Goal: Task Accomplishment & Management: Use online tool/utility

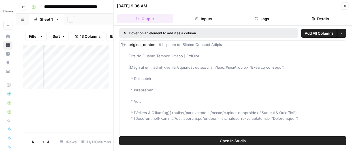
scroll to position [0, 152]
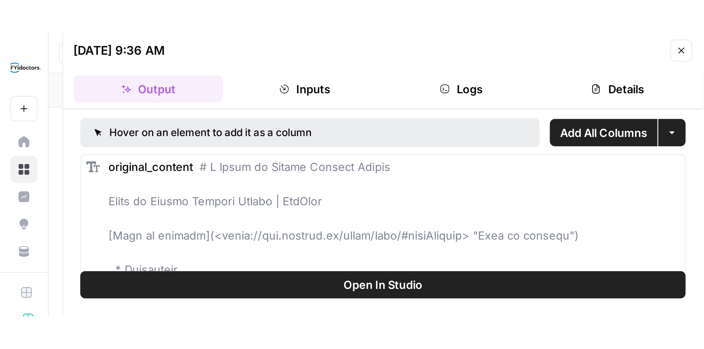
scroll to position [0, 152]
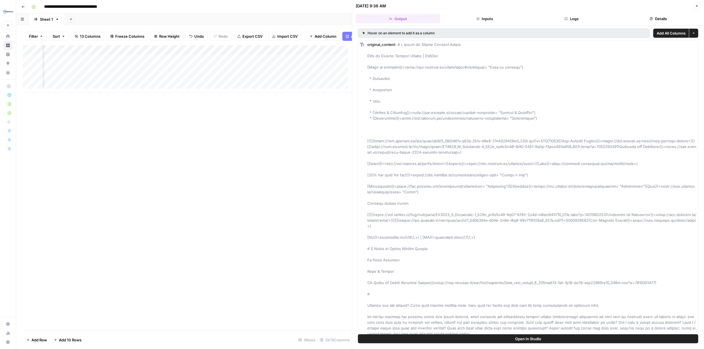
click at [352, 5] on icon "button" at bounding box center [697, 5] width 3 height 3
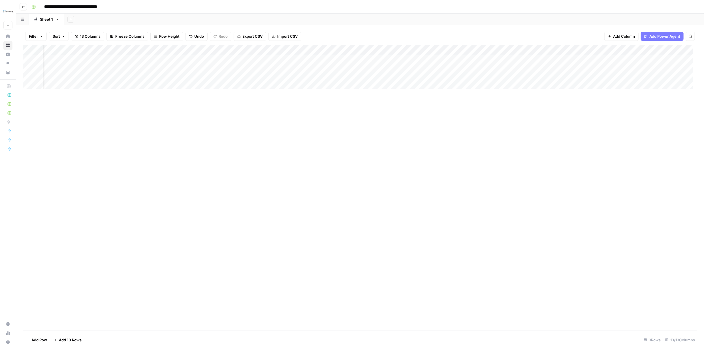
scroll to position [0, 23]
click at [303, 51] on div "Add Column" at bounding box center [360, 69] width 675 height 48
click at [285, 105] on span "Remove Column" at bounding box center [293, 106] width 50 height 6
click at [335, 60] on span "Delete" at bounding box center [332, 59] width 12 height 6
click at [303, 49] on div "Add Column" at bounding box center [360, 69] width 675 height 48
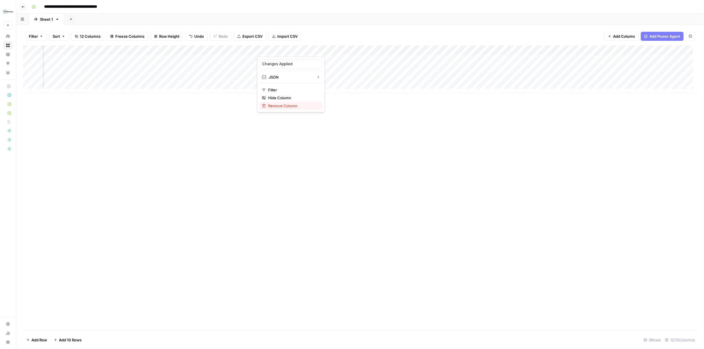
click at [290, 106] on span "Remove Column" at bounding box center [293, 106] width 50 height 6
click at [330, 59] on span "Delete" at bounding box center [332, 59] width 12 height 6
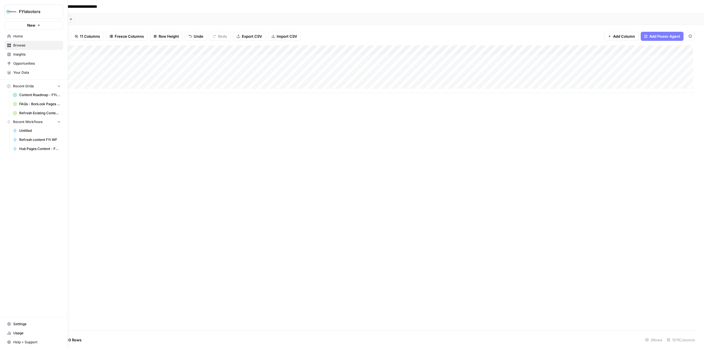
click at [20, 45] on span "Browse" at bounding box center [36, 45] width 47 height 5
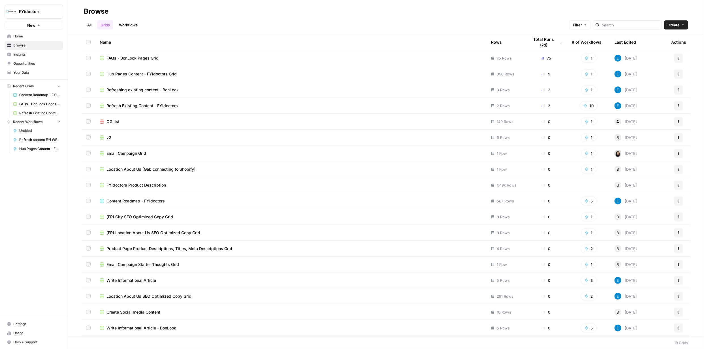
click at [126, 26] on link "Workflows" at bounding box center [129, 24] width 26 height 9
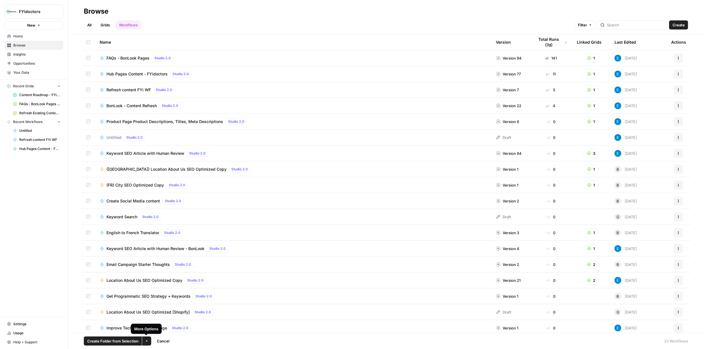
click at [147, 150] on icon "button" at bounding box center [147, 341] width 2 height 1
click at [163, 150] on span "Delete" at bounding box center [160, 328] width 14 height 6
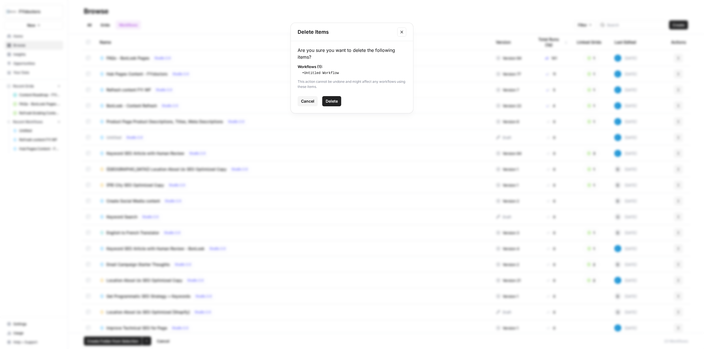
click at [332, 101] on span "Delete" at bounding box center [332, 101] width 12 height 6
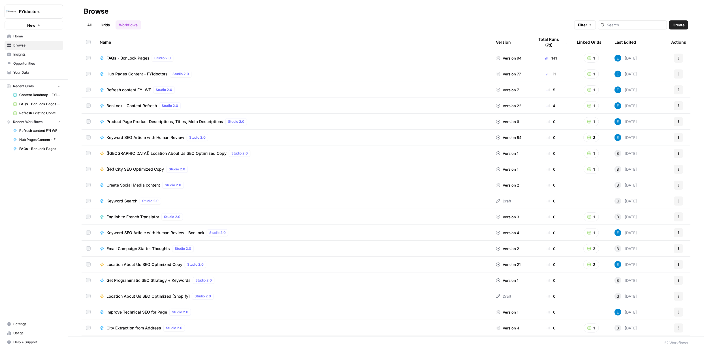
click at [138, 88] on span "Refresh content FYi WF" at bounding box center [129, 90] width 44 height 6
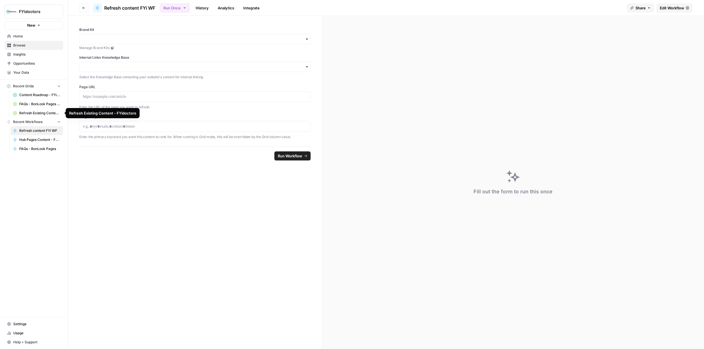
click at [30, 111] on span "Refresh Existing Content - FYidoctors" at bounding box center [39, 113] width 41 height 5
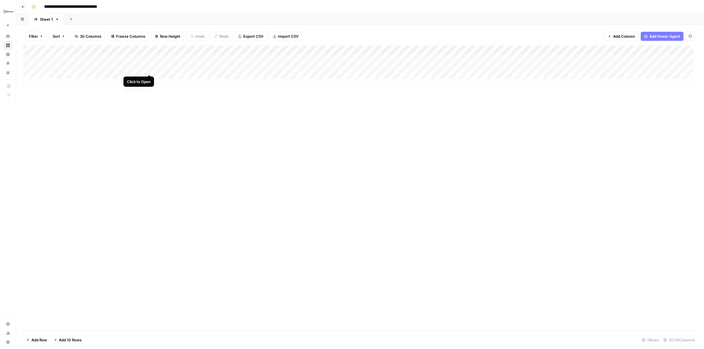
click at [149, 69] on div "Add Column" at bounding box center [360, 64] width 675 height 38
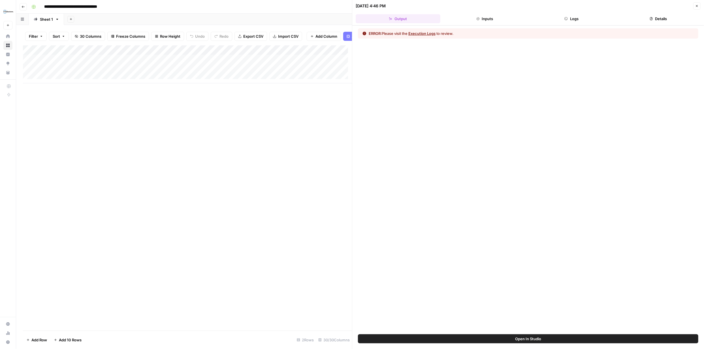
click at [352, 32] on button "Execution Logs" at bounding box center [422, 34] width 27 height 6
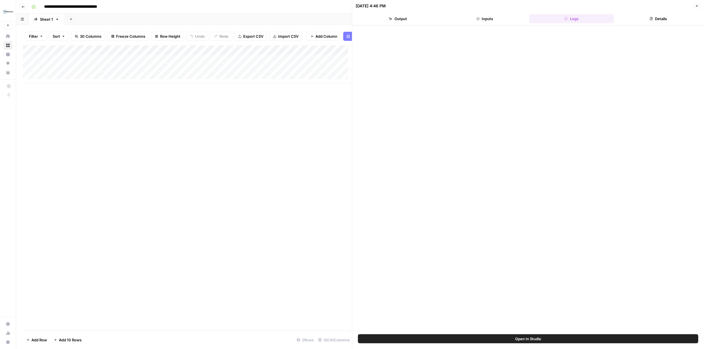
click at [352, 20] on icon "button" at bounding box center [566, 18] width 3 height 3
click at [352, 5] on icon "button" at bounding box center [697, 5] width 3 height 3
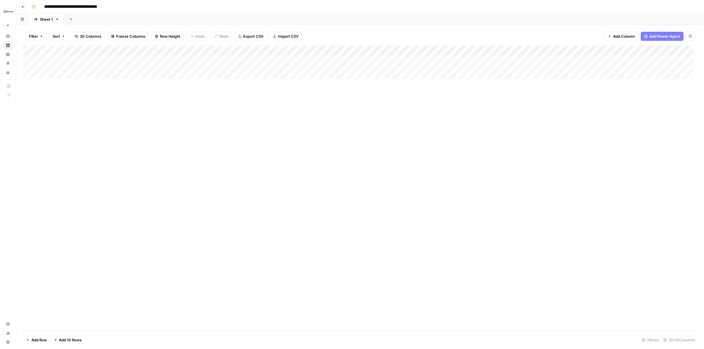
click at [150, 51] on div "Add Column" at bounding box center [360, 64] width 675 height 38
click at [127, 150] on span "Remove Column" at bounding box center [130, 150] width 50 height 6
click at [332, 63] on span "Delete" at bounding box center [332, 64] width 12 height 6
click at [273, 60] on div "Add Column" at bounding box center [360, 64] width 675 height 38
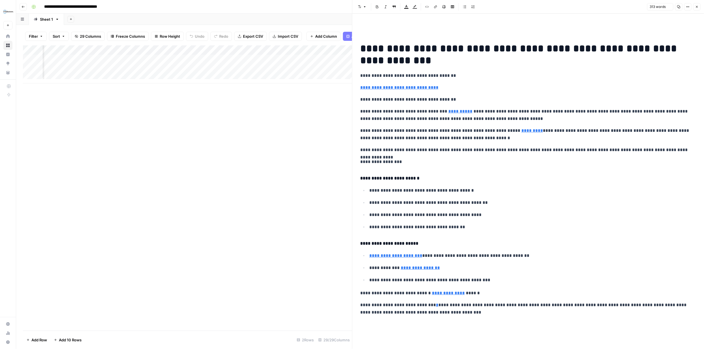
scroll to position [0, 1190]
click at [352, 5] on icon "button" at bounding box center [697, 6] width 3 height 3
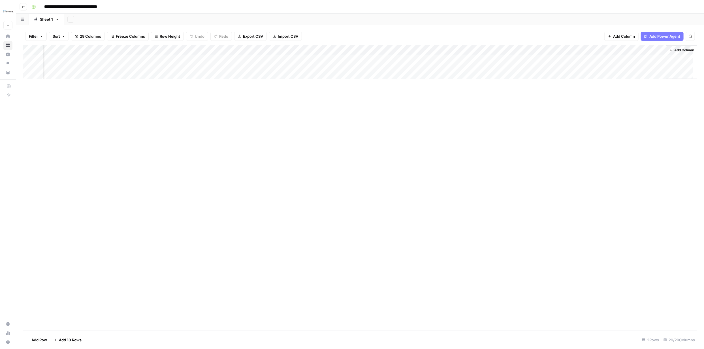
click at [352, 59] on div "Add Column" at bounding box center [360, 64] width 675 height 38
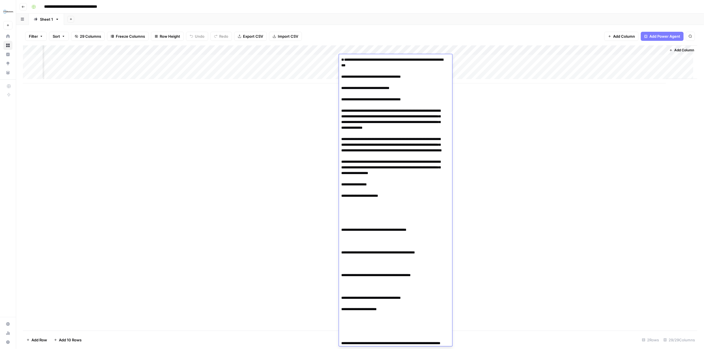
scroll to position [267, 0]
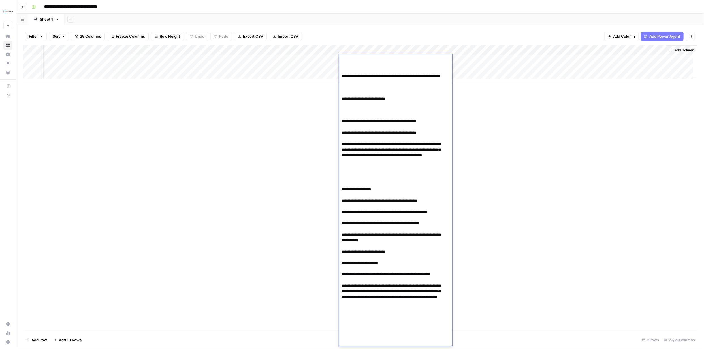
drag, startPoint x: 539, startPoint y: 159, endPoint x: 542, endPoint y: 162, distance: 4.6
click at [352, 150] on div "Add Column" at bounding box center [360, 187] width 675 height 285
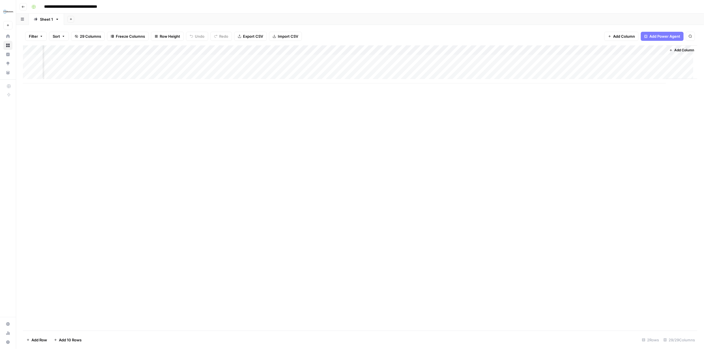
click at [352, 50] on div "Add Column" at bounding box center [360, 64] width 675 height 38
click at [352, 128] on span "Remove Column" at bounding box center [376, 127] width 50 height 6
click at [333, 70] on span "Delete" at bounding box center [332, 69] width 12 height 6
click at [352, 50] on div "Add Column" at bounding box center [360, 64] width 675 height 38
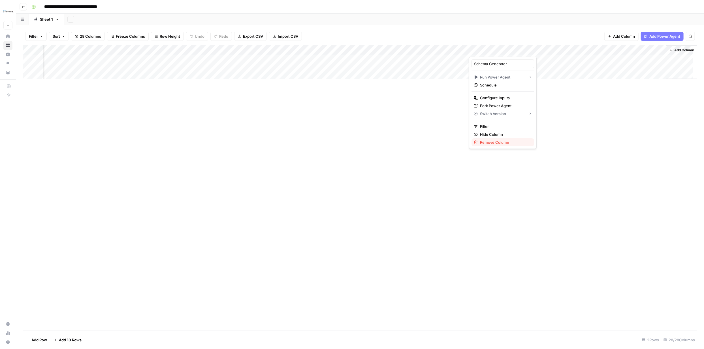
click at [352, 141] on span "Remove Column" at bounding box center [505, 142] width 50 height 6
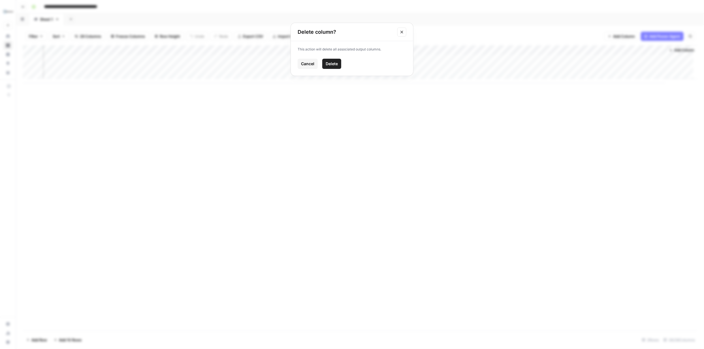
click at [337, 62] on span "Delete" at bounding box center [332, 64] width 12 height 6
click at [352, 51] on div "Add Column" at bounding box center [360, 64] width 675 height 38
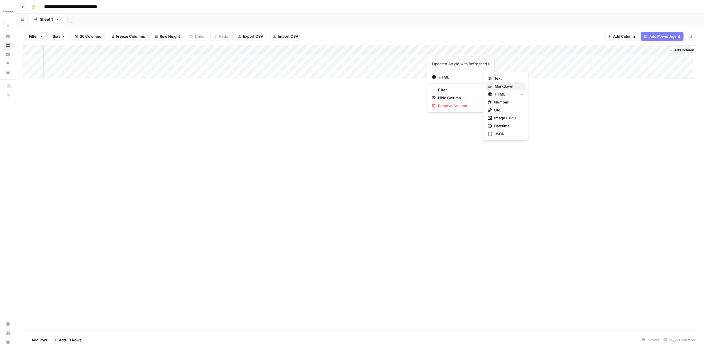
click at [352, 86] on span "Markdown" at bounding box center [508, 86] width 27 height 6
click at [352, 60] on div "Add Column" at bounding box center [360, 64] width 675 height 38
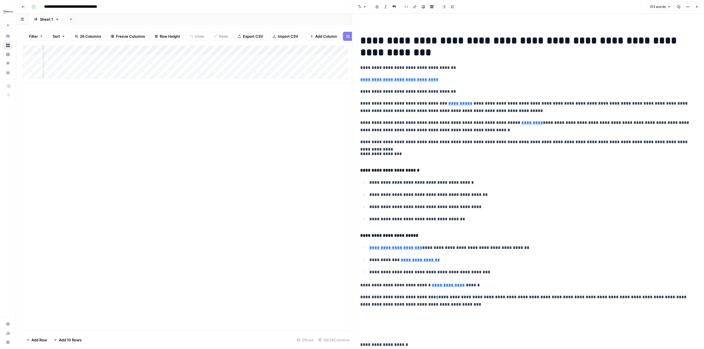
scroll to position [65, 0]
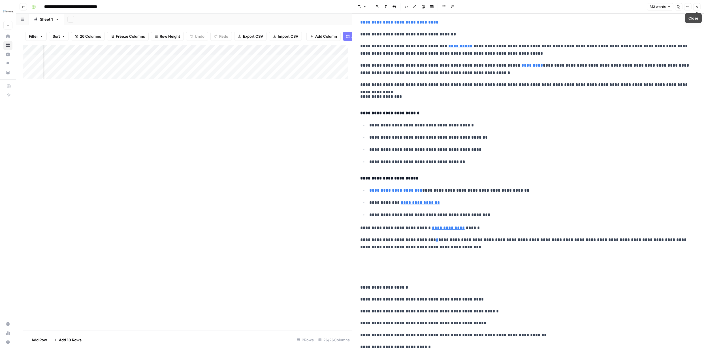
click at [352, 8] on icon "button" at bounding box center [697, 6] width 3 height 3
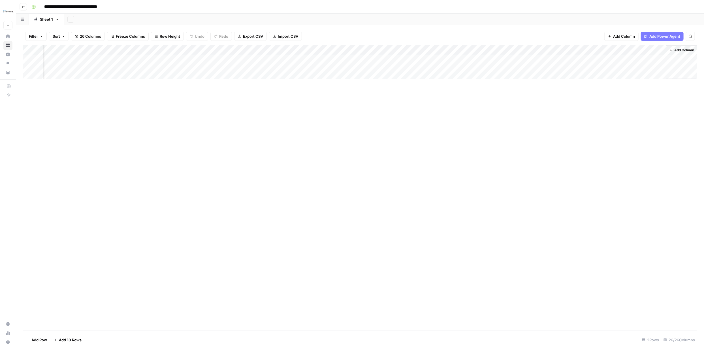
scroll to position [0, 994]
click at [352, 49] on div "Add Column" at bounding box center [360, 64] width 675 height 38
click at [352, 105] on span "Remove Column" at bounding box center [521, 106] width 50 height 6
click at [335, 58] on span "Delete" at bounding box center [332, 59] width 12 height 6
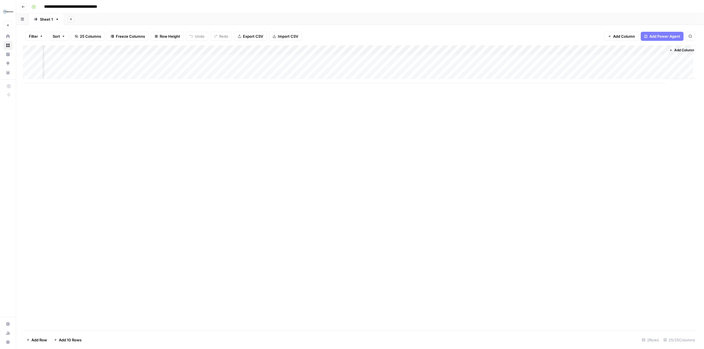
click at [352, 51] on div "Add Column" at bounding box center [360, 64] width 675 height 38
click at [352, 150] on span "Remove Column" at bounding box center [574, 176] width 68 height 6
click at [334, 59] on span "Delete" at bounding box center [332, 59] width 12 height 6
click at [352, 60] on div "Add Column" at bounding box center [360, 64] width 675 height 38
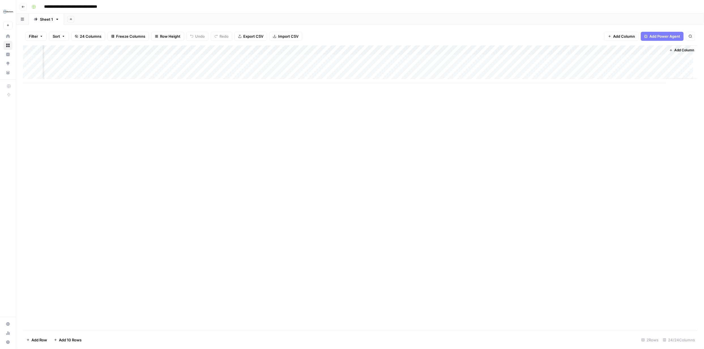
click at [352, 59] on div "Add Column" at bounding box center [360, 64] width 675 height 38
click at [352, 133] on div "Add Column" at bounding box center [360, 187] width 675 height 285
click at [352, 61] on div "Add Column" at bounding box center [360, 64] width 675 height 38
click at [352, 98] on div "Add Column" at bounding box center [360, 187] width 675 height 285
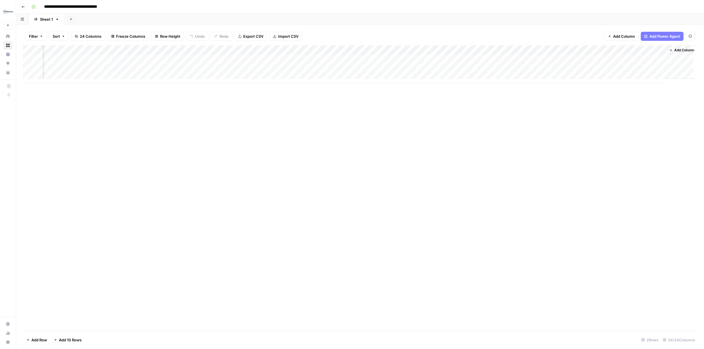
click at [334, 58] on div "Add Column" at bounding box center [360, 64] width 675 height 38
click at [335, 58] on div "Add Column" at bounding box center [360, 64] width 675 height 38
click at [352, 109] on div "Add Column" at bounding box center [360, 187] width 675 height 285
click at [220, 58] on div "Add Column" at bounding box center [360, 64] width 675 height 38
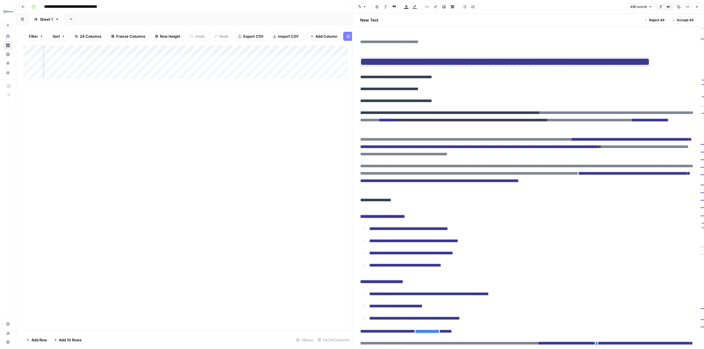
click at [352, 6] on icon "button" at bounding box center [697, 6] width 3 height 3
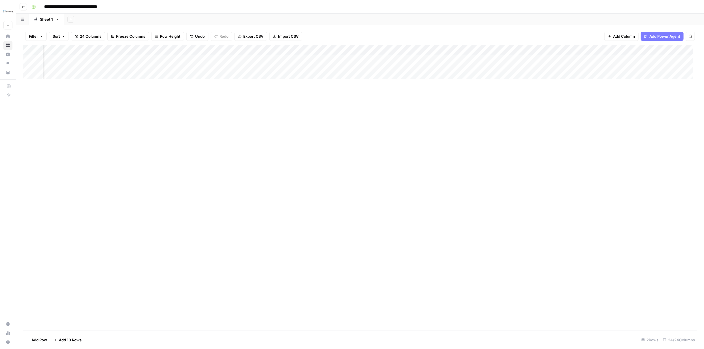
scroll to position [0, 701]
click at [285, 59] on div "Add Column" at bounding box center [360, 64] width 675 height 38
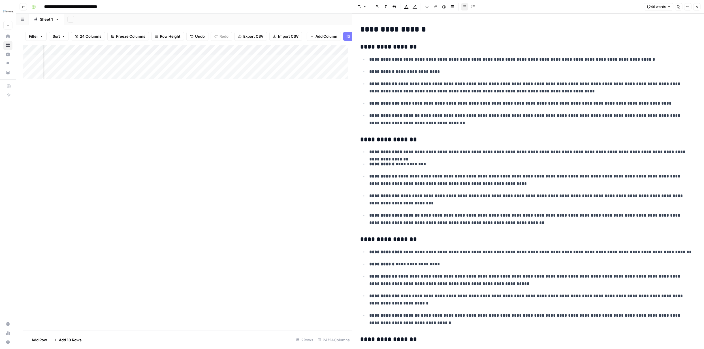
click at [352, 5] on icon "button" at bounding box center [697, 6] width 3 height 3
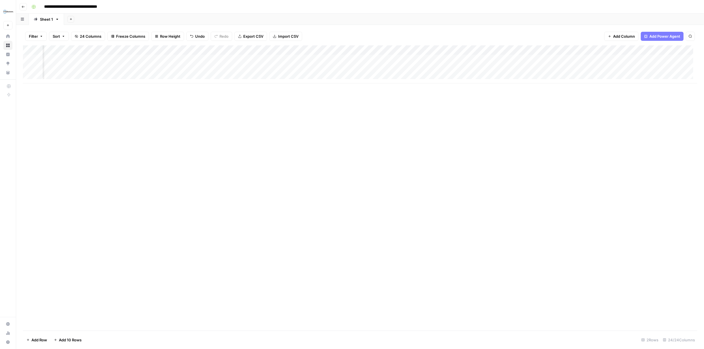
scroll to position [0, 589]
click at [253, 50] on div "Add Column" at bounding box center [360, 64] width 675 height 38
click at [194, 50] on div "Add Column" at bounding box center [360, 64] width 675 height 38
click at [151, 97] on span "Configure Inputs" at bounding box center [155, 98] width 50 height 6
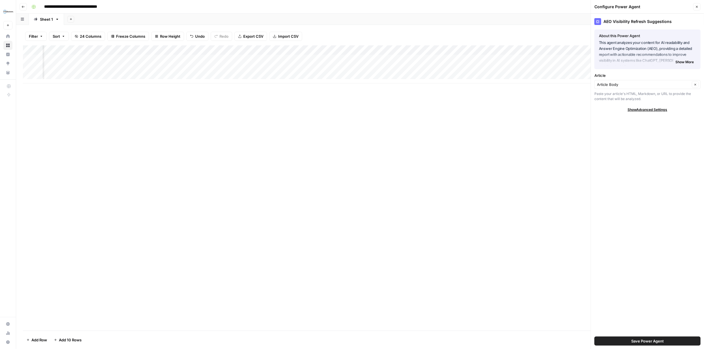
click at [352, 6] on icon "button" at bounding box center [697, 6] width 3 height 3
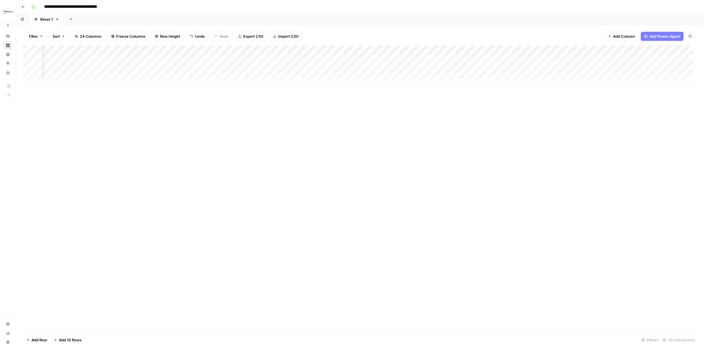
scroll to position [0, 323]
click at [352, 49] on div "Add Column" at bounding box center [360, 64] width 675 height 38
click at [352, 145] on div "Add Column" at bounding box center [360, 187] width 675 height 285
click at [228, 59] on div "Add Column" at bounding box center [360, 64] width 675 height 38
click at [229, 58] on div "Add Column" at bounding box center [360, 64] width 675 height 38
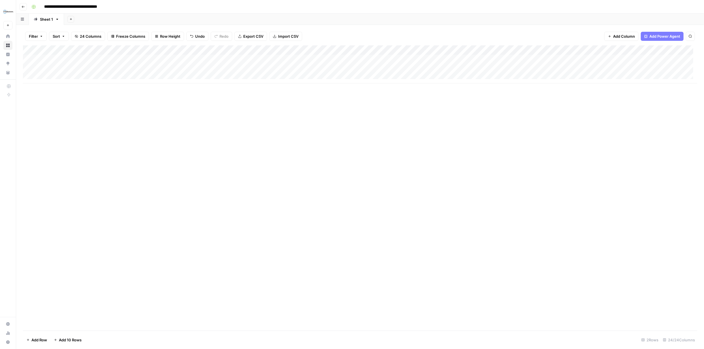
scroll to position [0, 0]
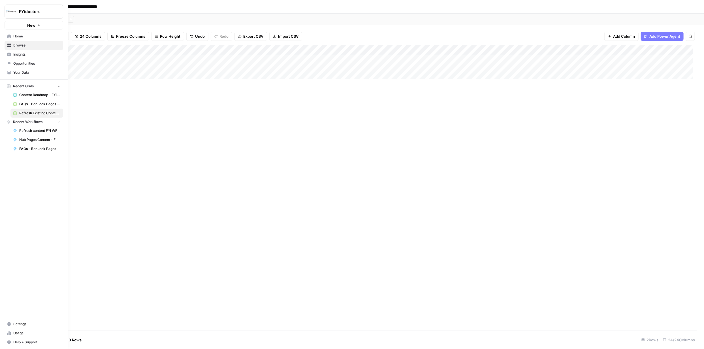
click at [7, 45] on link "Browse" at bounding box center [34, 45] width 59 height 9
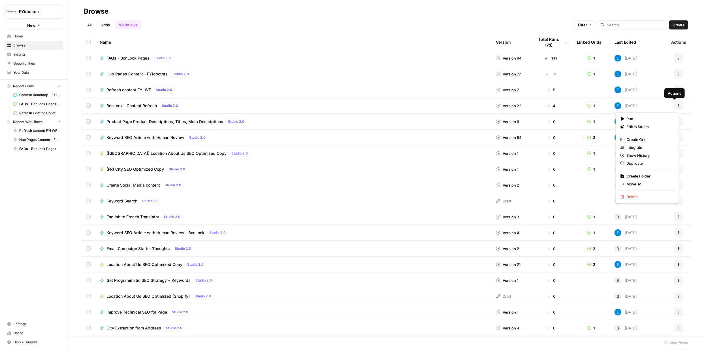
click at [352, 104] on icon "button" at bounding box center [678, 105] width 3 height 3
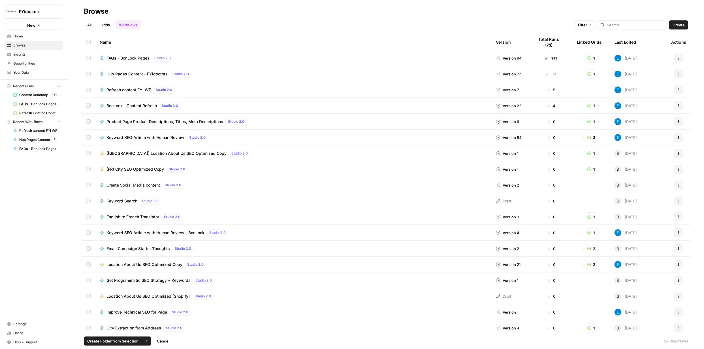
click at [146, 150] on icon "button" at bounding box center [146, 340] width 3 height 3
click at [159, 150] on span "Delete" at bounding box center [160, 328] width 14 height 6
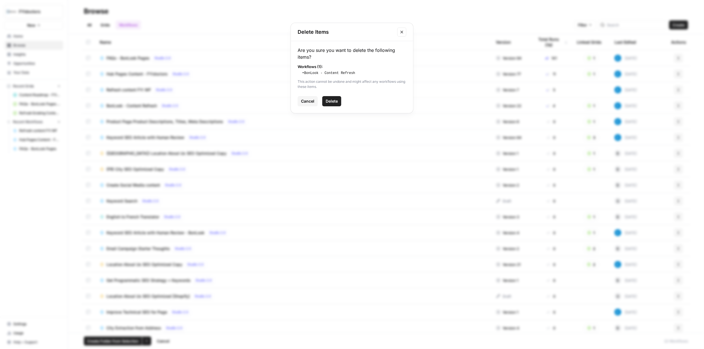
click at [332, 100] on span "Delete" at bounding box center [332, 101] width 12 height 6
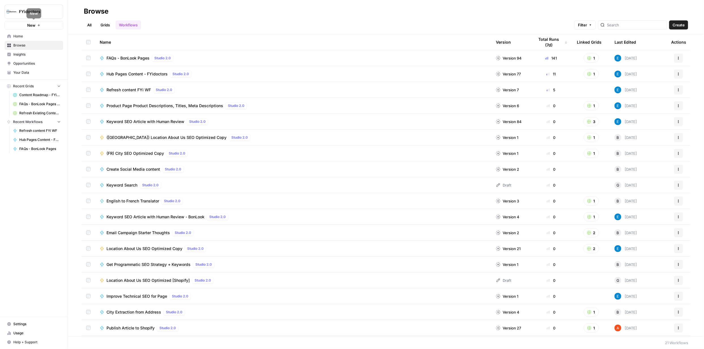
click at [38, 24] on icon "button" at bounding box center [38, 25] width 3 height 3
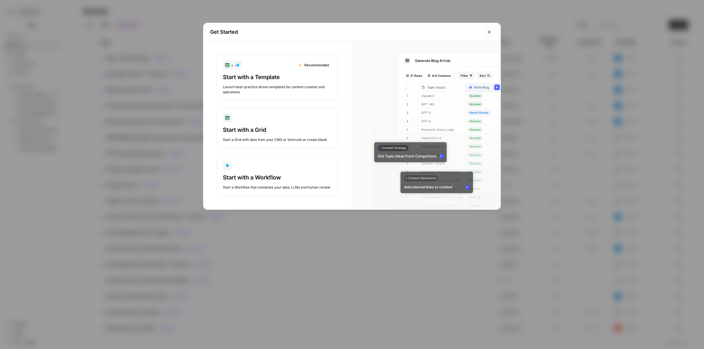
click at [292, 78] on div "Start with a Template" at bounding box center [278, 77] width 110 height 8
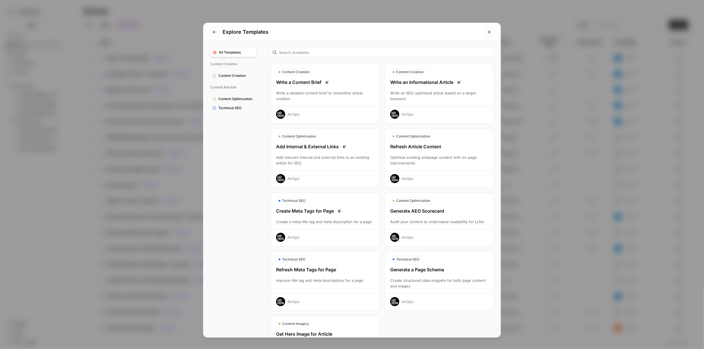
click at [352, 150] on div "Refresh Article Content Optimize existing webpage content with on-page improvem…" at bounding box center [439, 163] width 109 height 40
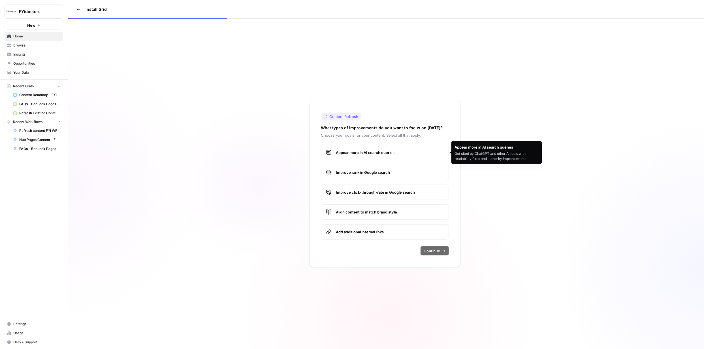
click at [333, 150] on label "Appear more in AI search queries" at bounding box center [385, 152] width 128 height 15
click at [331, 150] on icon at bounding box center [329, 172] width 6 height 6
click at [352, 150] on span "Improve click-through-rate in Google search" at bounding box center [390, 192] width 108 height 6
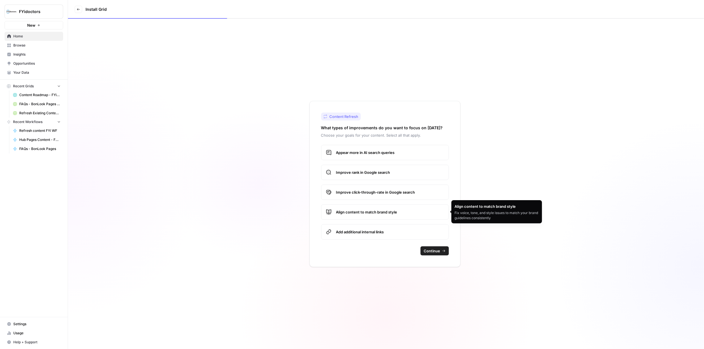
click at [352, 150] on span "Align content to match brand style" at bounding box center [390, 212] width 108 height 6
click at [352, 150] on span "Add additional internal links" at bounding box center [390, 232] width 108 height 6
click at [352, 150] on span "Continue" at bounding box center [432, 251] width 16 height 6
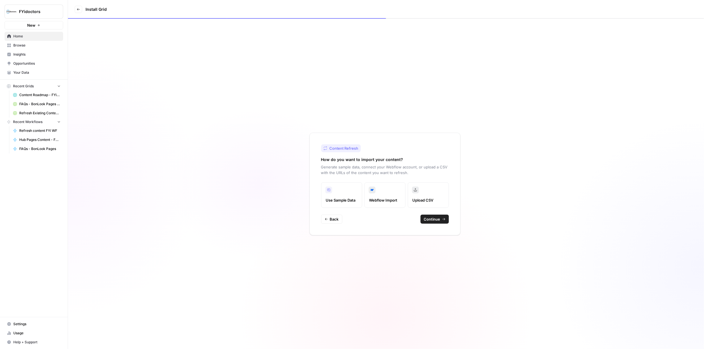
click at [352, 150] on span "Continue" at bounding box center [432, 219] width 16 height 6
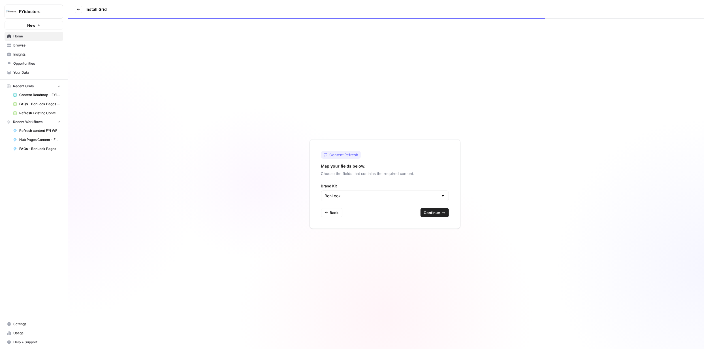
click at [352, 150] on button "Continue" at bounding box center [435, 212] width 28 height 9
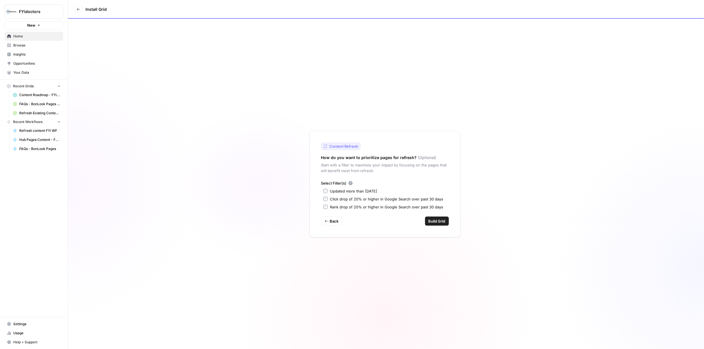
click at [352, 150] on span "Build Grid" at bounding box center [437, 221] width 17 height 6
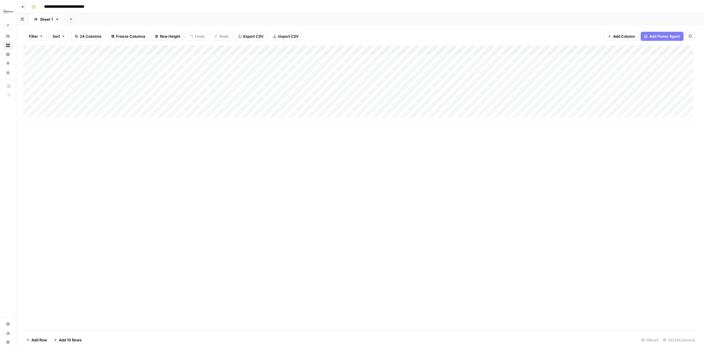
click at [29, 69] on div "Add Column" at bounding box center [360, 83] width 675 height 77
click at [29, 79] on div "Add Column" at bounding box center [360, 83] width 675 height 77
click at [31, 88] on div "Add Column" at bounding box center [360, 83] width 675 height 77
click at [29, 99] on div "Add Column" at bounding box center [360, 83] width 675 height 77
click at [30, 109] on div "Add Column" at bounding box center [360, 83] width 675 height 77
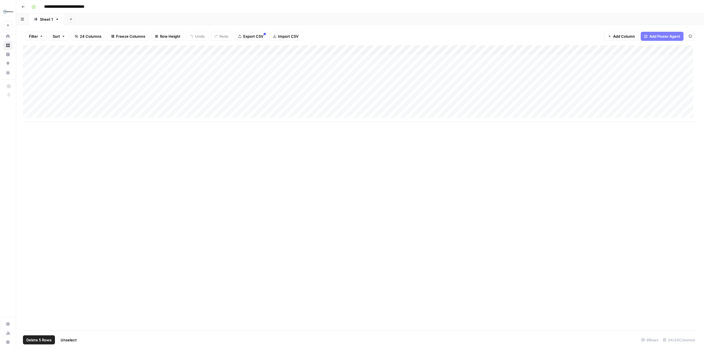
click at [46, 150] on span "Delete 5 Rows" at bounding box center [38, 340] width 25 height 6
click at [328, 65] on span "Delete" at bounding box center [332, 66] width 12 height 6
click at [86, 5] on input "**********" at bounding box center [71, 6] width 58 height 9
type input "**********"
drag, startPoint x: 129, startPoint y: 186, endPoint x: 152, endPoint y: 185, distance: 23.0
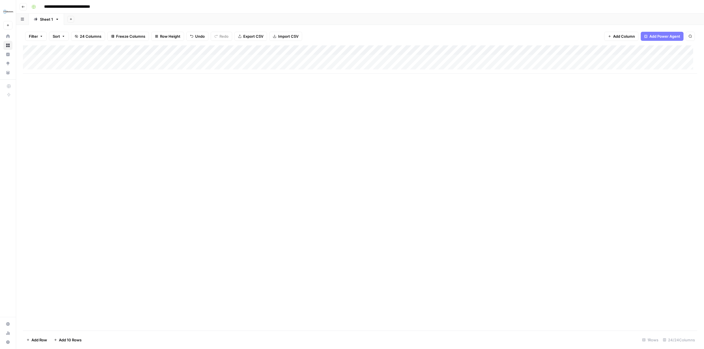
click at [130, 150] on div "Add Column" at bounding box center [360, 187] width 675 height 285
click at [67, 60] on div "Add Column" at bounding box center [360, 59] width 675 height 28
click at [72, 59] on div "Add Column" at bounding box center [360, 59] width 675 height 28
click at [72, 58] on input "**********" at bounding box center [90, 61] width 91 height 7
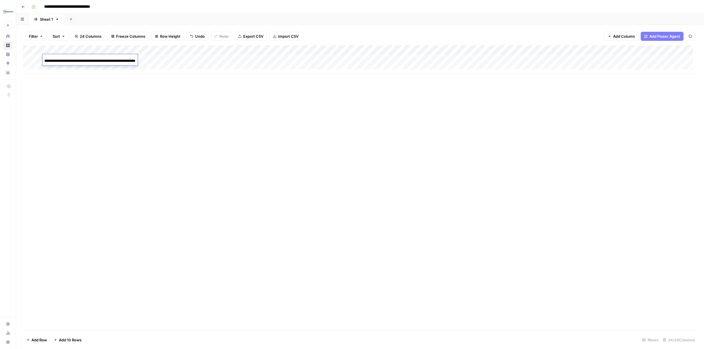
click at [72, 58] on input "**********" at bounding box center [90, 61] width 91 height 7
click at [120, 57] on div at bounding box center [90, 61] width 95 height 10
drag, startPoint x: 87, startPoint y: 107, endPoint x: 92, endPoint y: 114, distance: 8.3
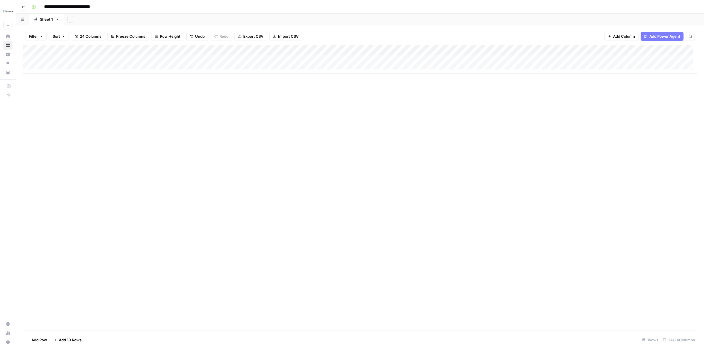
click at [90, 111] on div "Add Column" at bounding box center [360, 187] width 675 height 285
click at [66, 60] on div "Add Column" at bounding box center [360, 59] width 675 height 28
type input "**********"
drag, startPoint x: 111, startPoint y: 113, endPoint x: 122, endPoint y: 122, distance: 14.3
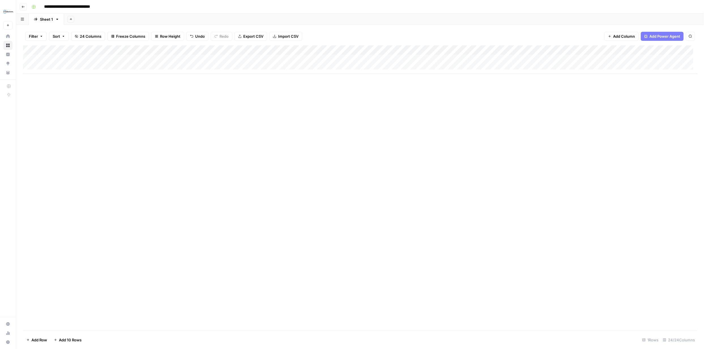
click at [113, 115] on div "Add Column" at bounding box center [360, 187] width 675 height 285
click at [29, 59] on div "Add Column" at bounding box center [360, 59] width 675 height 28
click at [29, 60] on div "Add Column" at bounding box center [360, 59] width 675 height 28
click at [37, 59] on div "Add Column" at bounding box center [360, 59] width 675 height 28
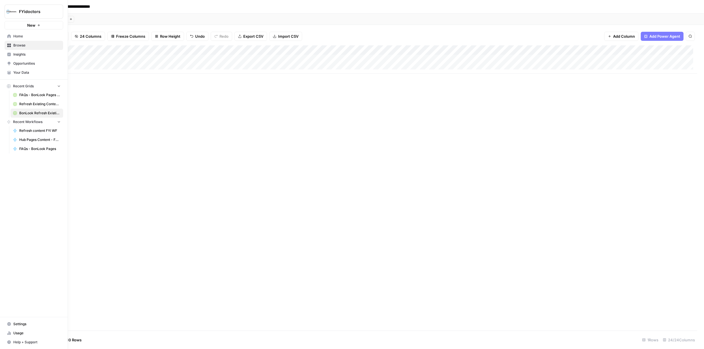
click at [33, 23] on span "New" at bounding box center [31, 25] width 8 height 6
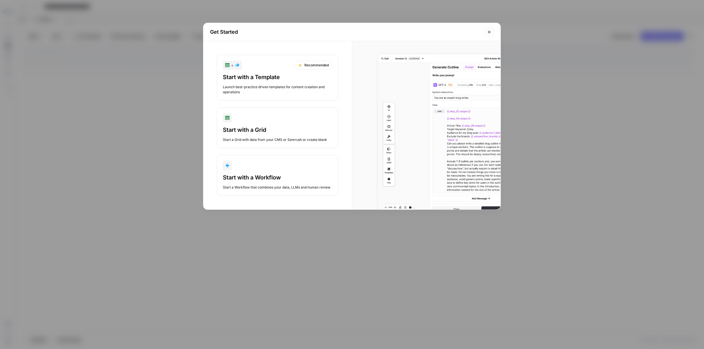
click at [272, 150] on div "Start with a Workflow" at bounding box center [278, 177] width 110 height 8
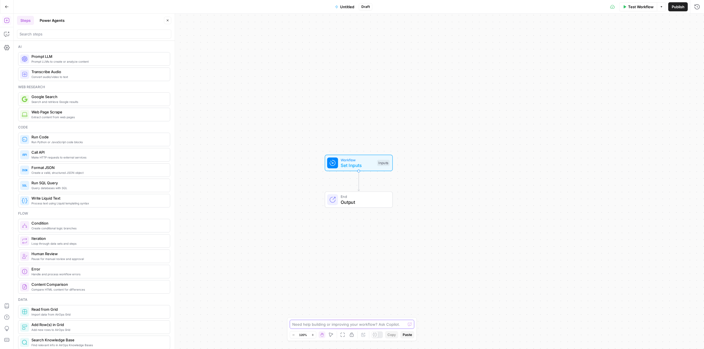
click at [352, 150] on textarea at bounding box center [348, 324] width 113 height 6
type textarea "I need a workflow to be integrated into a power agent that is currently on a ru…"
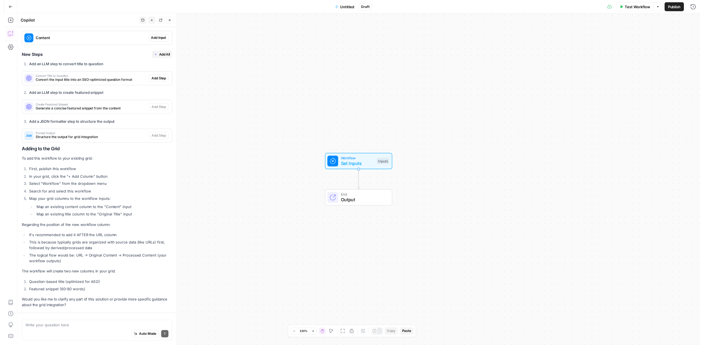
scroll to position [193, 0]
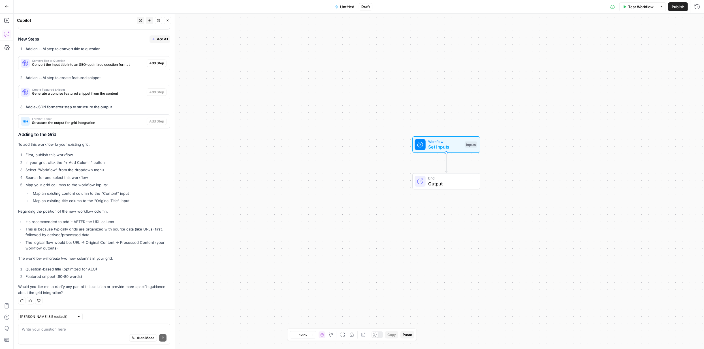
click at [157, 39] on span "Add All" at bounding box center [162, 39] width 11 height 5
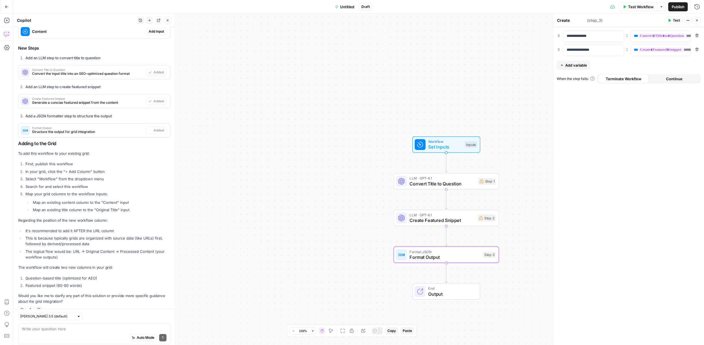
type textarea "Format Output"
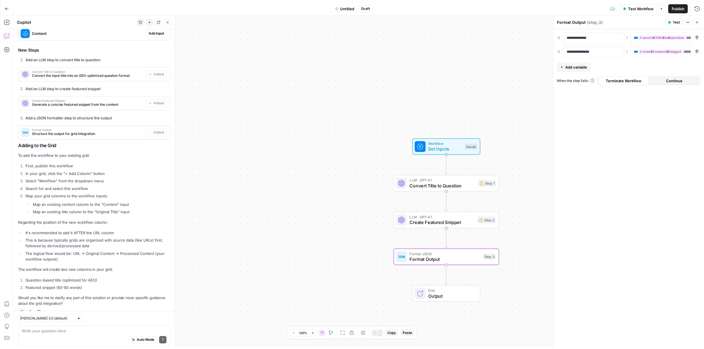
scroll to position [202, 0]
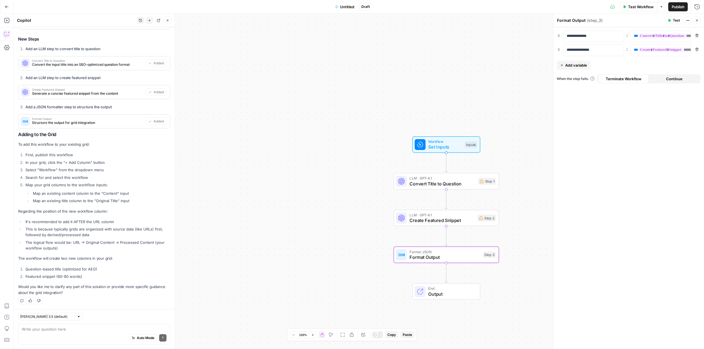
click at [352, 5] on span "Publish" at bounding box center [678, 7] width 13 height 6
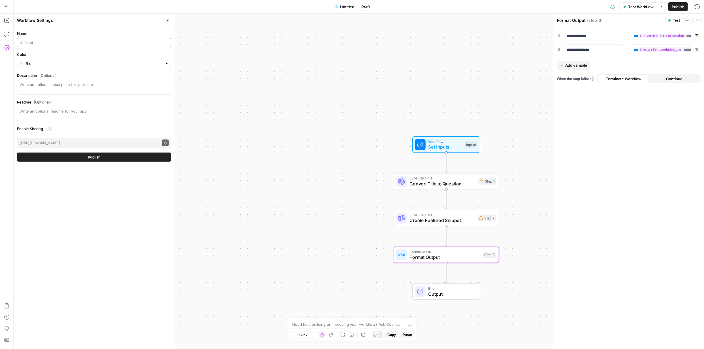
drag, startPoint x: 107, startPoint y: 43, endPoint x: 102, endPoint y: 48, distance: 7.2
click at [107, 43] on input "Name" at bounding box center [94, 43] width 149 height 6
type input "test"
click at [107, 150] on button "Publish" at bounding box center [94, 156] width 154 height 9
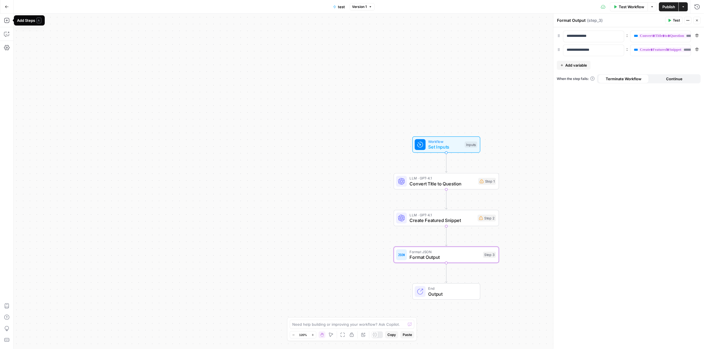
click at [6, 7] on icon "button" at bounding box center [7, 7] width 4 height 4
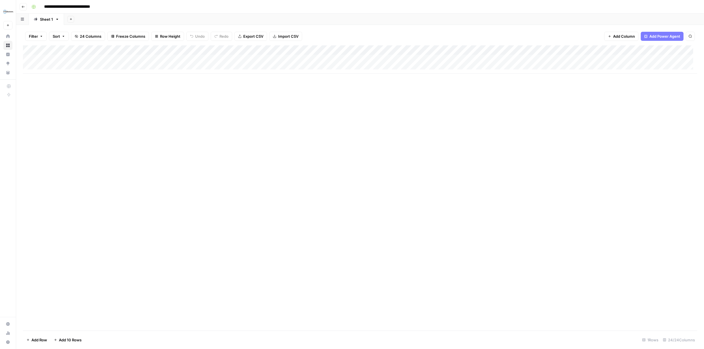
click at [209, 51] on div "Add Column" at bounding box center [360, 59] width 675 height 28
click at [208, 150] on div "Add Column" at bounding box center [360, 187] width 675 height 285
click at [352, 35] on span "Add Column" at bounding box center [625, 36] width 22 height 6
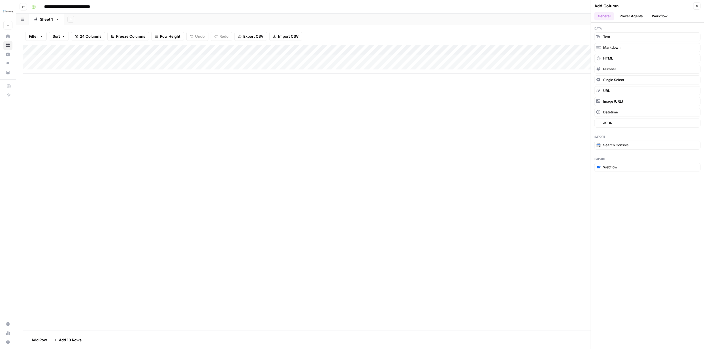
click at [352, 14] on button "Workflow" at bounding box center [660, 16] width 22 height 9
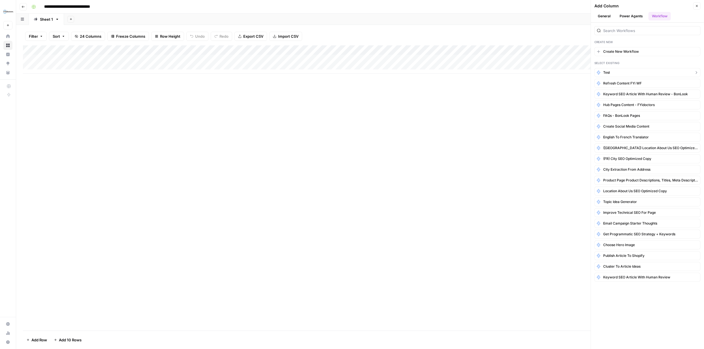
drag, startPoint x: 620, startPoint y: 71, endPoint x: 623, endPoint y: 72, distance: 2.9
click at [352, 72] on button "test" at bounding box center [648, 72] width 106 height 9
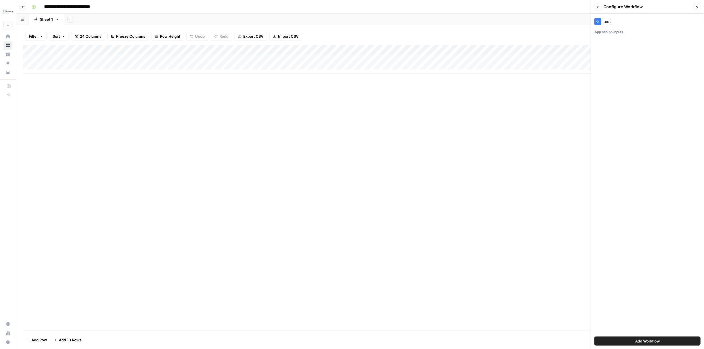
click at [352, 150] on span "Add Workflow" at bounding box center [648, 341] width 25 height 6
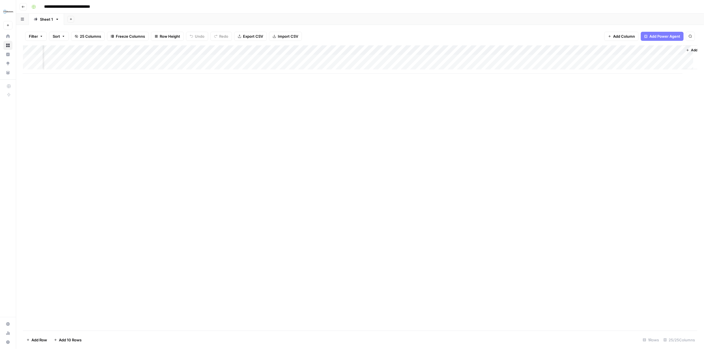
scroll to position [0, 919]
click at [352, 50] on div "Add Column" at bounding box center [360, 59] width 675 height 28
click at [352, 89] on div "Add Column" at bounding box center [360, 187] width 675 height 285
click at [352, 50] on div "Add Column" at bounding box center [360, 59] width 675 height 28
click at [352, 148] on span "Remove Column" at bounding box center [647, 150] width 50 height 6
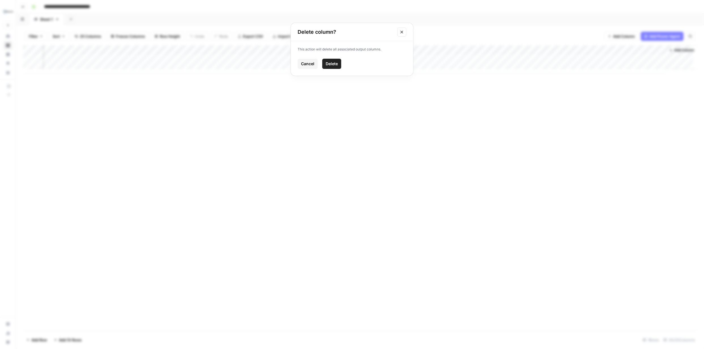
click at [332, 62] on span "Delete" at bounding box center [332, 64] width 12 height 6
click at [150, 59] on div "Add Column" at bounding box center [360, 59] width 675 height 28
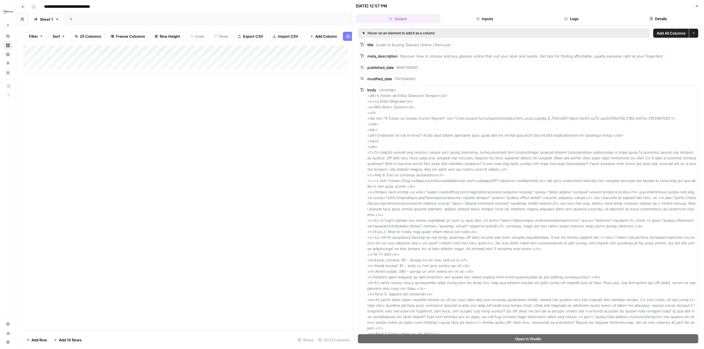
click at [352, 6] on icon "button" at bounding box center [697, 5] width 3 height 3
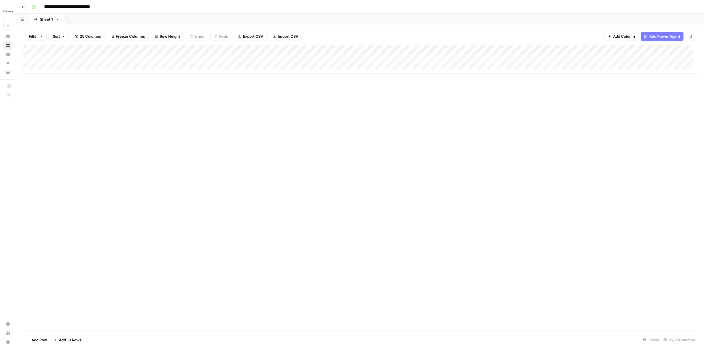
click at [201, 58] on div "Add Column" at bounding box center [360, 59] width 675 height 28
click at [200, 58] on div "Add Column" at bounding box center [360, 59] width 675 height 28
drag, startPoint x: 342, startPoint y: 141, endPoint x: 347, endPoint y: 145, distance: 6.6
click at [343, 141] on div "Add Column" at bounding box center [360, 187] width 675 height 285
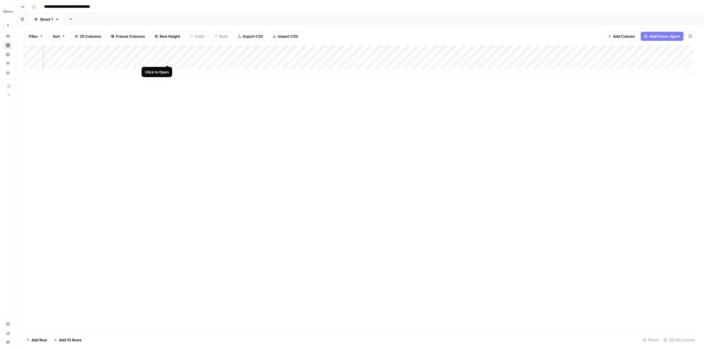
click at [166, 59] on div "Add Column" at bounding box center [360, 59] width 675 height 28
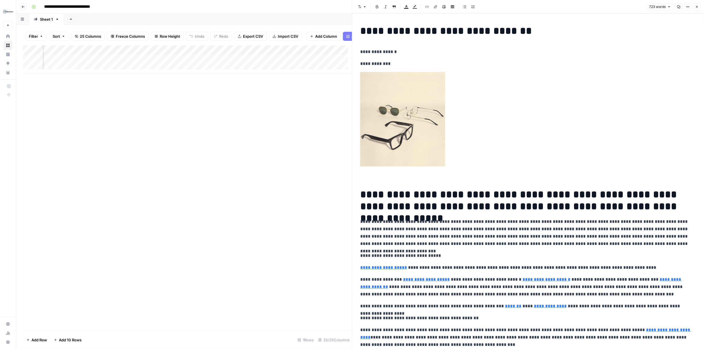
click at [352, 6] on icon "button" at bounding box center [697, 6] width 3 height 3
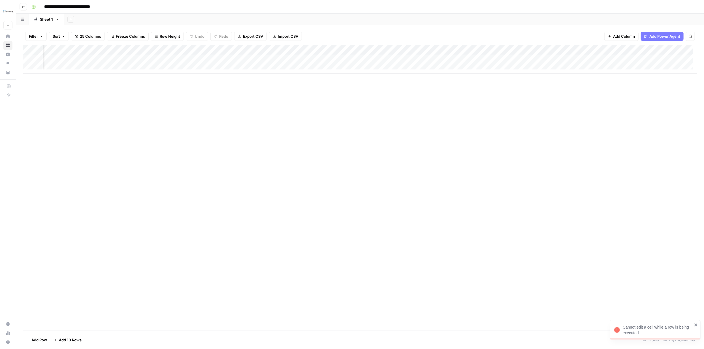
scroll to position [0, 285]
click at [156, 58] on div "Add Column" at bounding box center [360, 59] width 675 height 28
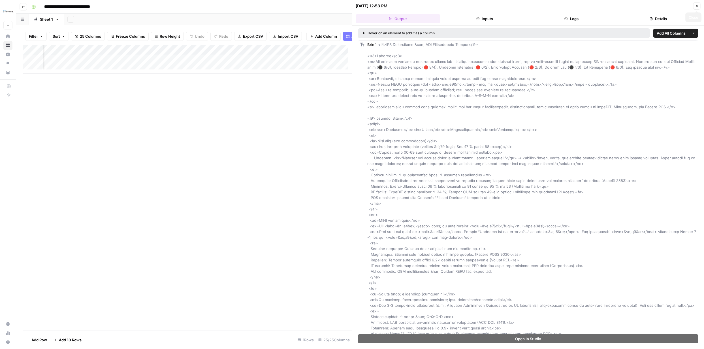
click at [352, 5] on icon "button" at bounding box center [697, 5] width 3 height 3
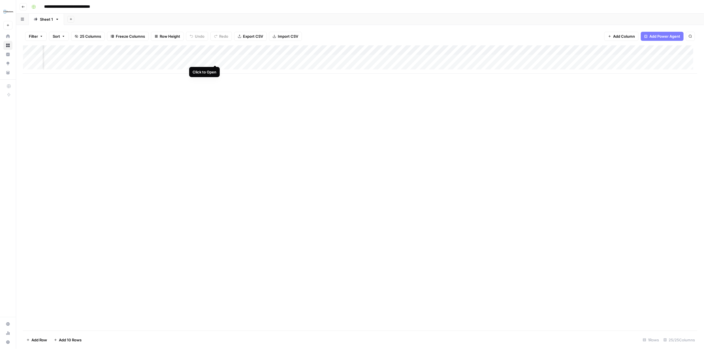
click at [215, 60] on div "Add Column" at bounding box center [360, 59] width 675 height 28
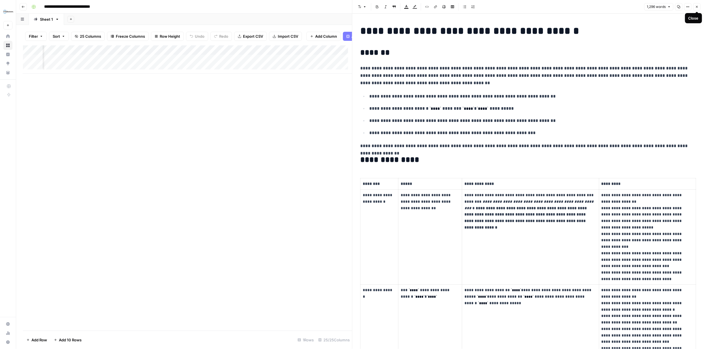
click at [352, 7] on icon "button" at bounding box center [698, 7] width 2 height 2
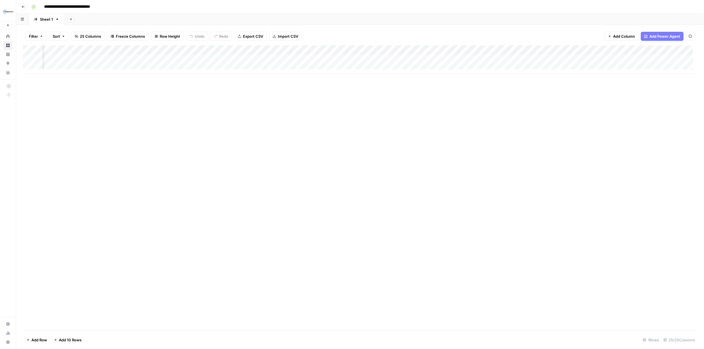
scroll to position [0, 406]
click at [180, 58] on div "Add Column" at bounding box center [360, 59] width 675 height 28
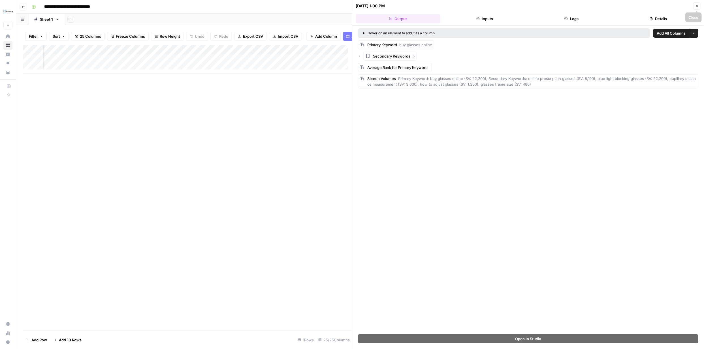
click at [352, 7] on icon "button" at bounding box center [697, 5] width 3 height 3
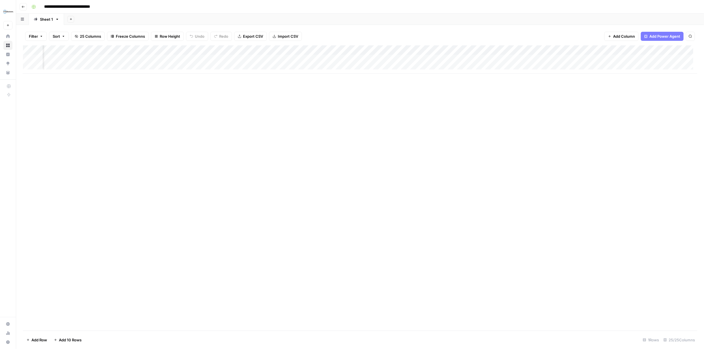
click at [287, 58] on div "Add Column" at bounding box center [360, 59] width 675 height 28
drag, startPoint x: 321, startPoint y: 107, endPoint x: 324, endPoint y: 109, distance: 3.3
click at [323, 109] on div "Add Column" at bounding box center [360, 187] width 675 height 285
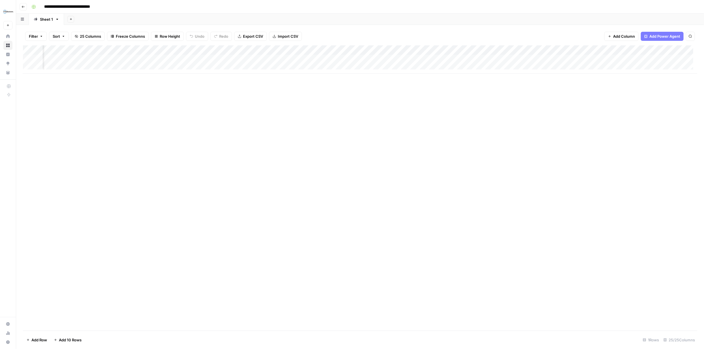
click at [164, 51] on div "Add Column" at bounding box center [360, 59] width 675 height 28
click at [209, 127] on div "Add Column" at bounding box center [360, 187] width 675 height 285
click at [163, 60] on div "Add Column" at bounding box center [360, 59] width 675 height 28
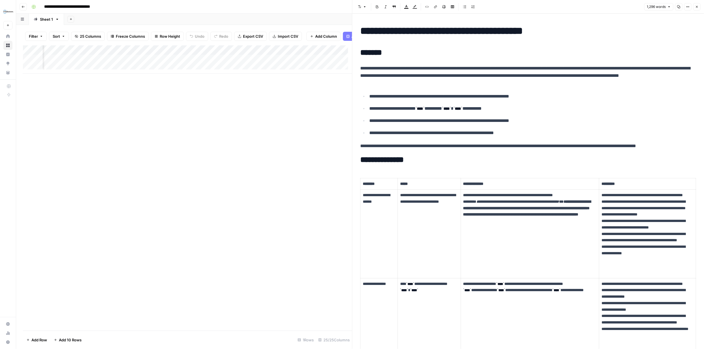
scroll to position [0, 214]
click at [228, 61] on div "Add Column" at bounding box center [187, 59] width 329 height 28
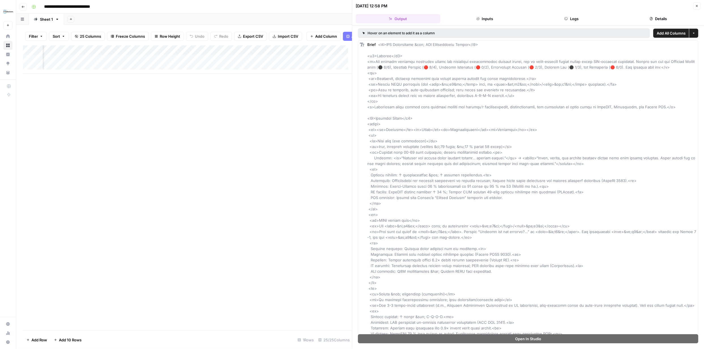
click at [228, 55] on div "Add Column" at bounding box center [187, 59] width 329 height 28
drag, startPoint x: 244, startPoint y: 124, endPoint x: 247, endPoint y: 124, distance: 3.4
click at [245, 124] on div "Add Column" at bounding box center [187, 187] width 329 height 285
click at [229, 54] on div "Add Column" at bounding box center [187, 59] width 329 height 28
click at [228, 95] on div "Add Column" at bounding box center [187, 187] width 329 height 285
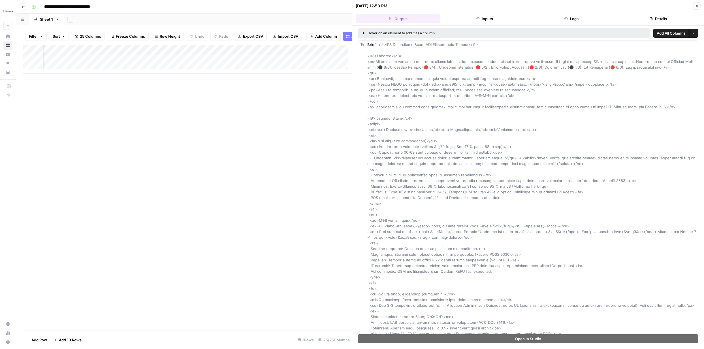
click at [352, 20] on button "Output" at bounding box center [398, 18] width 85 height 9
click at [352, 18] on button "Inputs" at bounding box center [485, 18] width 85 height 9
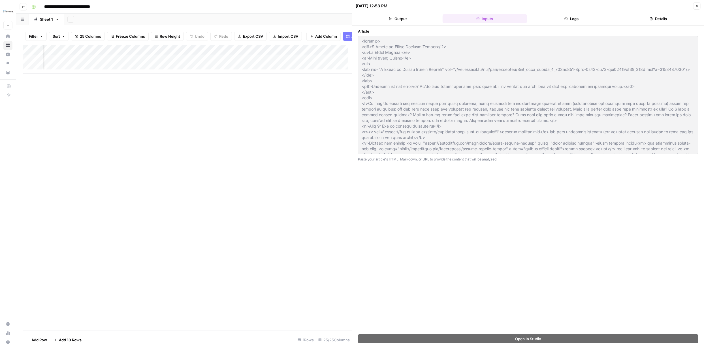
click at [352, 21] on button "Logs" at bounding box center [572, 18] width 85 height 9
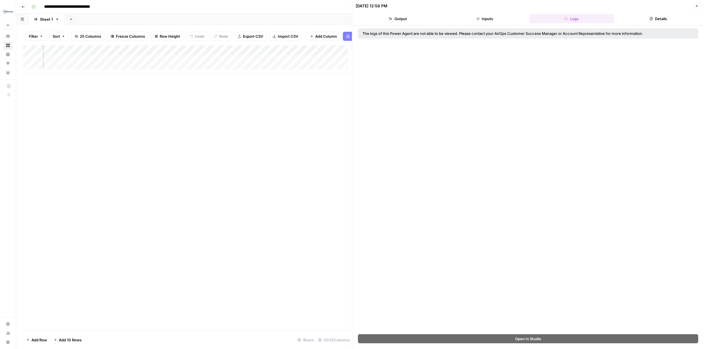
click at [352, 19] on button "Details" at bounding box center [659, 18] width 85 height 9
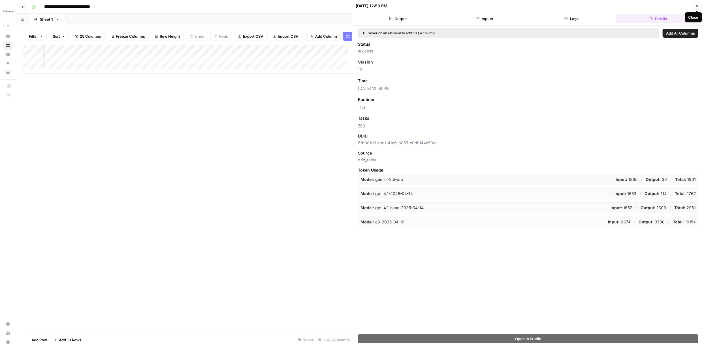
click at [352, 7] on icon "button" at bounding box center [697, 5] width 3 height 3
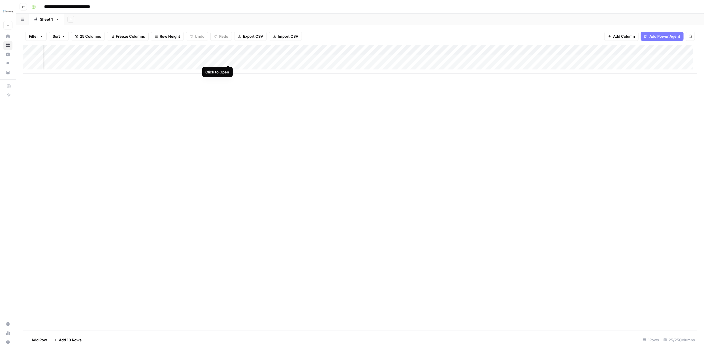
click at [228, 60] on div "Add Column" at bounding box center [360, 59] width 675 height 28
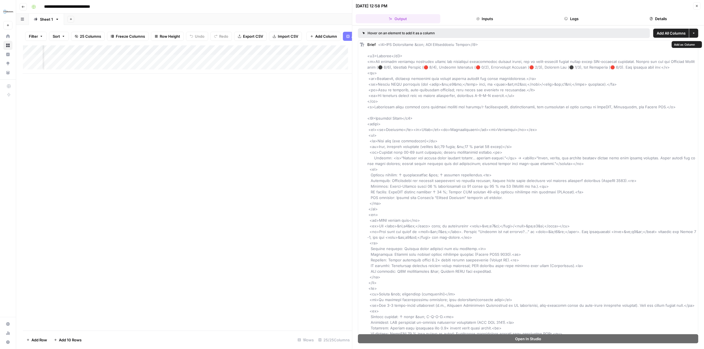
click at [352, 44] on rect at bounding box center [362, 44] width 5 height 5
click at [263, 63] on div "Add Column" at bounding box center [187, 59] width 329 height 28
click at [288, 54] on div "Add Column" at bounding box center [187, 59] width 329 height 28
click at [316, 91] on span "Markdown" at bounding box center [322, 91] width 27 height 6
click at [286, 64] on div "Add Column" at bounding box center [187, 59] width 329 height 28
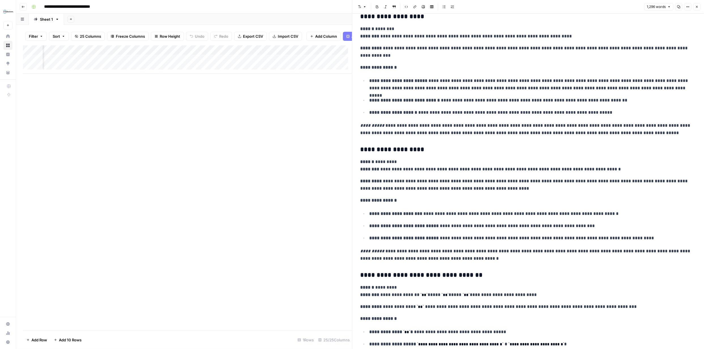
scroll to position [150, 0]
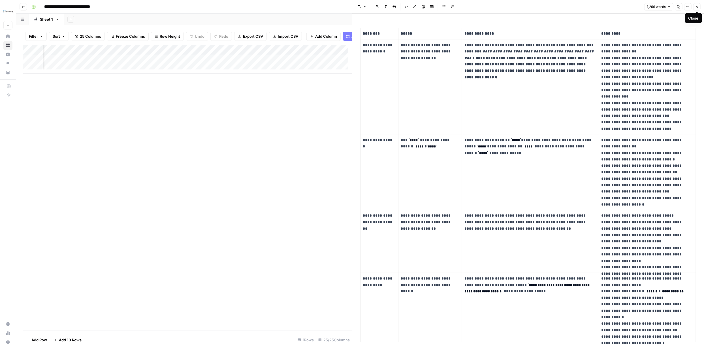
click at [352, 6] on icon "button" at bounding box center [697, 6] width 3 height 3
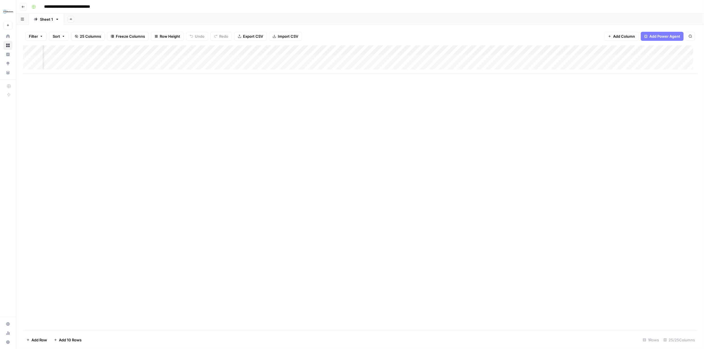
scroll to position [0, 610]
click at [352, 49] on div "Add Column" at bounding box center [360, 59] width 675 height 28
click at [352, 84] on div "Add Column" at bounding box center [360, 187] width 675 height 285
click at [352, 51] on div "Add Column" at bounding box center [360, 59] width 675 height 28
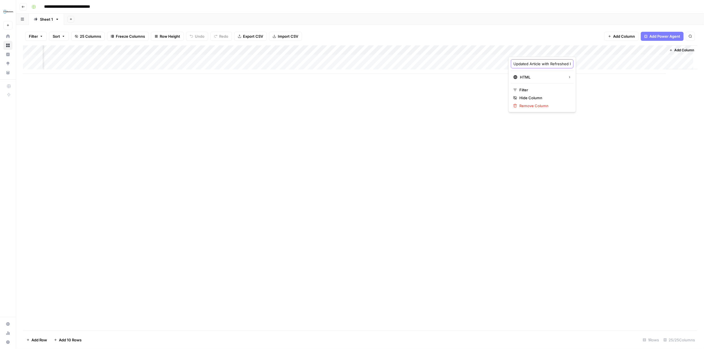
click at [352, 63] on input "Updated Article with Refreshed Internal Links" at bounding box center [543, 64] width 58 height 6
click at [352, 122] on div "Add Column" at bounding box center [360, 187] width 675 height 285
click at [352, 49] on div "Add Column" at bounding box center [360, 59] width 675 height 28
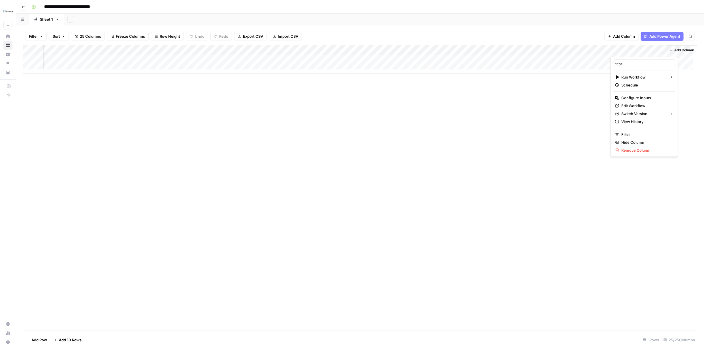
click at [352, 150] on div "Add Column" at bounding box center [360, 187] width 675 height 285
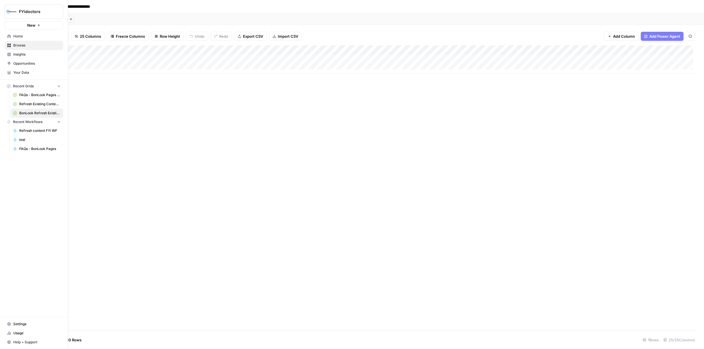
click at [8, 27] on button "New" at bounding box center [34, 25] width 59 height 9
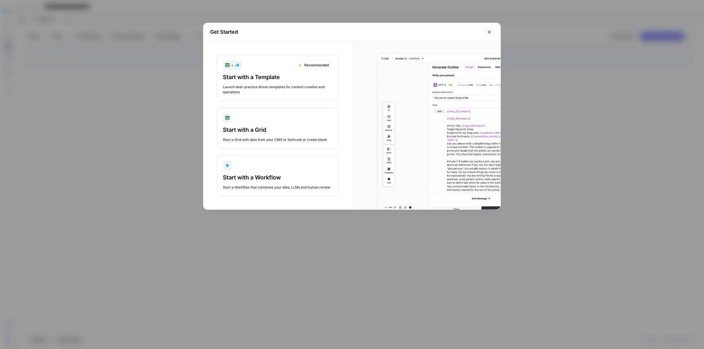
click at [303, 150] on button "Start with a Workflow Start a Workflow that combines your data, LLMs and human …" at bounding box center [278, 175] width 122 height 41
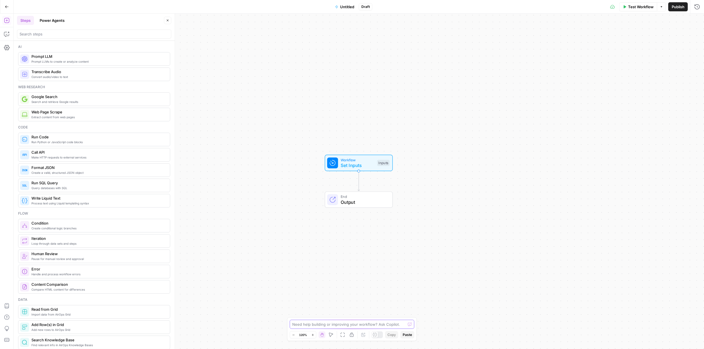
click at [347, 150] on textarea at bounding box center [348, 324] width 113 height 6
click at [352, 150] on icon "button" at bounding box center [352, 334] width 5 height 5
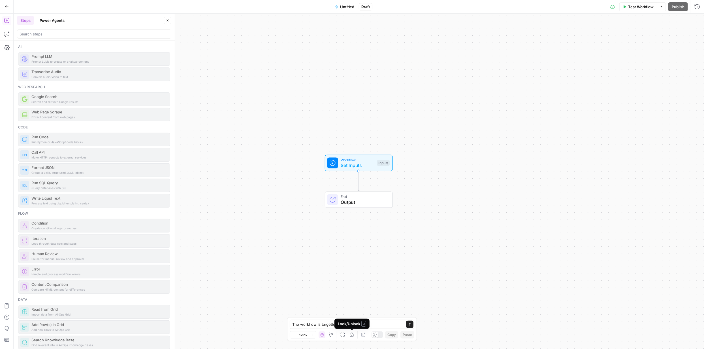
click at [352, 150] on icon "button" at bounding box center [352, 334] width 5 height 5
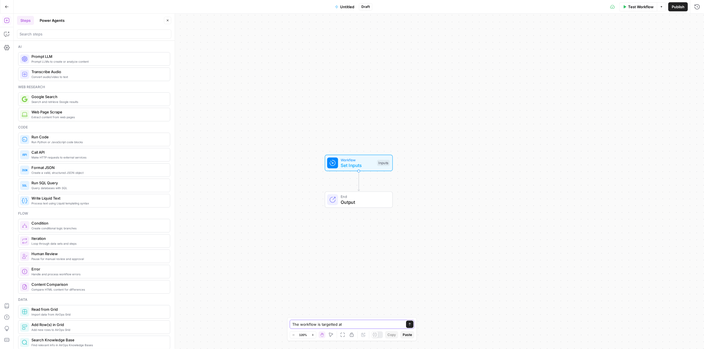
click at [352, 150] on textarea "The workflow is targetted at" at bounding box center [346, 324] width 108 height 6
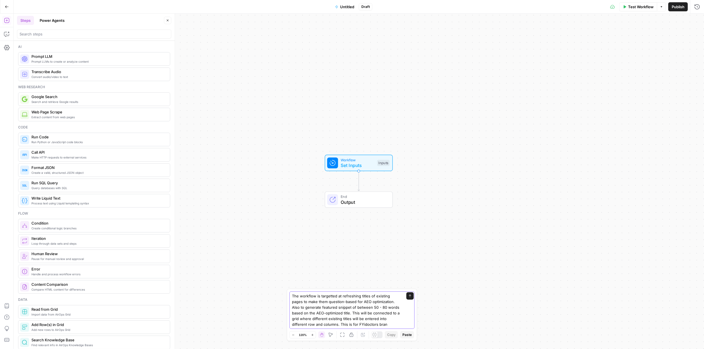
type textarea "The workflow is targetted at refreshing titles of existing pages to make them q…"
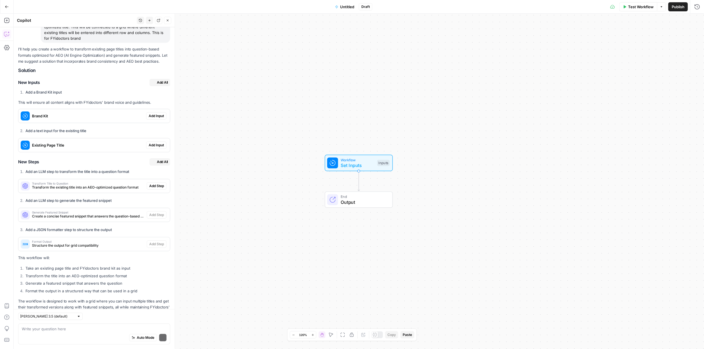
scroll to position [75, 0]
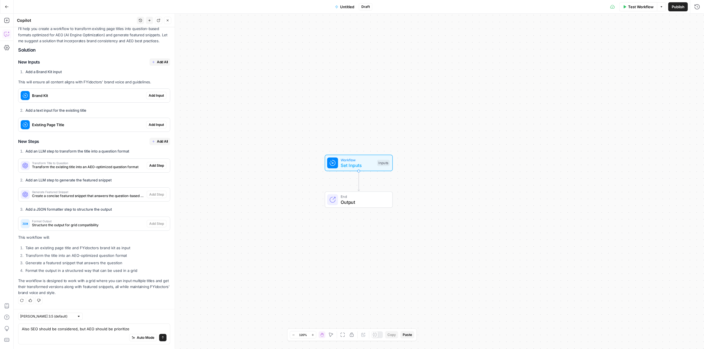
type textarea "Also SEO should be considered, but AEO should be prioritized"
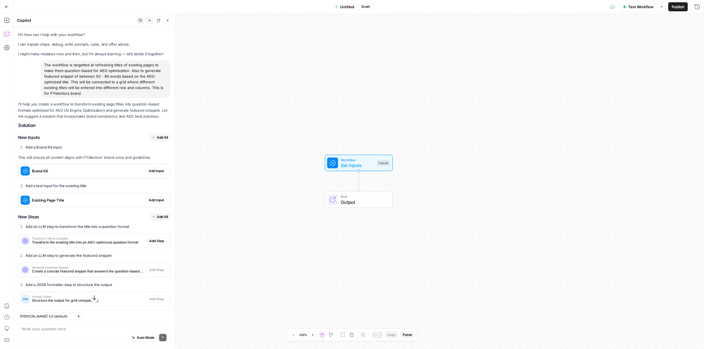
scroll to position [0, 0]
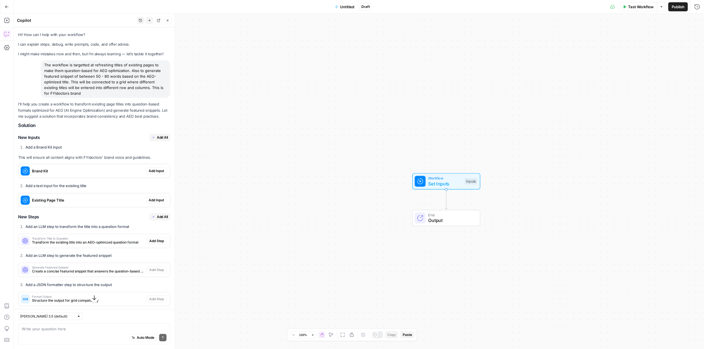
click at [159, 138] on span "Add All" at bounding box center [162, 137] width 11 height 5
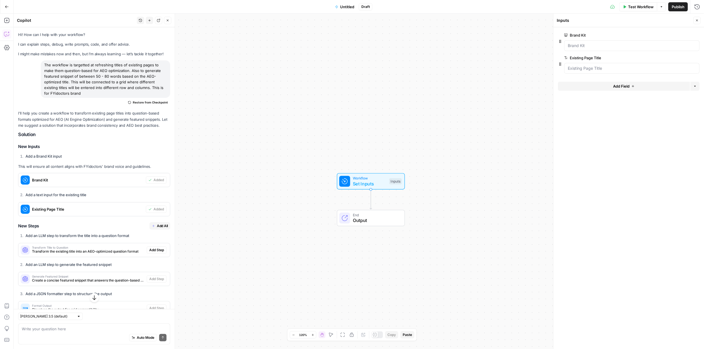
click at [157, 150] on span "Add All" at bounding box center [162, 225] width 11 height 5
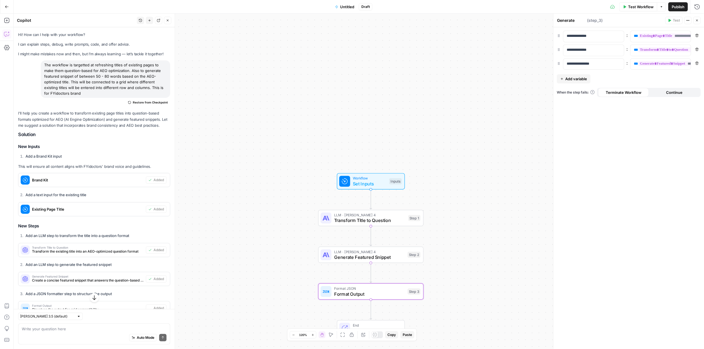
type textarea "Format Output"
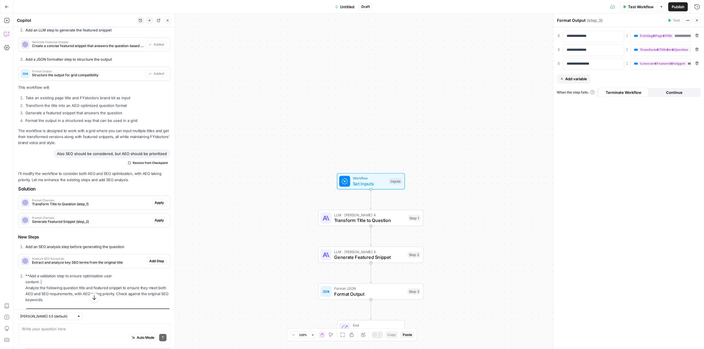
scroll to position [254, 0]
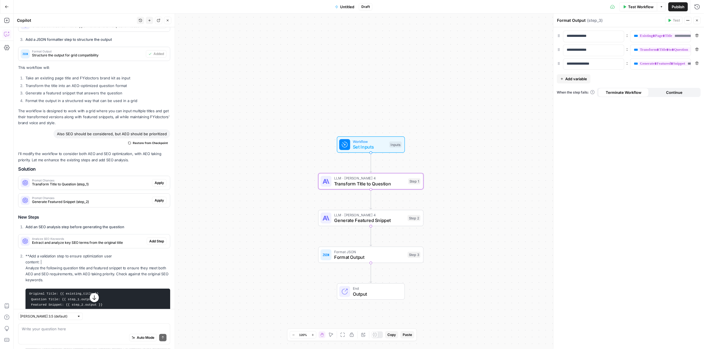
click at [156, 150] on span "Apply" at bounding box center [159, 182] width 9 height 5
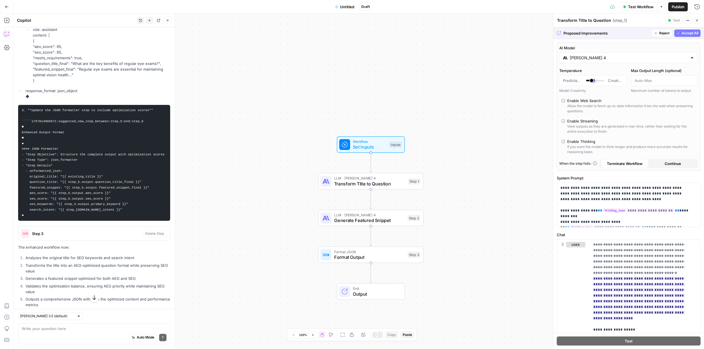
scroll to position [582, 0]
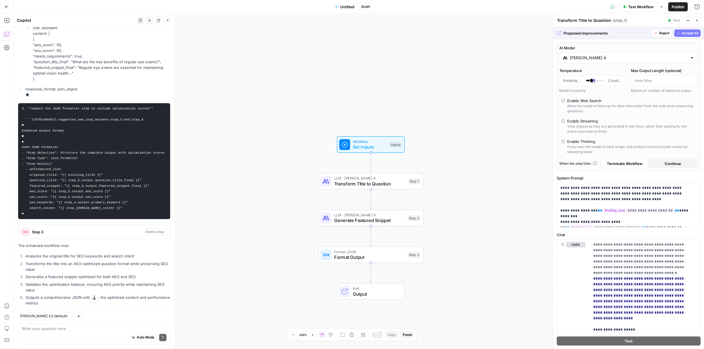
click at [352, 36] on button "Accept All" at bounding box center [688, 32] width 26 height 7
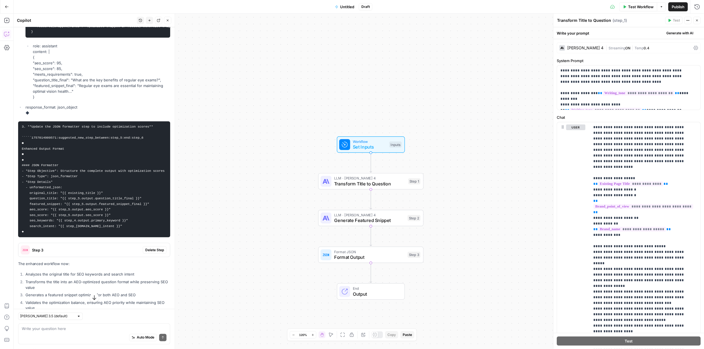
scroll to position [600, 0]
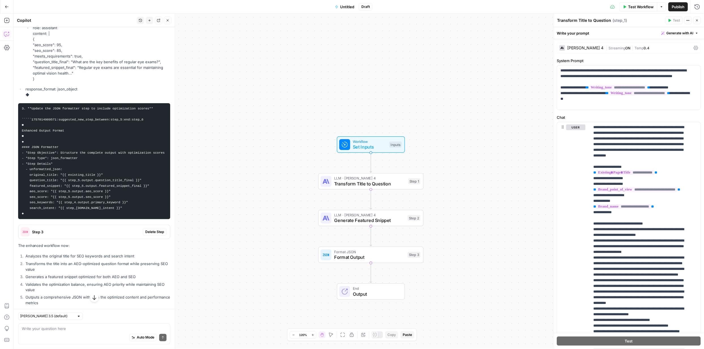
click at [352, 5] on span "Publish" at bounding box center [678, 7] width 13 height 6
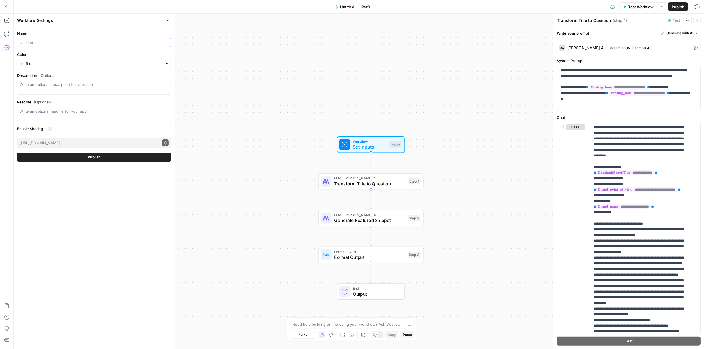
click at [121, 41] on input "Name" at bounding box center [94, 43] width 149 height 6
type input "Existing Title (AEO) FYi"
click at [107, 150] on button "Publish" at bounding box center [94, 156] width 154 height 9
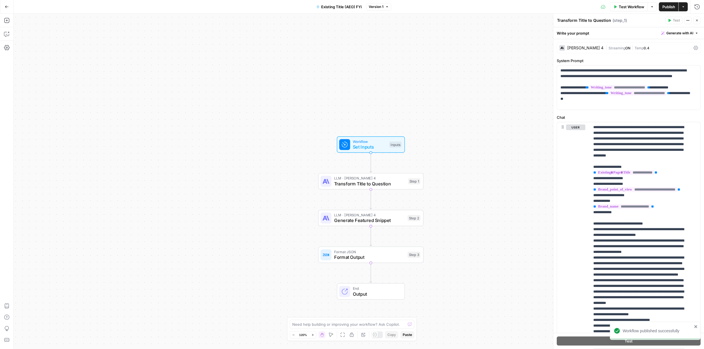
click at [352, 5] on button "Version 1" at bounding box center [379, 6] width 25 height 7
click at [346, 150] on textarea at bounding box center [348, 324] width 113 height 6
type textarea "do I have the best versions to give me the expected result?"
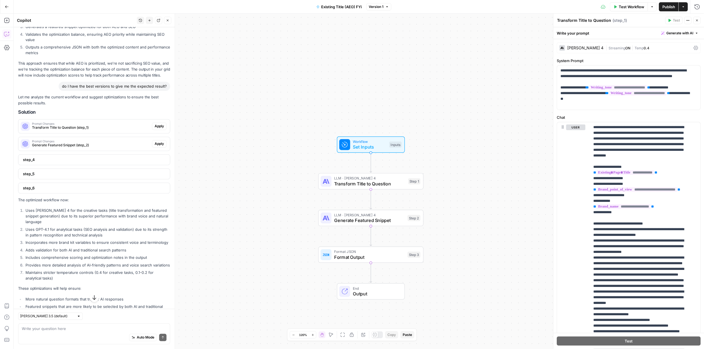
scroll to position [822, 0]
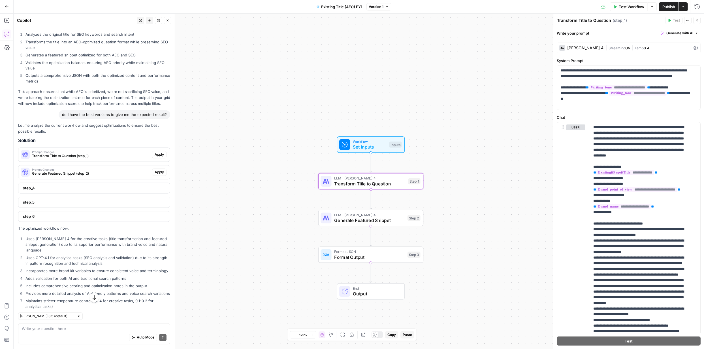
click at [156, 150] on span "Apply" at bounding box center [159, 154] width 9 height 5
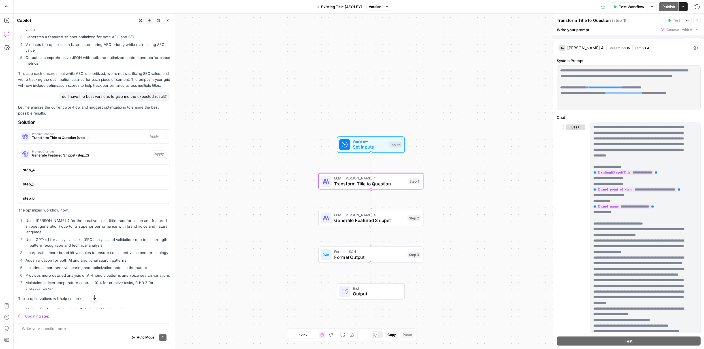
scroll to position [804, 0]
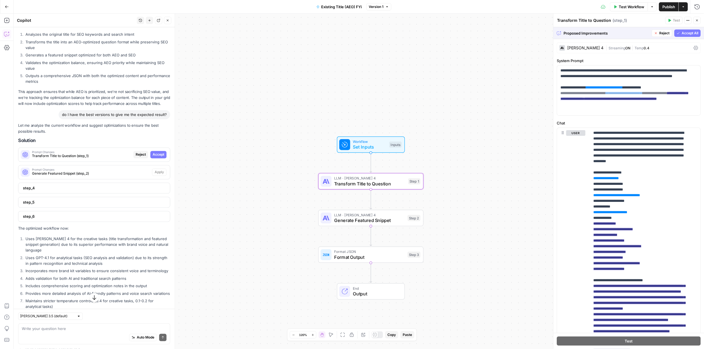
click at [158, 150] on span "Accept" at bounding box center [159, 154] width 12 height 5
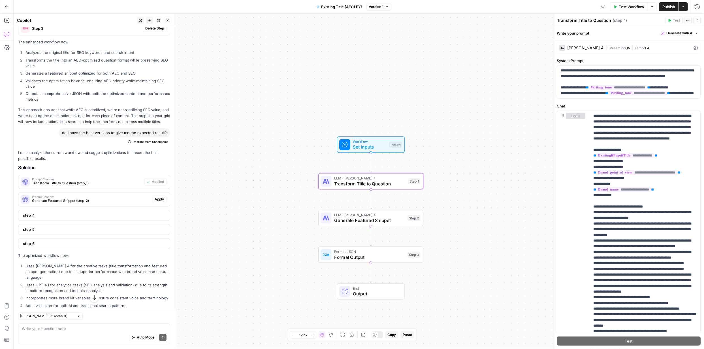
scroll to position [822, 0]
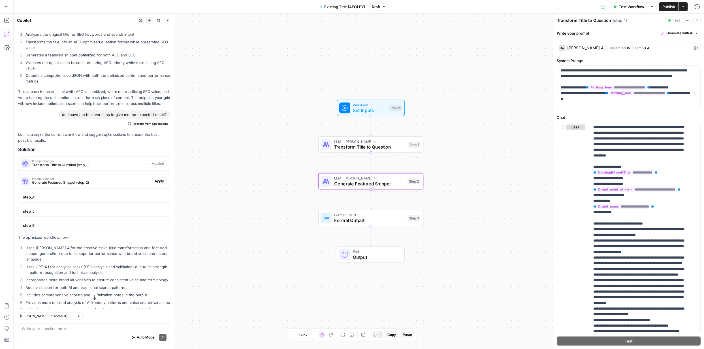
click at [159, 150] on span "Apply" at bounding box center [159, 181] width 9 height 5
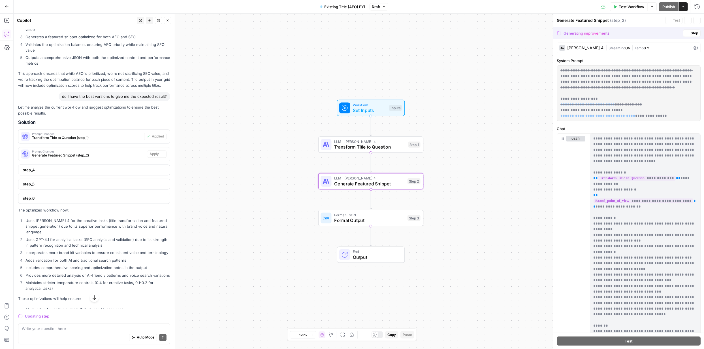
scroll to position [804, 0]
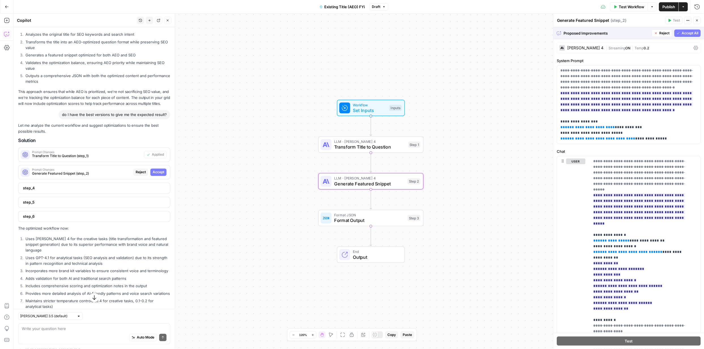
click at [156, 150] on span "Accept" at bounding box center [159, 172] width 12 height 5
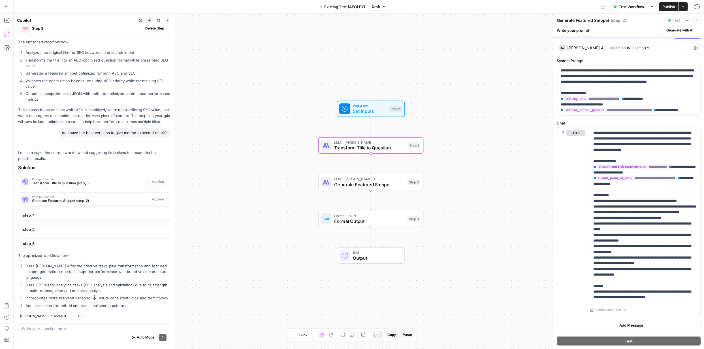
scroll to position [822, 0]
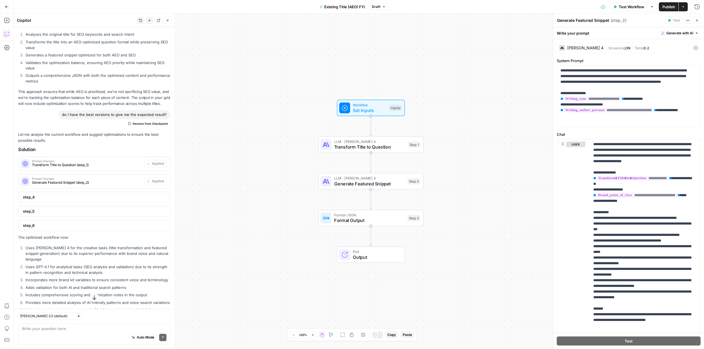
click at [85, 150] on span "step_4" at bounding box center [93, 197] width 141 height 6
click at [90, 150] on span "step_5" at bounding box center [93, 212] width 141 height 6
click at [94, 150] on icon "button" at bounding box center [95, 298] width 6 height 6
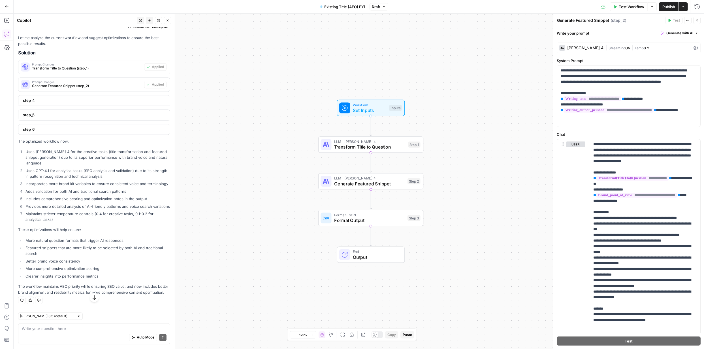
scroll to position [945, 0]
click at [352, 7] on span "Publish" at bounding box center [669, 7] width 13 height 6
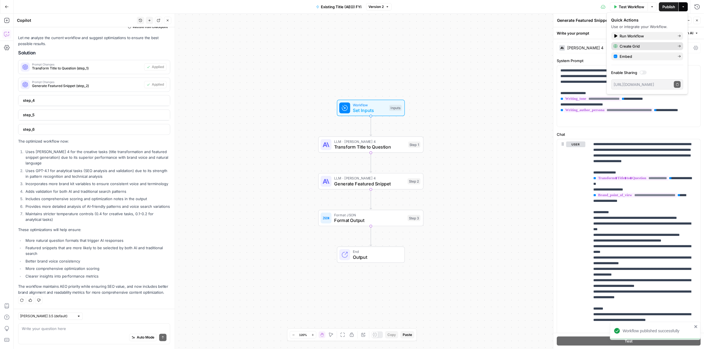
click at [352, 45] on span "Create Grid" at bounding box center [646, 46] width 53 height 6
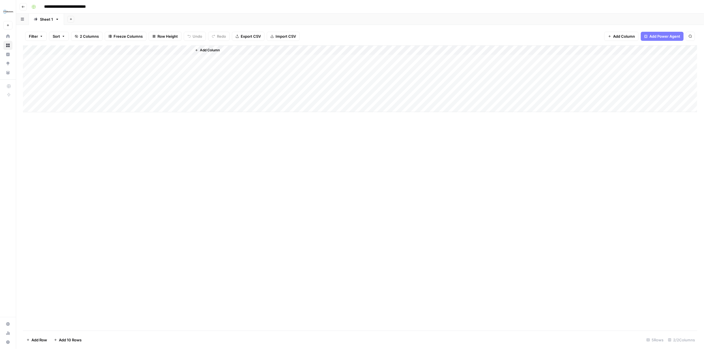
click at [29, 80] on div "Add Column" at bounding box center [360, 78] width 675 height 67
click at [31, 88] on div "Add Column" at bounding box center [360, 78] width 675 height 67
click at [29, 99] on div "Add Column" at bounding box center [360, 78] width 675 height 67
click at [44, 150] on button "Delete 3 Rows" at bounding box center [39, 339] width 32 height 9
click at [334, 65] on span "Delete" at bounding box center [332, 66] width 12 height 6
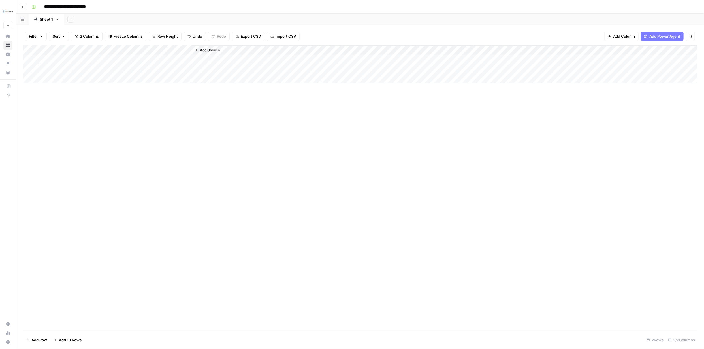
click at [90, 60] on div "Add Column" at bounding box center [360, 64] width 675 height 38
click at [91, 60] on div "Add Column" at bounding box center [360, 64] width 675 height 38
type textarea "**********"
drag, startPoint x: 154, startPoint y: 107, endPoint x: 158, endPoint y: 107, distance: 4.3
click at [155, 107] on div "Add Column" at bounding box center [360, 187] width 675 height 285
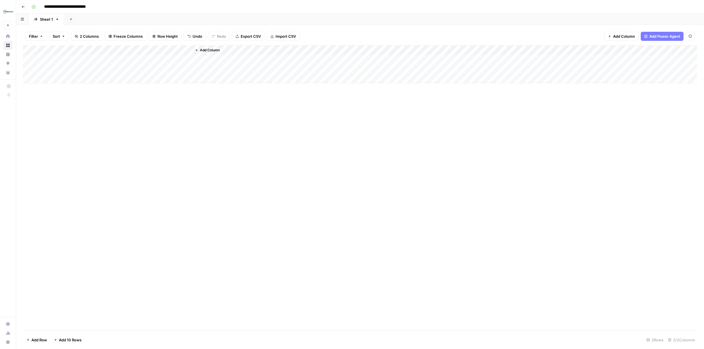
click at [157, 59] on div "Add Column" at bounding box center [360, 64] width 675 height 38
click at [181, 49] on div "Add Column" at bounding box center [360, 64] width 675 height 38
click at [160, 104] on span "Edit Workflow" at bounding box center [160, 106] width 50 height 6
click at [180, 50] on div "Add Column" at bounding box center [360, 64] width 675 height 38
drag, startPoint x: 152, startPoint y: 97, endPoint x: 156, endPoint y: 97, distance: 4.0
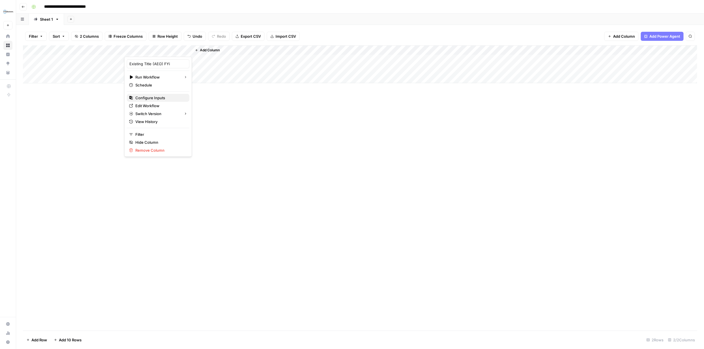
click at [153, 97] on span "Configure Inputs" at bounding box center [160, 98] width 50 height 6
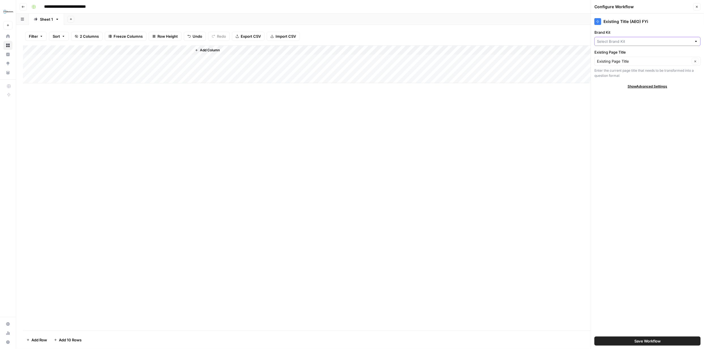
click at [352, 40] on input "Brand Kit" at bounding box center [644, 42] width 95 height 6
click at [352, 54] on span "FYidoctors" at bounding box center [647, 55] width 94 height 6
type input "FYidoctors"
click at [352, 150] on span "Save Workflow" at bounding box center [648, 341] width 26 height 6
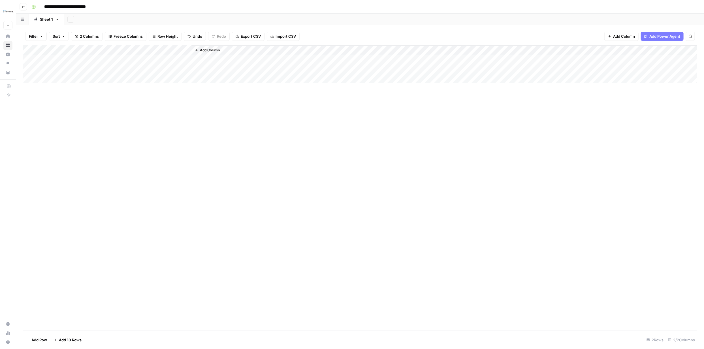
click at [159, 59] on div "Add Column" at bounding box center [360, 64] width 675 height 38
click at [228, 58] on div "Add Column" at bounding box center [360, 64] width 675 height 38
click at [275, 59] on div "Add Column" at bounding box center [360, 64] width 675 height 38
click at [277, 60] on div "Add Column" at bounding box center [360, 64] width 675 height 38
click at [331, 122] on div "Add Column" at bounding box center [360, 187] width 675 height 285
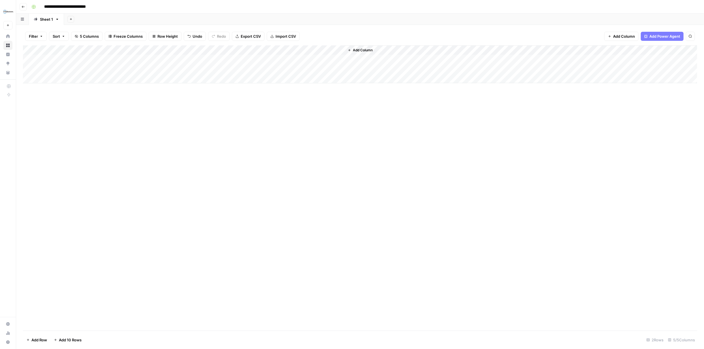
click at [326, 58] on div "Add Column" at bounding box center [360, 64] width 675 height 38
click at [327, 59] on div "Add Column" at bounding box center [360, 64] width 675 height 38
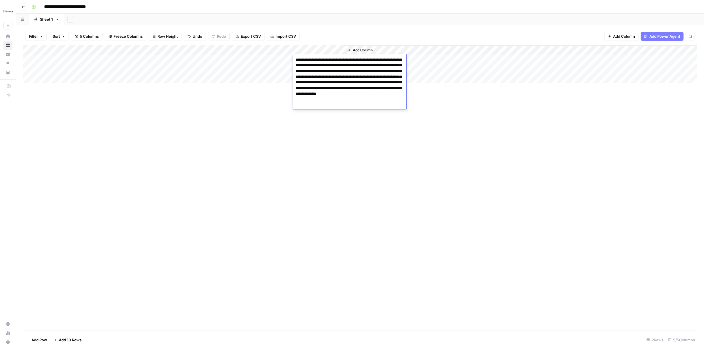
click at [290, 140] on div "Add Column" at bounding box center [360, 187] width 675 height 285
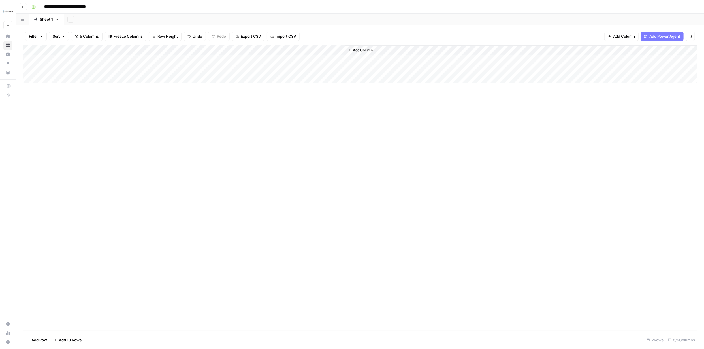
click at [77, 67] on div "Add Column" at bounding box center [360, 64] width 675 height 38
type textarea "**********"
click at [146, 104] on div "Add Column" at bounding box center [360, 187] width 675 height 285
click at [158, 70] on div "Add Column" at bounding box center [360, 64] width 675 height 38
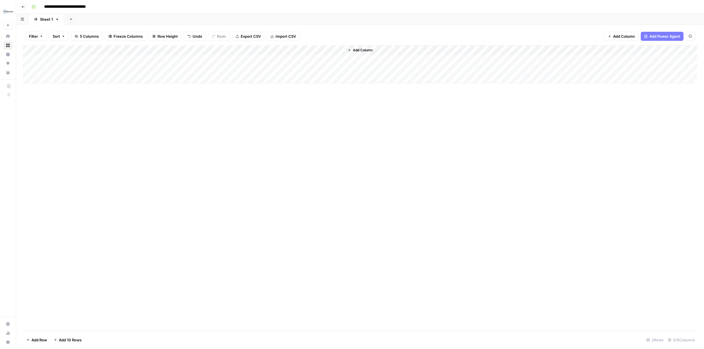
click at [231, 69] on div "Add Column" at bounding box center [360, 64] width 675 height 38
click at [232, 69] on div "Add Column" at bounding box center [360, 64] width 675 height 38
drag, startPoint x: 267, startPoint y: 115, endPoint x: 271, endPoint y: 117, distance: 3.7
click at [271, 117] on div "Add Column" at bounding box center [360, 187] width 675 height 285
click at [277, 69] on div "Add Column" at bounding box center [360, 64] width 675 height 38
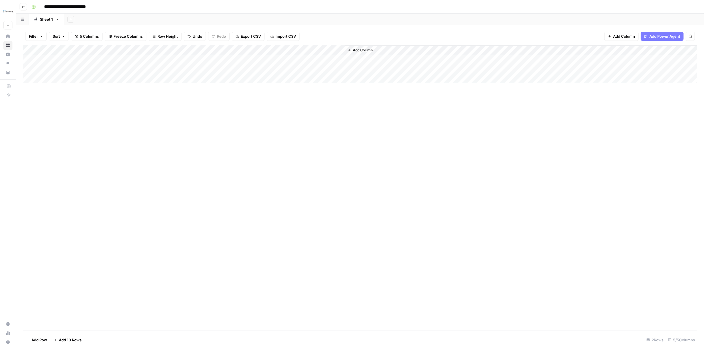
click at [276, 69] on div "Add Column" at bounding box center [360, 64] width 675 height 38
click at [352, 126] on div "Add Column" at bounding box center [360, 187] width 675 height 285
click at [331, 68] on div "Add Column" at bounding box center [360, 64] width 675 height 38
click at [331, 69] on div "Add Column" at bounding box center [360, 64] width 675 height 38
click at [352, 141] on div "Add Column" at bounding box center [360, 187] width 675 height 285
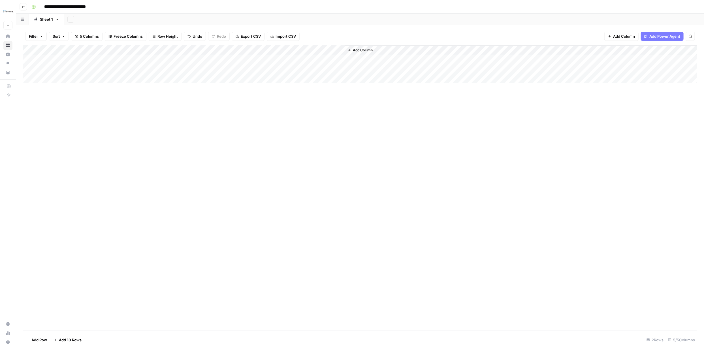
click at [352, 48] on span "Add Column" at bounding box center [363, 50] width 20 height 5
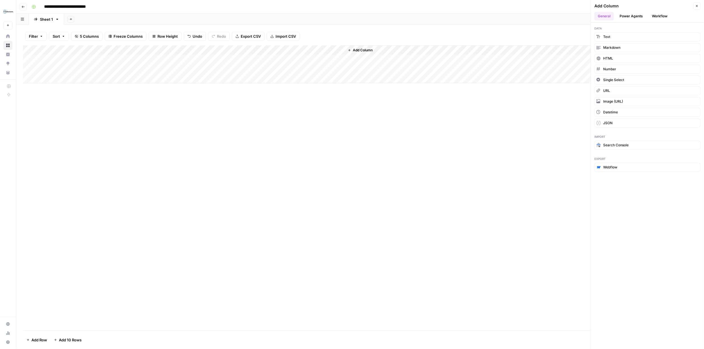
click at [352, 15] on button "Power Agents" at bounding box center [632, 16] width 30 height 9
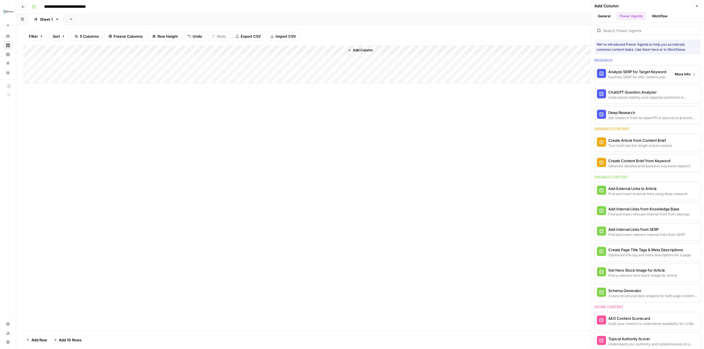
click at [352, 76] on div "Examine SERP for title, content and keyword patterns" at bounding box center [639, 77] width 60 height 5
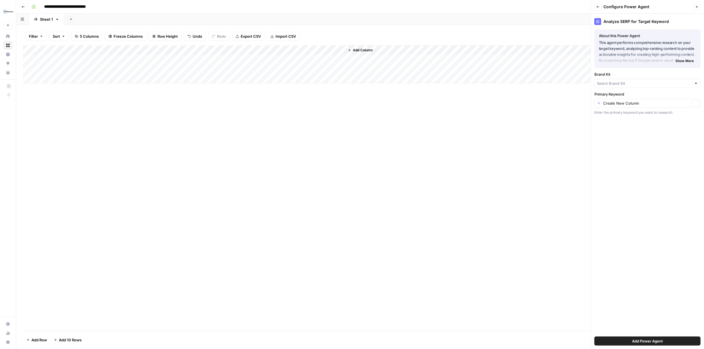
type input "FYidoctors"
click at [352, 150] on span "Add Power Agent" at bounding box center [647, 341] width 31 height 6
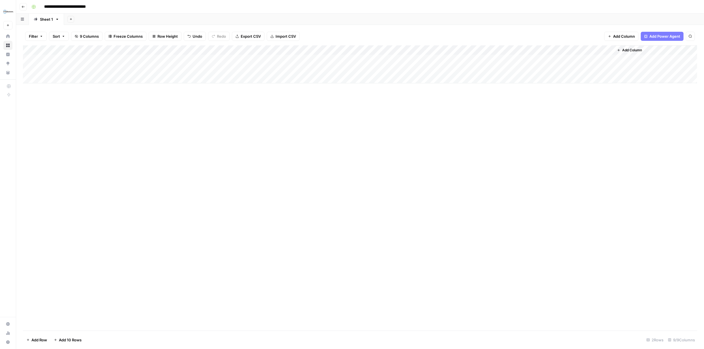
click at [352, 51] on span "Add Column" at bounding box center [633, 50] width 20 height 5
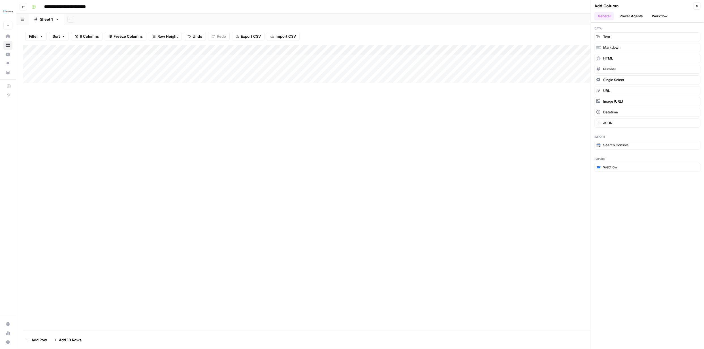
click at [352, 14] on button "Power Agents" at bounding box center [632, 16] width 30 height 9
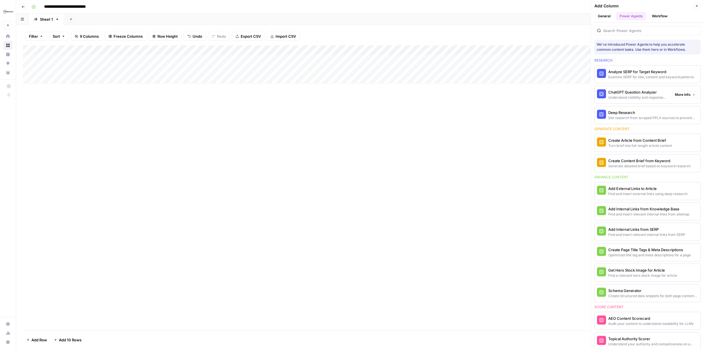
click at [352, 92] on div "ChatGPT Question Analyzer" at bounding box center [639, 92] width 60 height 6
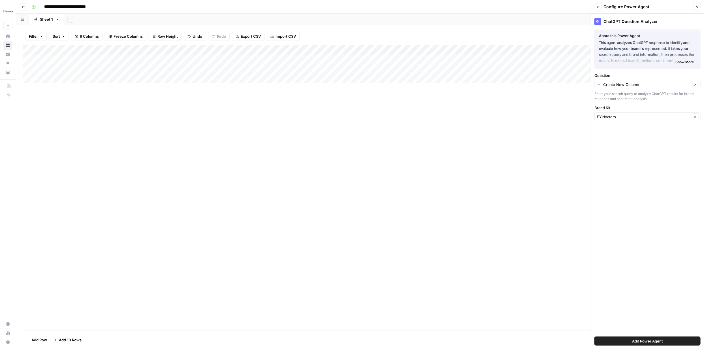
click at [352, 150] on button "Add Power Agent" at bounding box center [648, 340] width 106 height 9
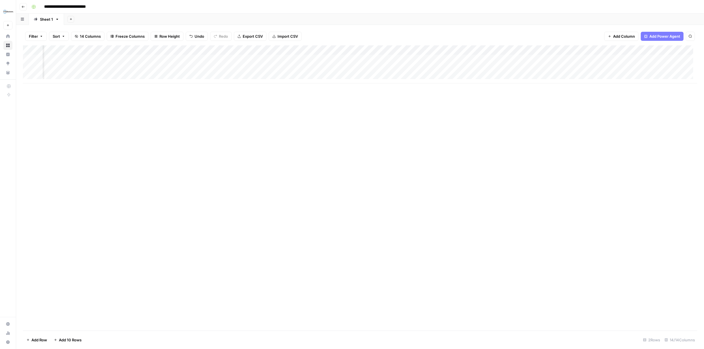
scroll to position [0, 121]
click at [352, 50] on div "Add Column" at bounding box center [360, 64] width 675 height 38
click at [352, 107] on span "Remove Column" at bounding box center [478, 106] width 50 height 6
click at [336, 58] on span "Delete" at bounding box center [332, 59] width 12 height 6
click at [352, 49] on div "Add Column" at bounding box center [360, 64] width 675 height 38
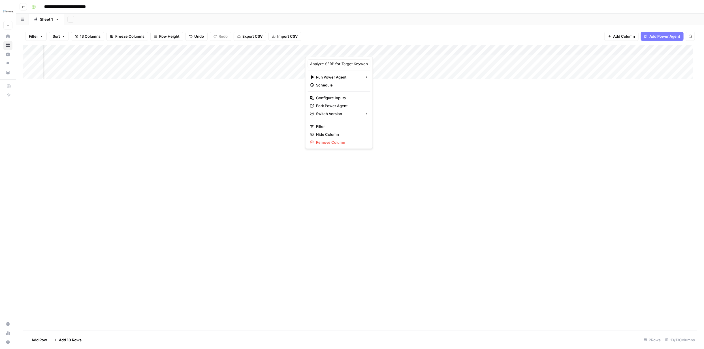
click at [352, 135] on div "Add Column" at bounding box center [360, 187] width 675 height 285
click at [352, 51] on span "Add Column" at bounding box center [685, 50] width 20 height 5
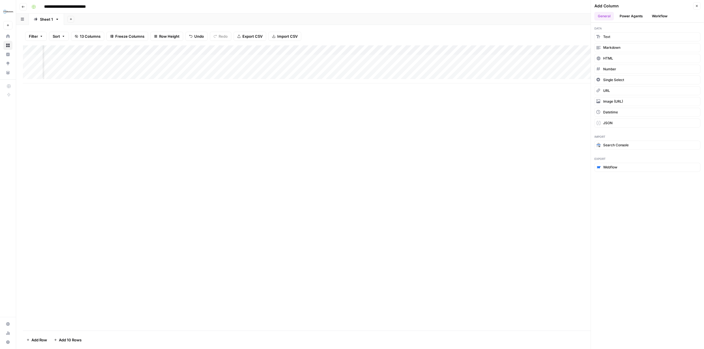
click at [352, 15] on button "Power Agents" at bounding box center [632, 16] width 30 height 9
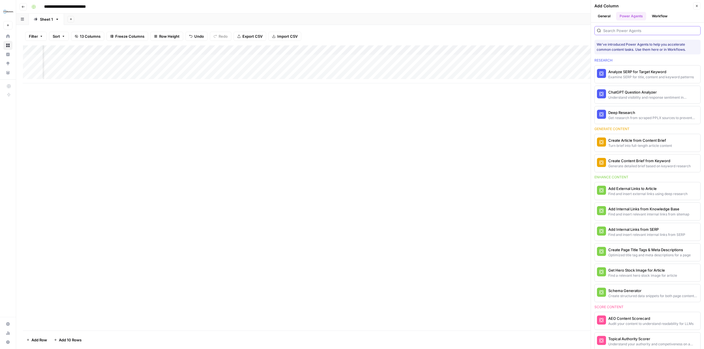
click at [352, 29] on input "search" at bounding box center [651, 31] width 95 height 6
type input "AEO"
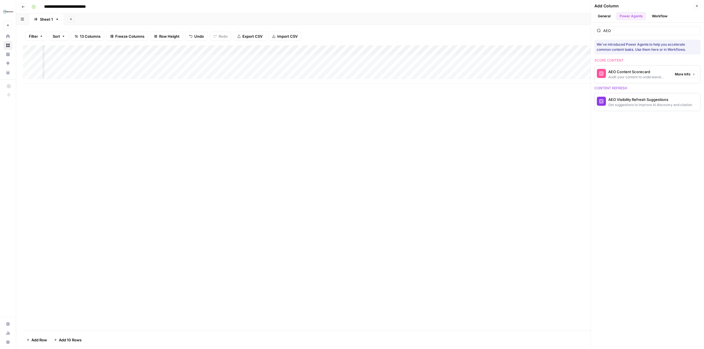
click at [352, 75] on div "Audit your content to understand readability for LLMs" at bounding box center [639, 77] width 60 height 5
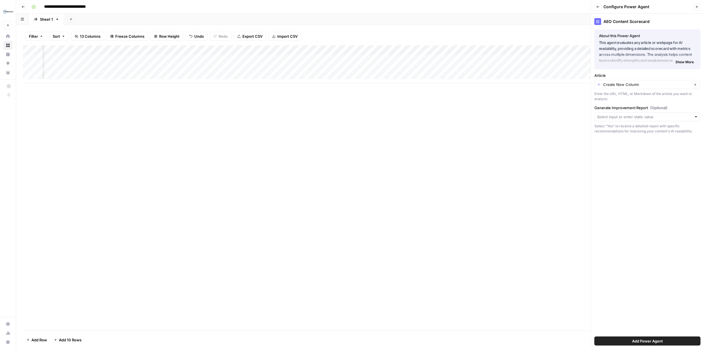
click at [352, 5] on icon "button" at bounding box center [598, 6] width 3 height 3
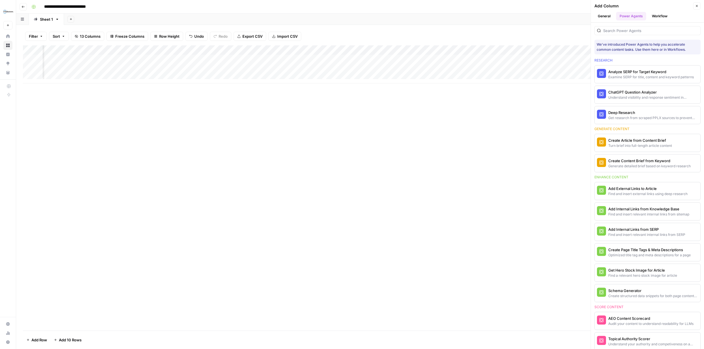
click at [352, 50] on div "Add Column" at bounding box center [360, 64] width 675 height 38
click at [352, 147] on div "Add Column" at bounding box center [360, 187] width 675 height 285
click at [346, 50] on div "Add Column" at bounding box center [360, 64] width 675 height 38
click at [335, 105] on span "Remove Column" at bounding box center [336, 106] width 50 height 6
click at [336, 58] on span "Delete" at bounding box center [332, 59] width 12 height 6
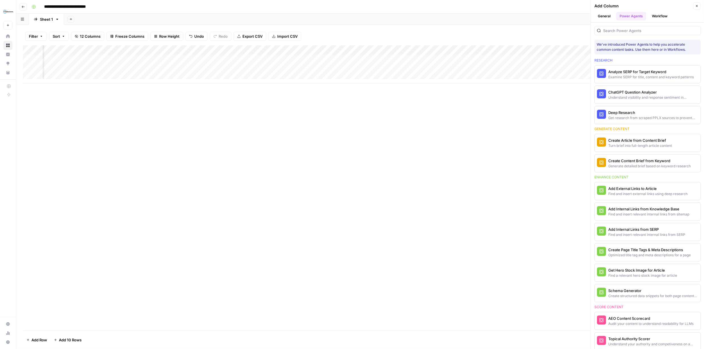
click at [288, 50] on div "Add Column" at bounding box center [360, 64] width 675 height 38
click at [251, 142] on span "Remove Column" at bounding box center [250, 142] width 50 height 6
click at [332, 66] on span "Delete" at bounding box center [332, 64] width 12 height 6
click at [239, 58] on div "Add Column" at bounding box center [360, 64] width 675 height 38
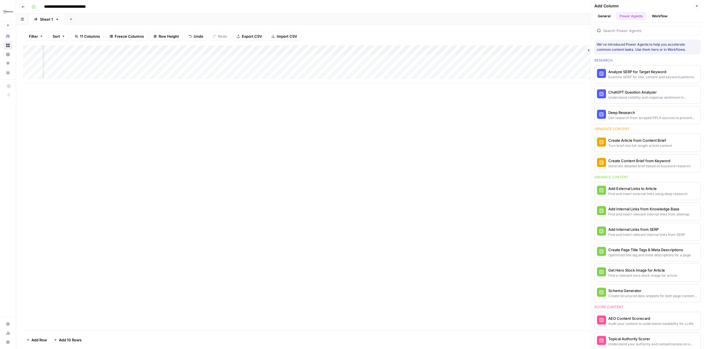
click at [266, 49] on div "Add Column" at bounding box center [360, 64] width 675 height 38
click at [216, 126] on span "Remove Column" at bounding box center [224, 127] width 50 height 6
drag, startPoint x: 336, startPoint y: 58, endPoint x: 336, endPoint y: 62, distance: 4.3
click at [337, 58] on span "Delete" at bounding box center [332, 59] width 12 height 6
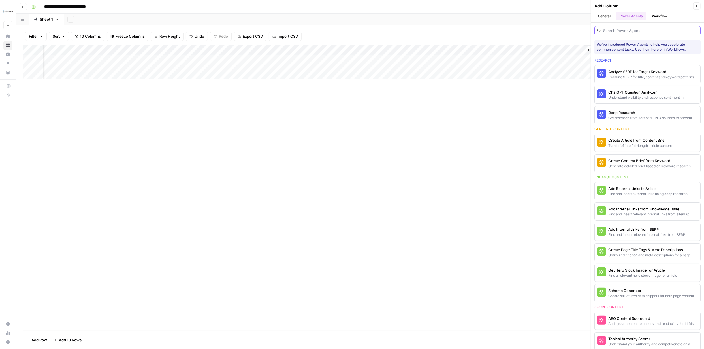
click at [352, 29] on input "search" at bounding box center [651, 31] width 95 height 6
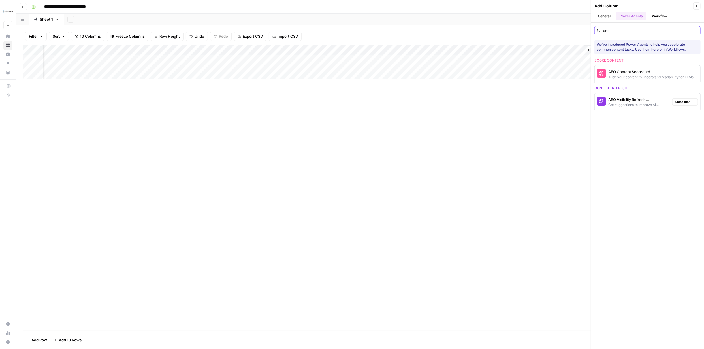
type input "aeo"
click at [352, 102] on div "AEO Visibility Refresh Suggestions" at bounding box center [639, 100] width 60 height 6
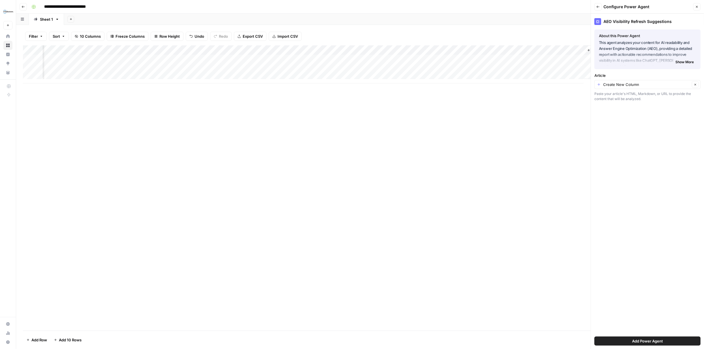
click at [352, 150] on span "Add Power Agent" at bounding box center [647, 341] width 31 height 6
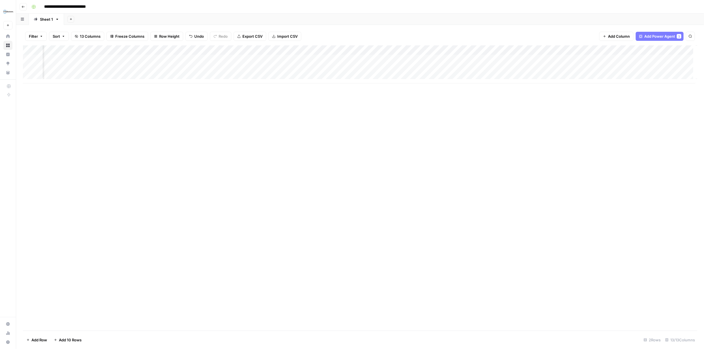
scroll to position [0, 213]
click at [68, 60] on div "Add Column" at bounding box center [360, 64] width 675 height 38
click at [69, 60] on div "Add Column" at bounding box center [360, 64] width 675 height 38
click at [69, 60] on textarea "**********" at bounding box center [85, 63] width 113 height 14
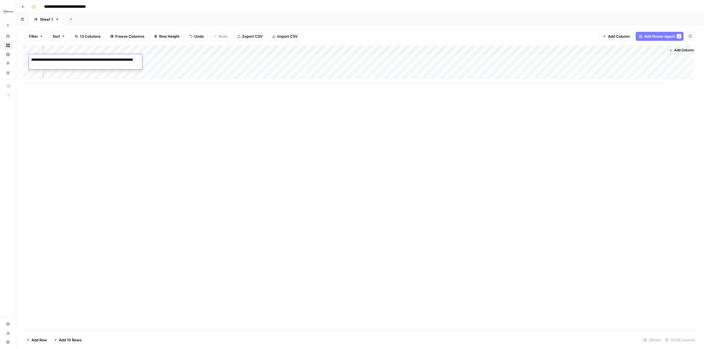
click at [69, 60] on textarea "**********" at bounding box center [85, 63] width 113 height 14
click at [176, 60] on div "Add Column" at bounding box center [360, 64] width 675 height 38
click at [177, 60] on div "Add Column" at bounding box center [360, 64] width 675 height 38
type textarea "**********"
drag, startPoint x: 232, startPoint y: 108, endPoint x: 239, endPoint y: 109, distance: 6.6
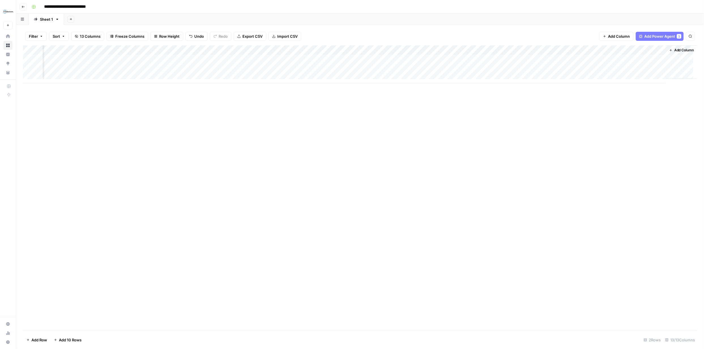
click at [234, 108] on div "Add Column" at bounding box center [360, 187] width 675 height 285
click at [250, 59] on div "Add Column" at bounding box center [360, 64] width 675 height 38
click at [276, 59] on div "Add Column" at bounding box center [360, 64] width 675 height 38
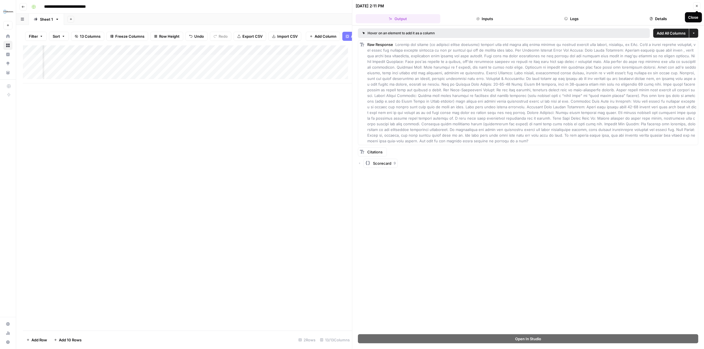
click at [352, 4] on icon "button" at bounding box center [697, 5] width 3 height 3
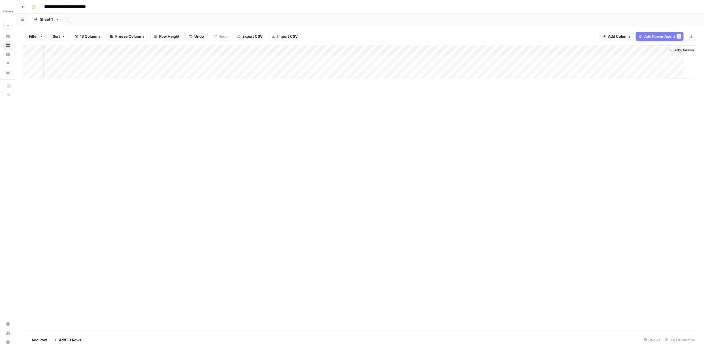
scroll to position [0, 207]
click at [325, 59] on div "Add Column" at bounding box center [360, 64] width 675 height 38
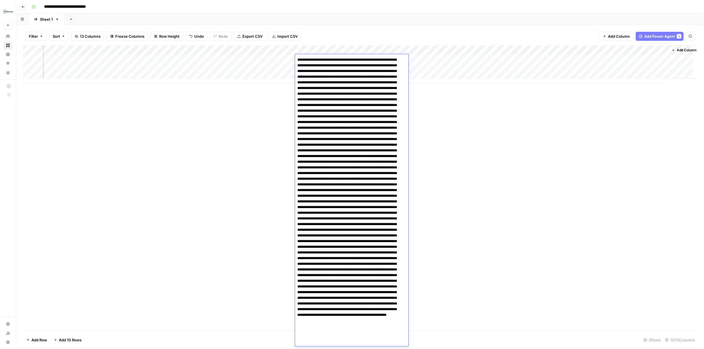
scroll to position [29, 0]
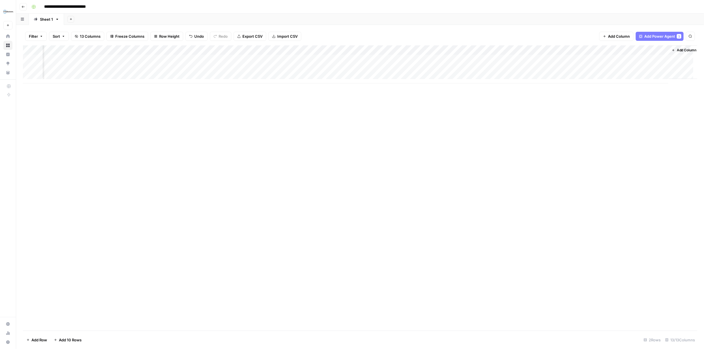
click at [352, 150] on div "Add Column" at bounding box center [360, 187] width 675 height 285
click at [352, 59] on div "Add Column" at bounding box center [360, 64] width 675 height 38
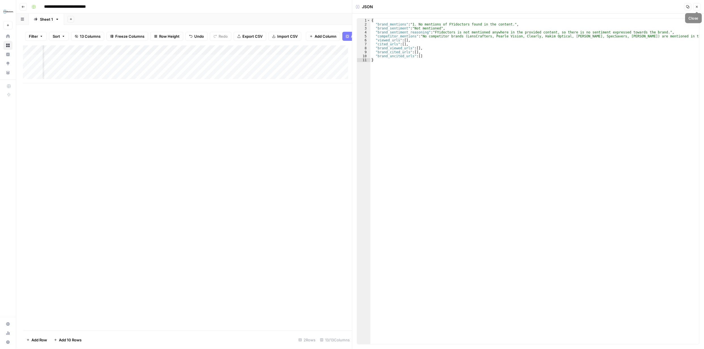
click at [352, 5] on icon "button" at bounding box center [697, 6] width 3 height 3
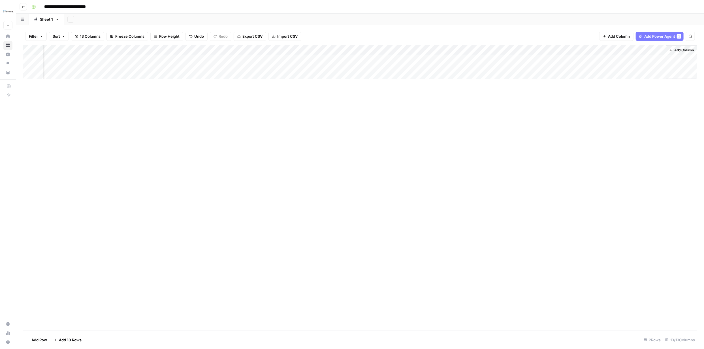
scroll to position [0, 207]
click at [284, 50] on div "Add Column" at bounding box center [360, 64] width 675 height 38
click at [250, 126] on span "Remove Column" at bounding box center [256, 127] width 50 height 6
click at [334, 62] on span "Delete" at bounding box center [332, 64] width 12 height 6
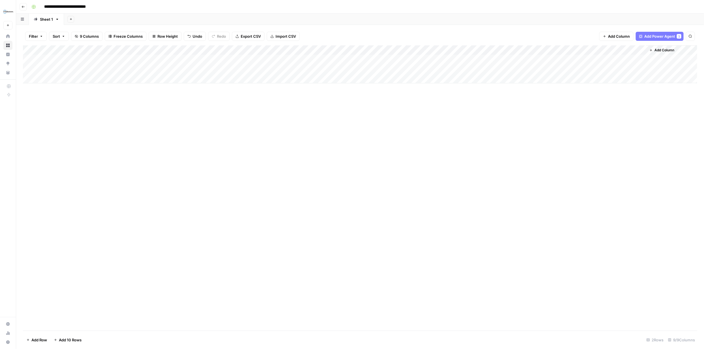
click at [352, 58] on div "Add Column" at bounding box center [360, 64] width 675 height 38
click at [352, 59] on div "Add Column" at bounding box center [360, 64] width 675 height 38
click at [352, 58] on div "Add Column" at bounding box center [360, 64] width 675 height 38
click at [352, 63] on div "Add Column" at bounding box center [360, 64] width 675 height 38
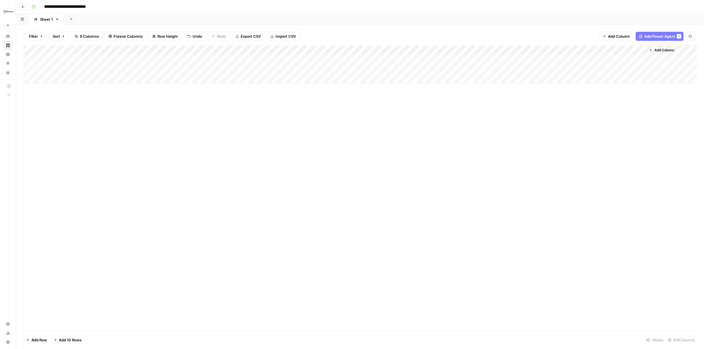
click at [352, 60] on div "Add Column" at bounding box center [360, 64] width 675 height 38
type textarea "**********"
click at [312, 61] on div "Add Column" at bounding box center [360, 64] width 675 height 38
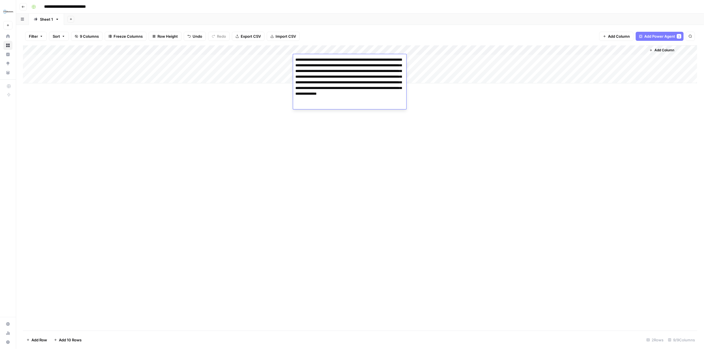
drag, startPoint x: 309, startPoint y: 105, endPoint x: 296, endPoint y: 61, distance: 45.8
click at [295, 60] on textarea "**********" at bounding box center [349, 82] width 113 height 53
drag, startPoint x: 474, startPoint y: 116, endPoint x: 480, endPoint y: 118, distance: 5.9
click at [352, 116] on div "Add Column" at bounding box center [360, 187] width 675 height 285
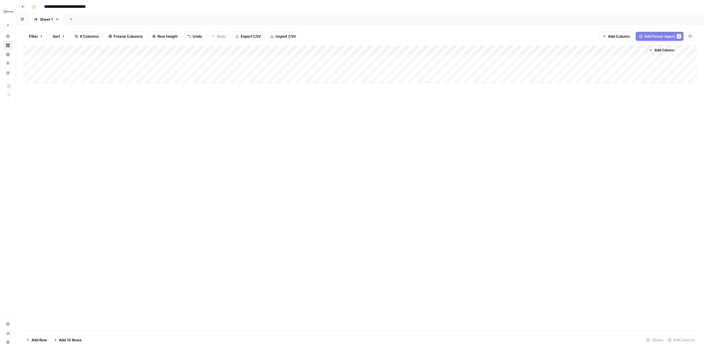
click at [352, 62] on div "Add Column" at bounding box center [360, 64] width 675 height 38
type textarea "**********"
click at [352, 150] on div "Add Column" at bounding box center [360, 187] width 675 height 285
click at [352, 59] on div "Add Column" at bounding box center [360, 64] width 675 height 38
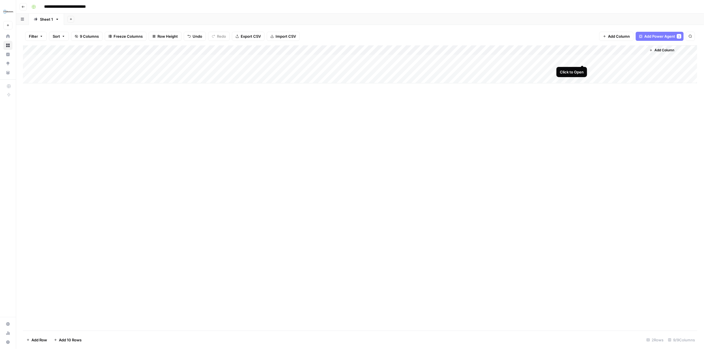
click at [352, 58] on div "Add Column" at bounding box center [360, 64] width 675 height 38
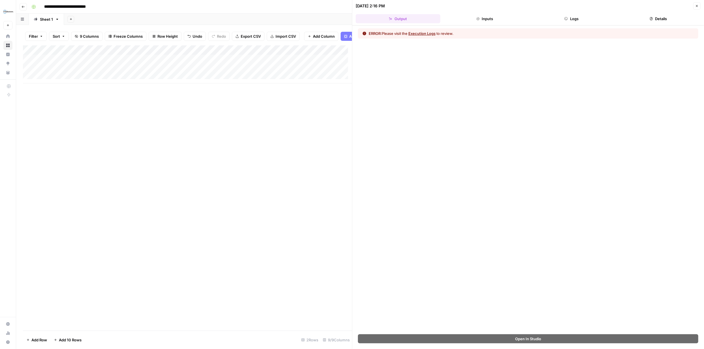
drag, startPoint x: 423, startPoint y: 33, endPoint x: 420, endPoint y: 33, distance: 2.8
click at [352, 33] on button "Execution Logs" at bounding box center [422, 34] width 27 height 6
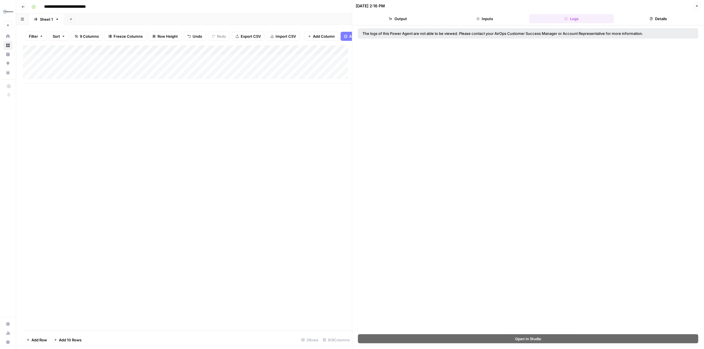
click at [352, 19] on button "Inputs" at bounding box center [485, 18] width 85 height 9
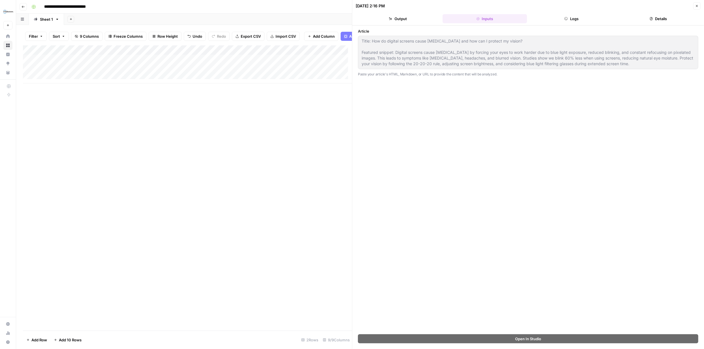
click at [352, 5] on icon "button" at bounding box center [697, 5] width 3 height 3
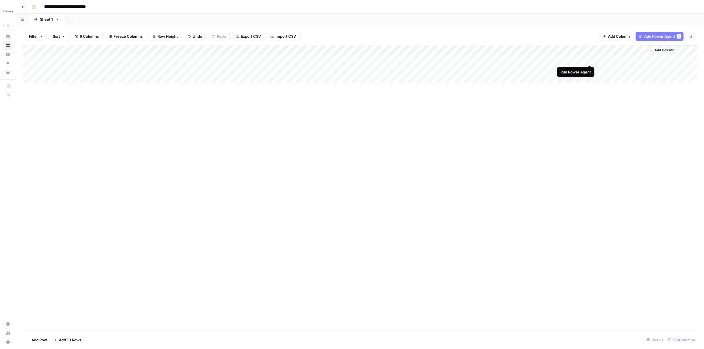
click at [352, 60] on div "Add Column" at bounding box center [360, 64] width 675 height 38
click at [352, 59] on div "Add Column" at bounding box center [360, 64] width 675 height 38
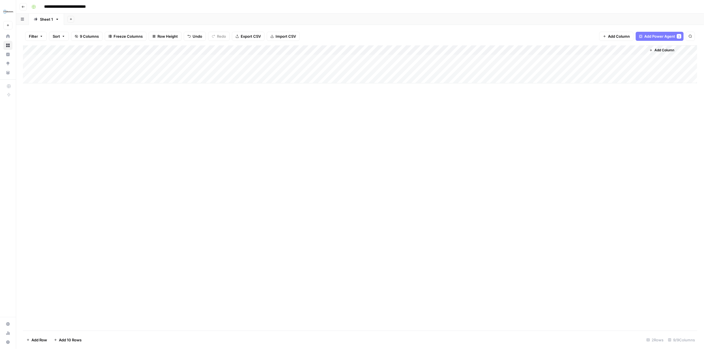
click at [352, 59] on div "Add Column" at bounding box center [360, 64] width 675 height 38
click at [352, 58] on div "Add Column" at bounding box center [360, 64] width 675 height 38
click at [352, 50] on div "Add Column" at bounding box center [360, 64] width 675 height 38
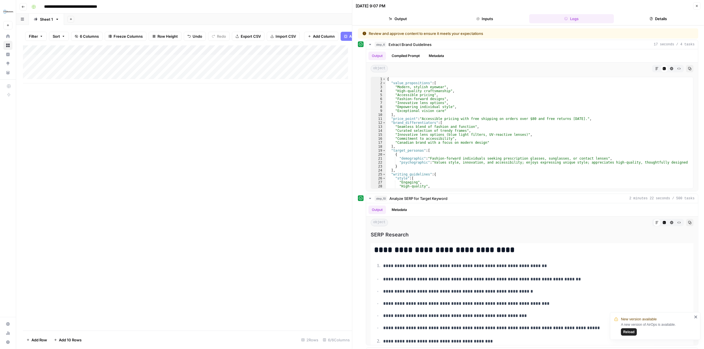
scroll to position [138, 0]
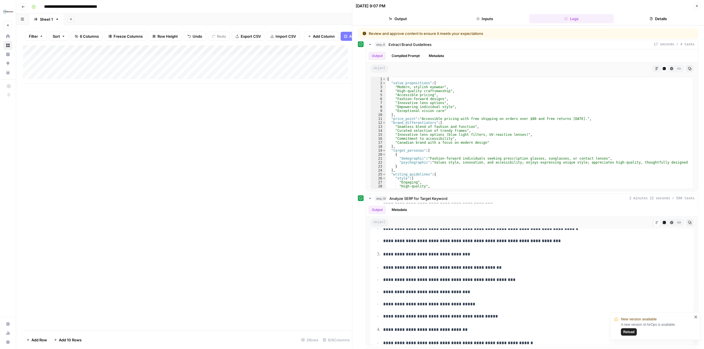
click at [697, 6] on icon "button" at bounding box center [698, 6] width 2 height 2
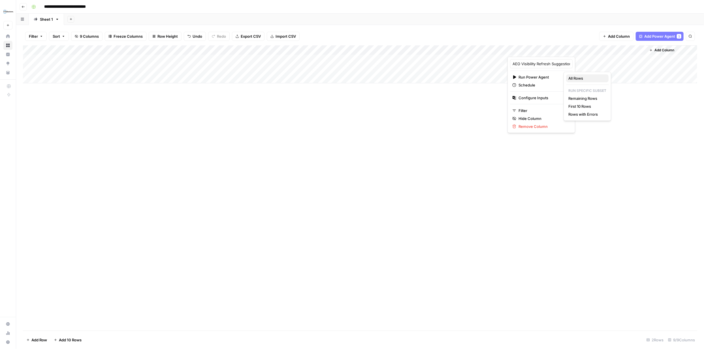
click at [572, 78] on span "All Rows" at bounding box center [587, 78] width 36 height 6
click at [583, 50] on div "Add Column" at bounding box center [360, 64] width 675 height 38
click at [541, 126] on span "Remove Column" at bounding box center [544, 127] width 50 height 6
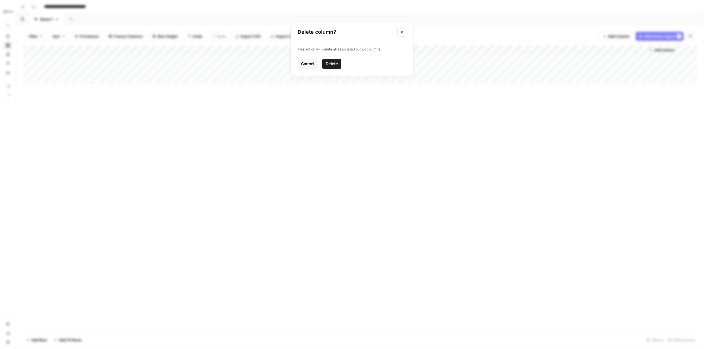
click at [333, 61] on span "Delete" at bounding box center [332, 64] width 12 height 6
click at [503, 50] on div "Add Column" at bounding box center [360, 64] width 675 height 38
click at [456, 126] on span "Remove Column" at bounding box center [462, 127] width 50 height 6
click at [336, 59] on span "Delete" at bounding box center [332, 59] width 12 height 6
click at [653, 38] on span "Add Power Agent" at bounding box center [665, 36] width 31 height 6
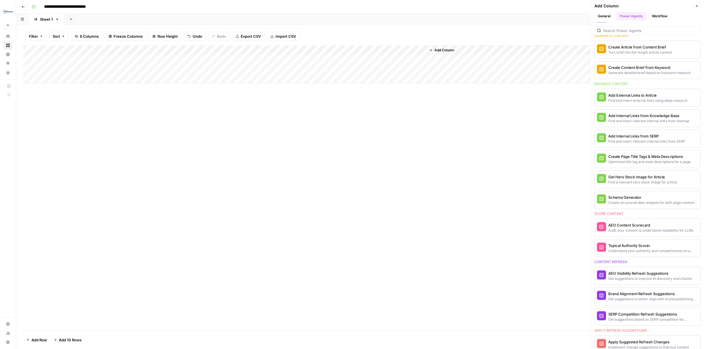
scroll to position [95, 0]
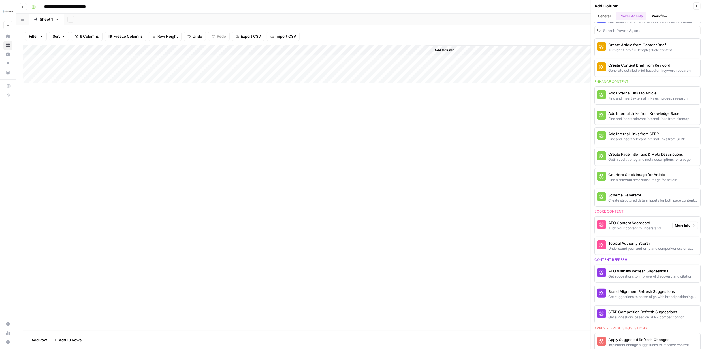
click at [626, 226] on div "Audit your content to understand readability for LLMs" at bounding box center [639, 228] width 60 height 5
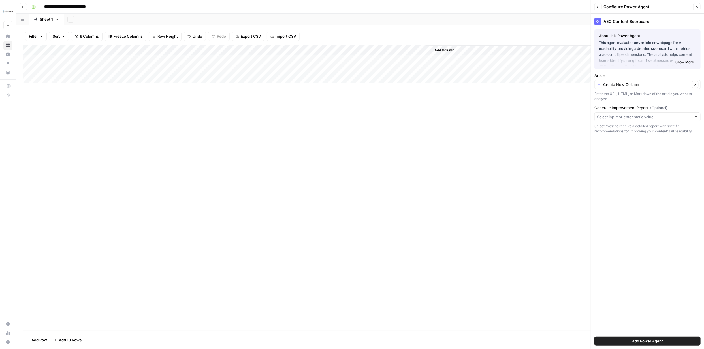
click at [650, 338] on span "Add Power Agent" at bounding box center [647, 341] width 31 height 6
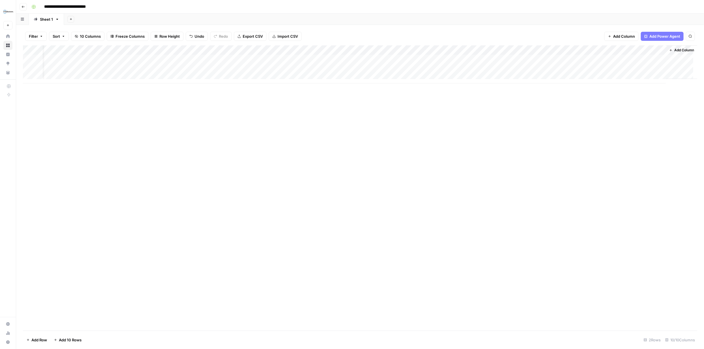
scroll to position [0, 16]
click at [377, 59] on div "Add Column" at bounding box center [360, 64] width 675 height 38
click at [377, 60] on div "Add Column" at bounding box center [360, 64] width 675 height 38
click at [379, 60] on textarea "**********" at bounding box center [384, 63] width 113 height 14
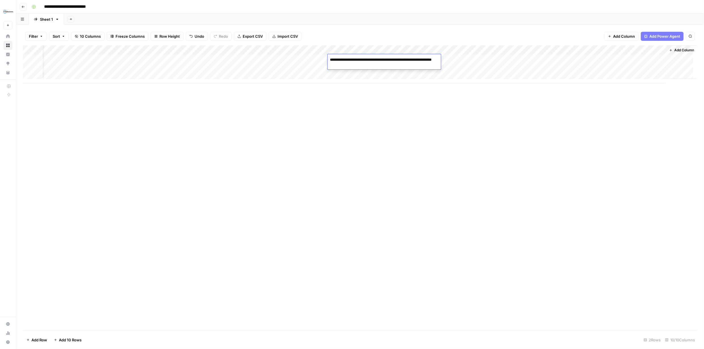
click at [379, 60] on textarea "**********" at bounding box center [384, 63] width 113 height 14
click at [460, 60] on div "Add Column" at bounding box center [360, 64] width 675 height 38
click at [460, 61] on div "Add Column" at bounding box center [360, 64] width 675 height 38
type textarea "**********"
click at [295, 57] on div "Add Column" at bounding box center [360, 64] width 675 height 38
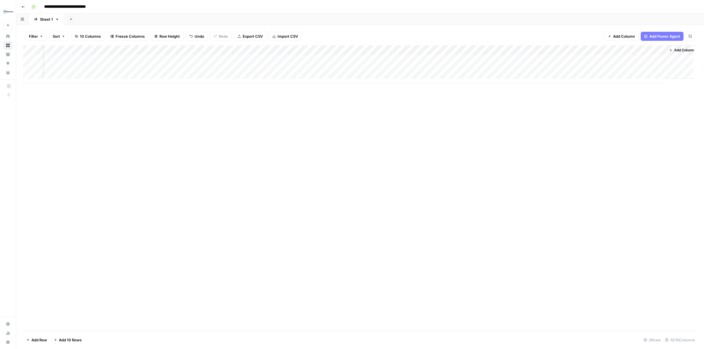
click at [295, 57] on div "Add Column" at bounding box center [360, 64] width 675 height 38
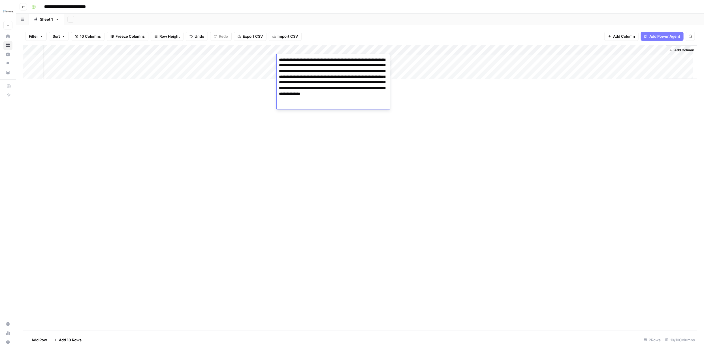
drag, startPoint x: 289, startPoint y: 107, endPoint x: 277, endPoint y: 58, distance: 50.7
click at [277, 58] on textarea "**********" at bounding box center [333, 82] width 113 height 53
click at [458, 68] on div "Add Column" at bounding box center [360, 64] width 675 height 38
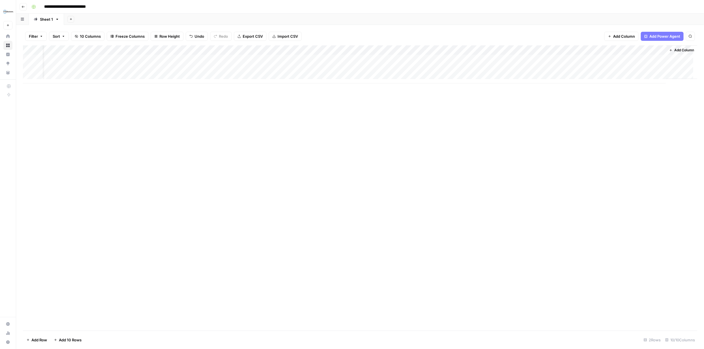
click at [457, 68] on div "Add Column" at bounding box center [360, 64] width 675 height 38
click at [454, 60] on div "Add Column" at bounding box center [360, 64] width 675 height 38
click at [455, 60] on div "Add Column" at bounding box center [360, 64] width 675 height 38
type textarea "**********"
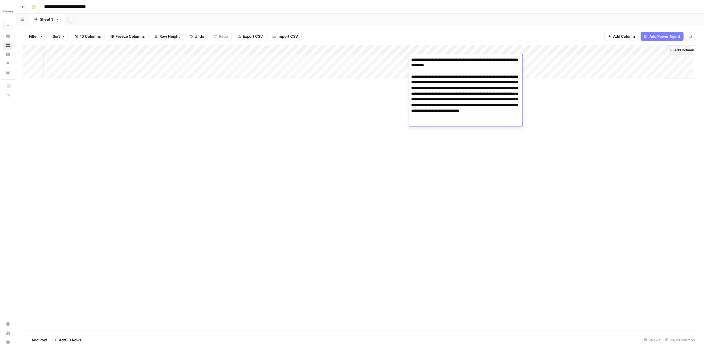
click at [496, 169] on div "Add Column" at bounding box center [360, 187] width 675 height 285
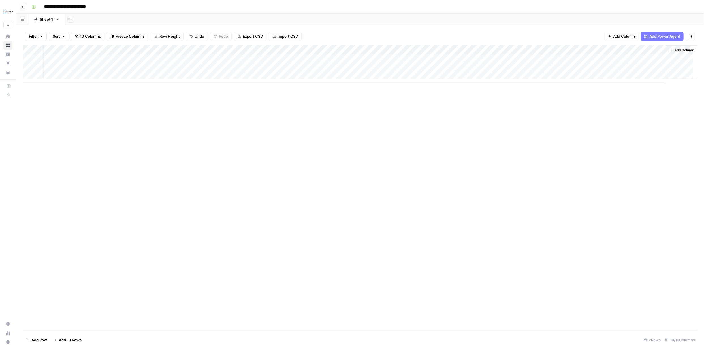
click at [527, 58] on div "Add Column" at bounding box center [360, 64] width 675 height 38
click at [306, 70] on div "Add Column" at bounding box center [360, 64] width 675 height 38
click at [307, 71] on div "Add Column" at bounding box center [360, 64] width 675 height 38
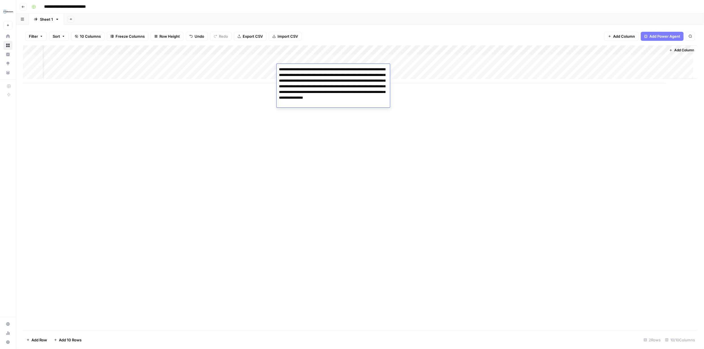
drag, startPoint x: 279, startPoint y: 69, endPoint x: 360, endPoint y: 104, distance: 87.8
click at [359, 104] on textarea "**********" at bounding box center [333, 86] width 113 height 42
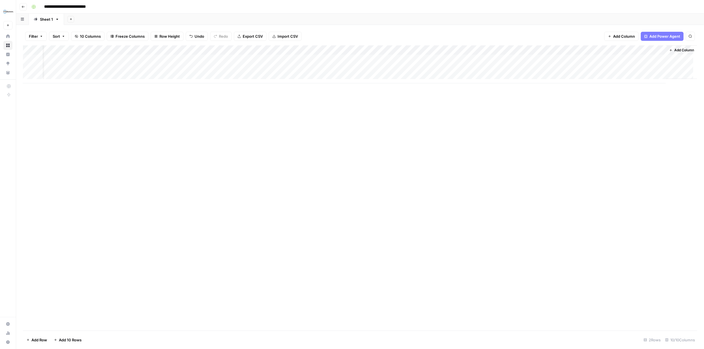
click at [424, 71] on div "Add Column" at bounding box center [360, 64] width 675 height 38
click at [426, 71] on div "Add Column" at bounding box center [360, 64] width 675 height 38
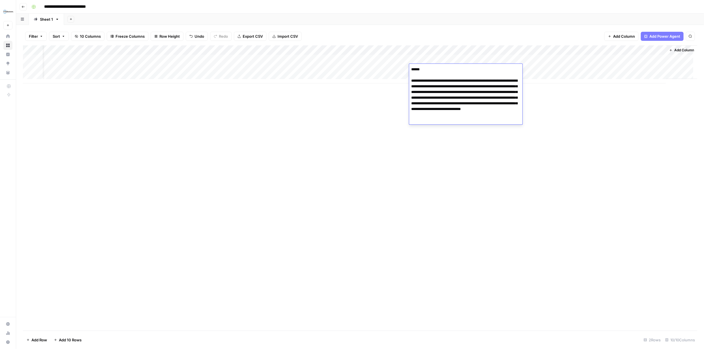
type textarea "**********"
click at [261, 69] on div "Add Column" at bounding box center [360, 64] width 675 height 38
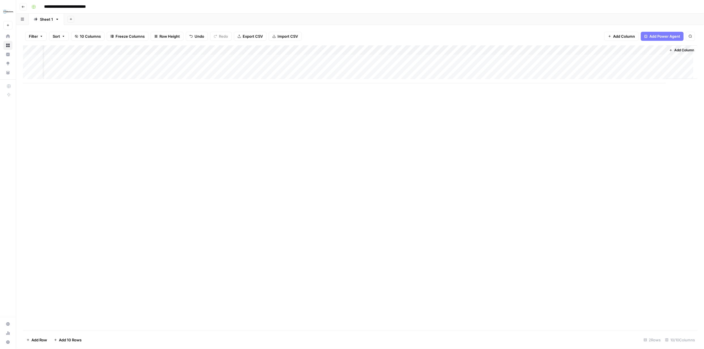
click at [261, 69] on div "Add Column" at bounding box center [360, 64] width 675 height 38
click at [261, 69] on textarea "**********" at bounding box center [271, 69] width 91 height 8
click at [262, 69] on textarea "**********" at bounding box center [271, 69] width 91 height 8
drag, startPoint x: 395, startPoint y: 123, endPoint x: 397, endPoint y: 126, distance: 3.8
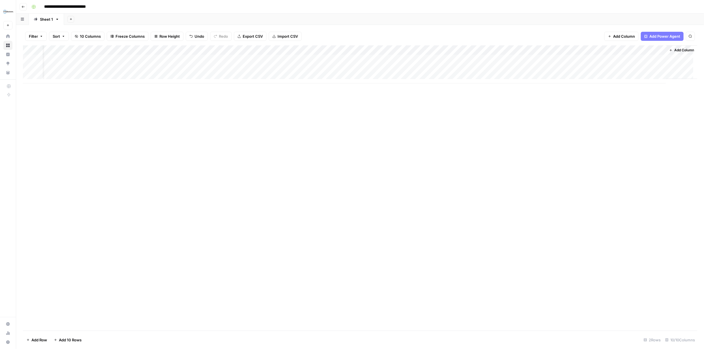
click at [396, 124] on div "Add Column" at bounding box center [360, 187] width 675 height 285
click at [465, 68] on div "Add Column" at bounding box center [360, 64] width 675 height 38
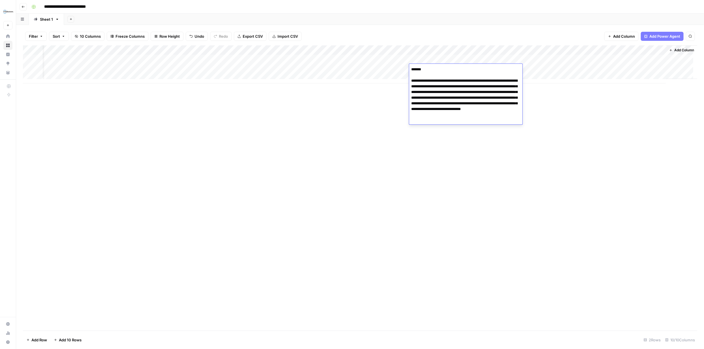
click at [430, 69] on textarea "**********" at bounding box center [465, 94] width 113 height 59
type textarea "**********"
drag, startPoint x: 466, startPoint y: 140, endPoint x: 469, endPoint y: 143, distance: 4.0
click at [467, 141] on div "Add Column" at bounding box center [360, 187] width 675 height 285
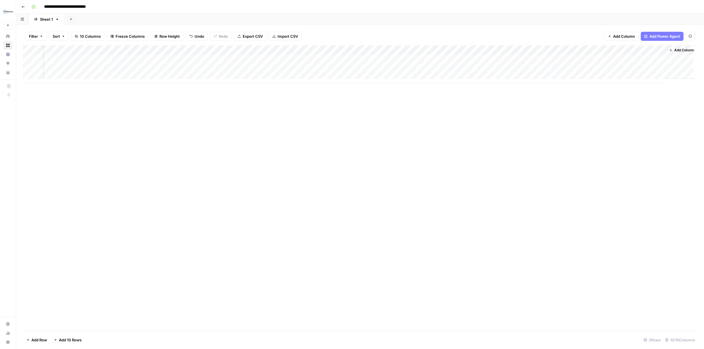
click at [357, 67] on div "Add Column" at bounding box center [360, 64] width 675 height 38
type textarea "**********"
click at [443, 112] on div "Add Column" at bounding box center [360, 187] width 675 height 285
click at [526, 69] on div "Add Column" at bounding box center [360, 64] width 675 height 38
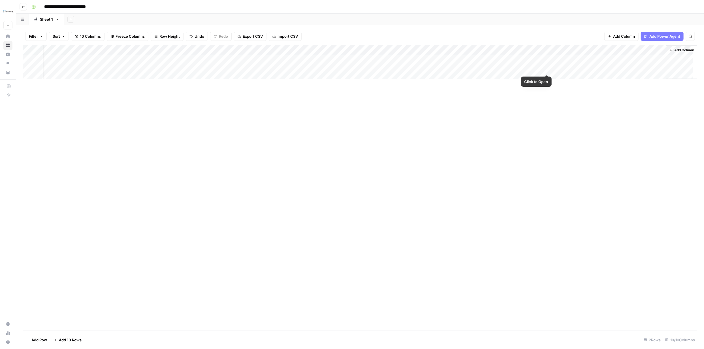
click at [547, 69] on div "Add Column" at bounding box center [360, 64] width 675 height 38
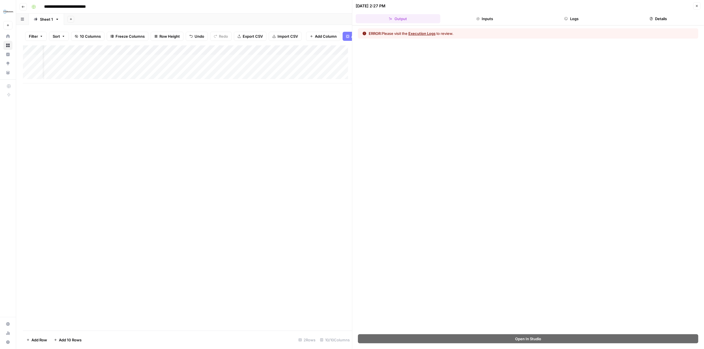
click at [428, 33] on button "Execution Logs" at bounding box center [422, 34] width 27 height 6
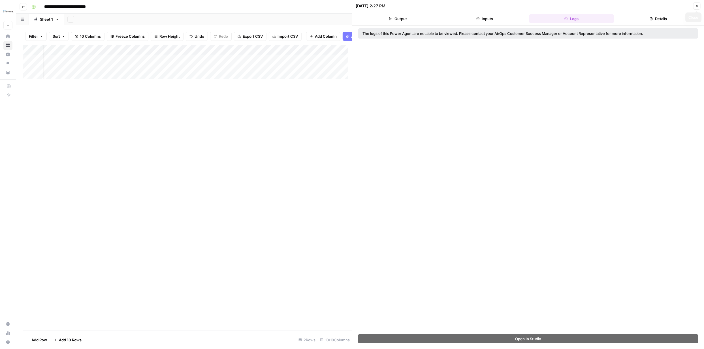
click at [697, 6] on icon "button" at bounding box center [697, 5] width 3 height 3
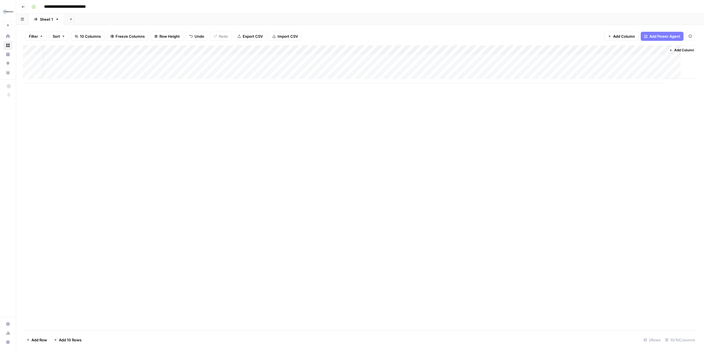
scroll to position [0, 9]
click at [562, 69] on div "Add Column" at bounding box center [360, 64] width 675 height 38
click at [554, 59] on div "Add Column" at bounding box center [360, 64] width 675 height 38
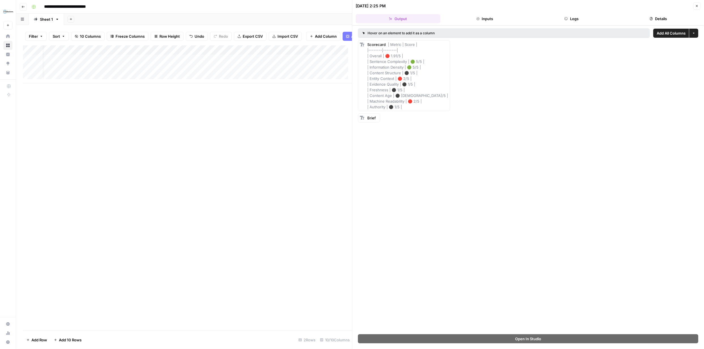
click at [697, 5] on icon "button" at bounding box center [697, 5] width 3 height 3
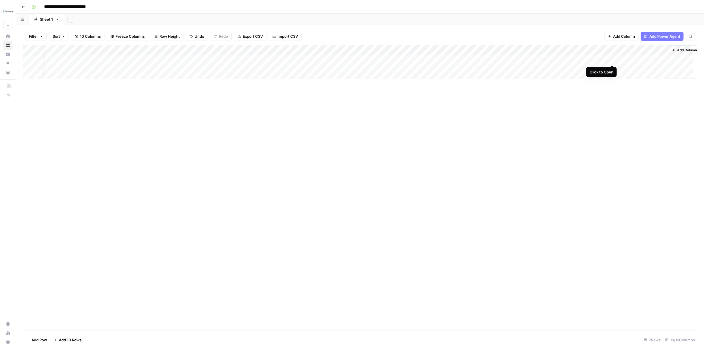
click at [612, 59] on div "Add Column" at bounding box center [360, 64] width 675 height 38
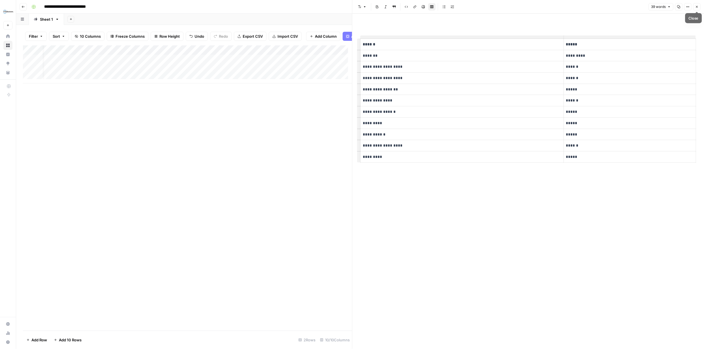
click at [696, 8] on icon "button" at bounding box center [697, 6] width 3 height 3
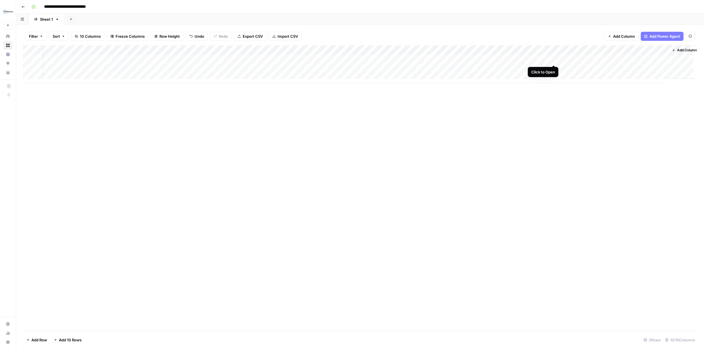
click at [555, 58] on div "Add Column" at bounding box center [360, 64] width 675 height 38
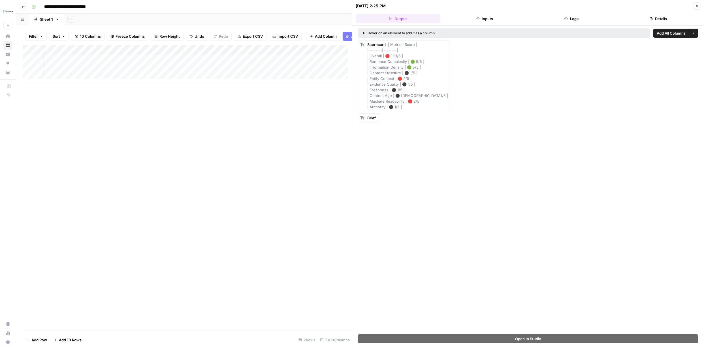
click at [695, 6] on button "Close" at bounding box center [697, 5] width 7 height 7
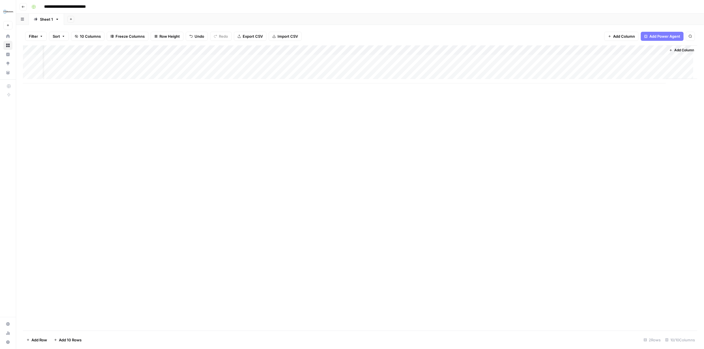
scroll to position [0, 16]
click at [646, 50] on div "Add Column" at bounding box center [360, 64] width 675 height 38
click at [642, 77] on span "Text" at bounding box center [644, 77] width 44 height 6
click at [539, 117] on div "Add Column" at bounding box center [360, 187] width 675 height 285
click at [677, 51] on span "Add Column" at bounding box center [685, 50] width 20 height 5
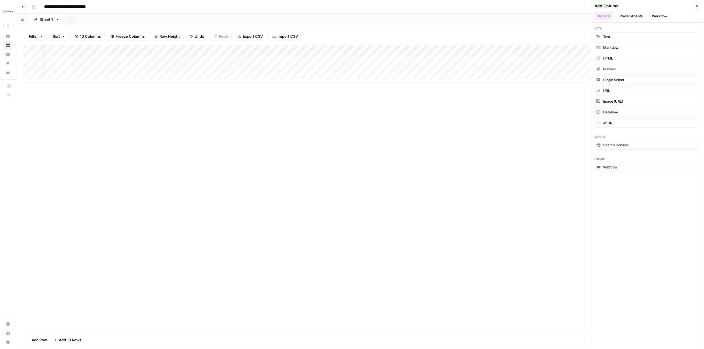
click at [631, 18] on button "Power Agents" at bounding box center [632, 16] width 30 height 9
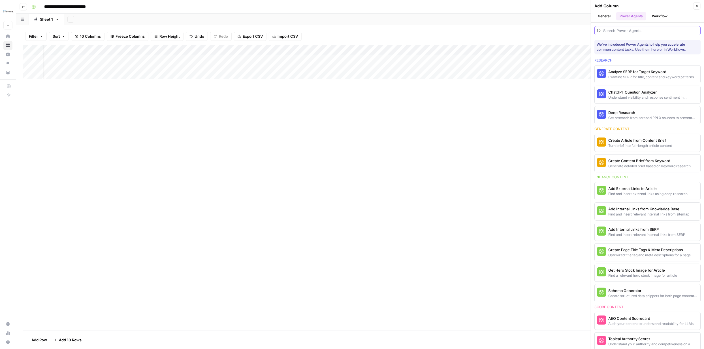
click at [633, 29] on input "search" at bounding box center [651, 31] width 95 height 6
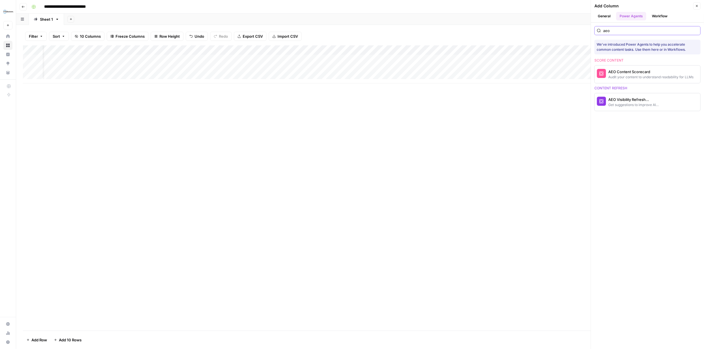
type input "aeo"
click at [636, 99] on div "AEO Visibility Refresh Suggestions" at bounding box center [639, 100] width 60 height 6
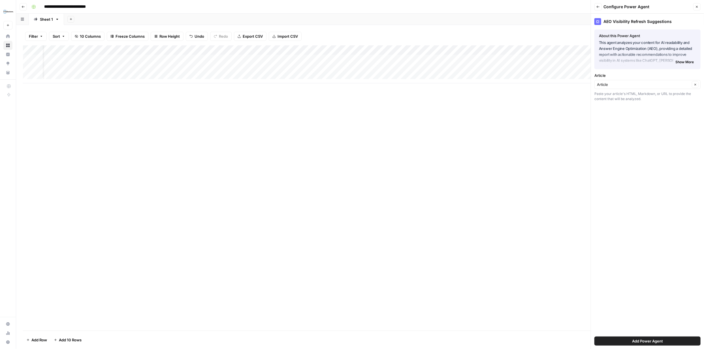
click at [655, 340] on span "Add Power Agent" at bounding box center [647, 341] width 31 height 6
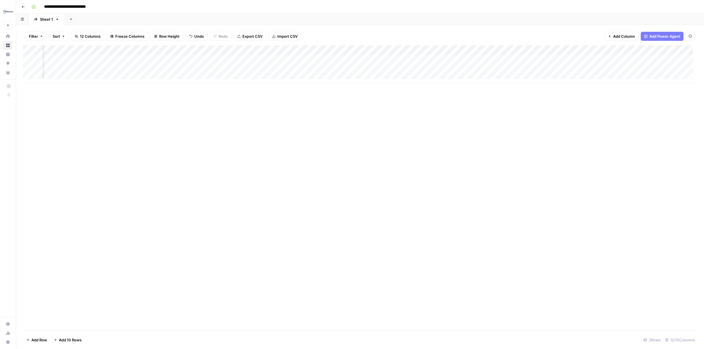
scroll to position [0, 115]
click at [608, 58] on div "Add Column" at bounding box center [360, 64] width 675 height 38
click at [599, 49] on div "Add Column" at bounding box center [360, 64] width 675 height 38
click at [583, 160] on div "Add Column" at bounding box center [360, 187] width 675 height 285
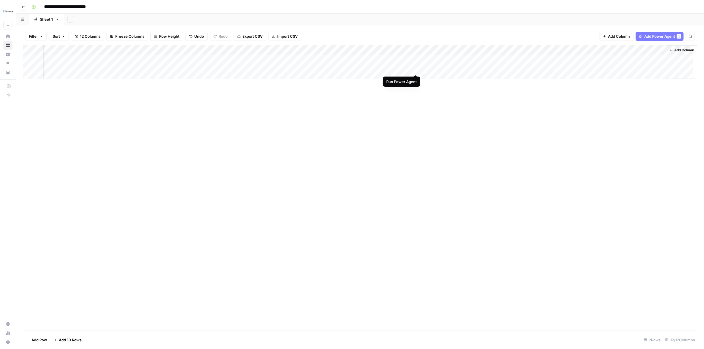
click at [415, 69] on div "Add Column" at bounding box center [360, 64] width 675 height 38
click at [284, 69] on div "Add Column" at bounding box center [360, 64] width 675 height 38
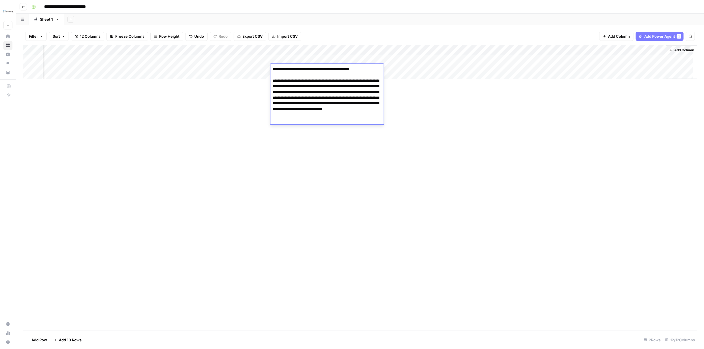
click at [274, 69] on textarea "**********" at bounding box center [327, 94] width 113 height 59
type textarea "**********"
click at [400, 164] on div "Add Column" at bounding box center [360, 187] width 675 height 285
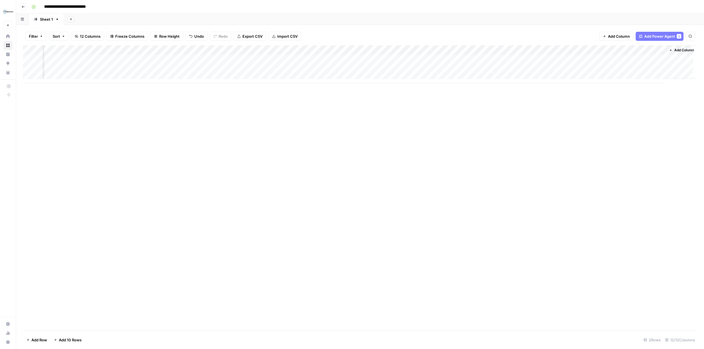
click at [329, 58] on div "Add Column" at bounding box center [360, 64] width 675 height 38
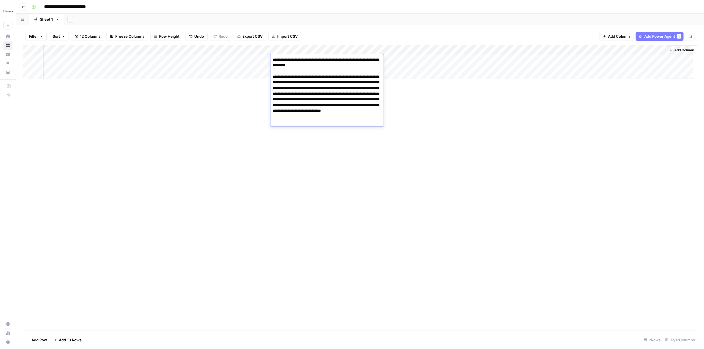
click at [413, 120] on div "Add Column" at bounding box center [360, 187] width 675 height 285
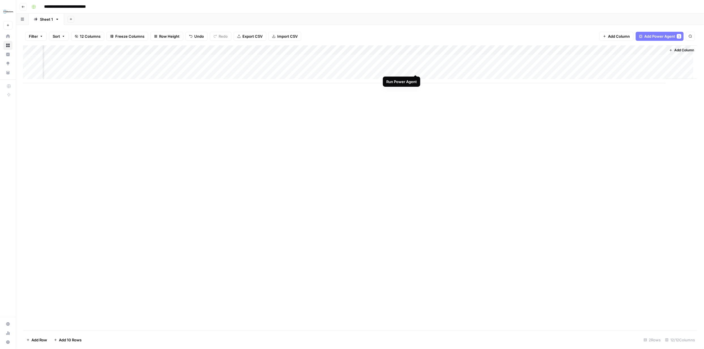
click at [415, 69] on div "Add Column" at bounding box center [360, 64] width 675 height 38
click at [597, 59] on div "Add Column" at bounding box center [360, 64] width 675 height 38
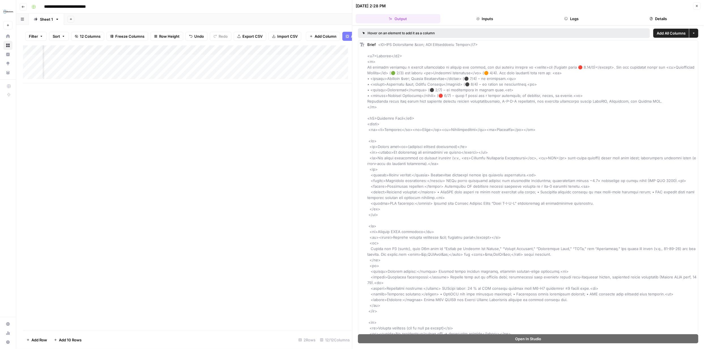
click at [487, 20] on button "Inputs" at bounding box center [485, 18] width 85 height 9
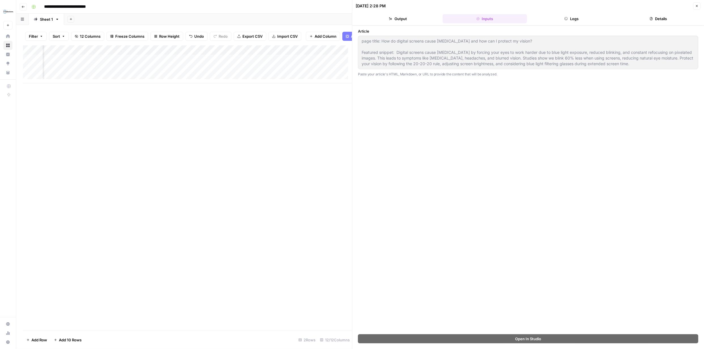
click at [575, 20] on button "Logs" at bounding box center [572, 18] width 85 height 9
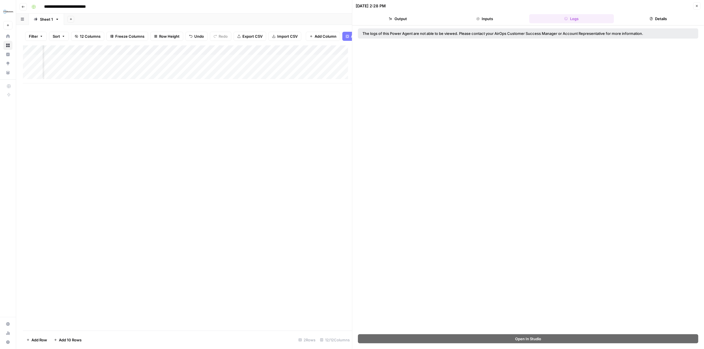
click at [488, 18] on button "Inputs" at bounding box center [485, 18] width 85 height 9
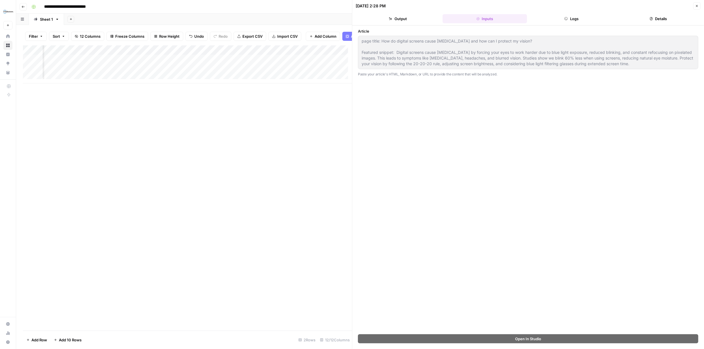
click at [662, 20] on button "Details" at bounding box center [659, 18] width 85 height 9
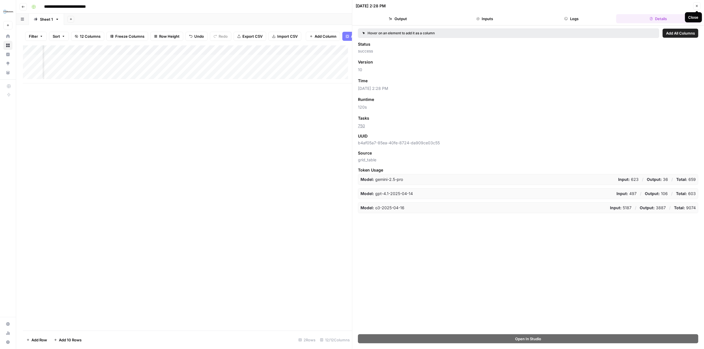
drag, startPoint x: 697, startPoint y: 6, endPoint x: 691, endPoint y: 11, distance: 7.2
click at [696, 6] on icon "button" at bounding box center [697, 5] width 3 height 3
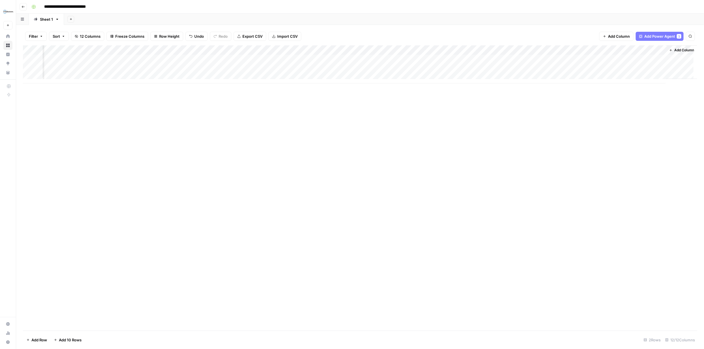
scroll to position [0, 148]
click at [662, 58] on div "Add Column" at bounding box center [360, 64] width 675 height 38
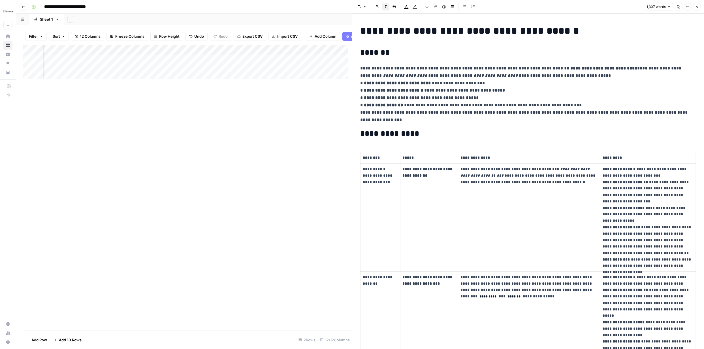
click at [698, 5] on icon "button" at bounding box center [697, 6] width 3 height 3
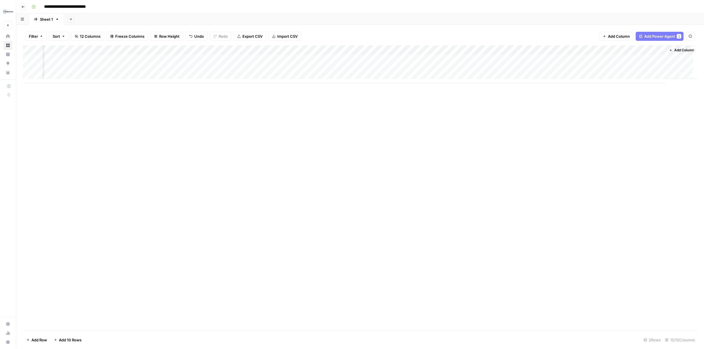
scroll to position [0, 155]
click at [683, 49] on span "Add Column" at bounding box center [685, 50] width 20 height 5
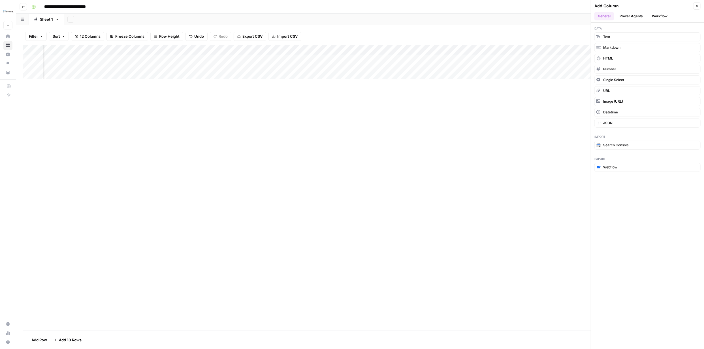
click at [638, 17] on button "Power Agents" at bounding box center [632, 16] width 30 height 9
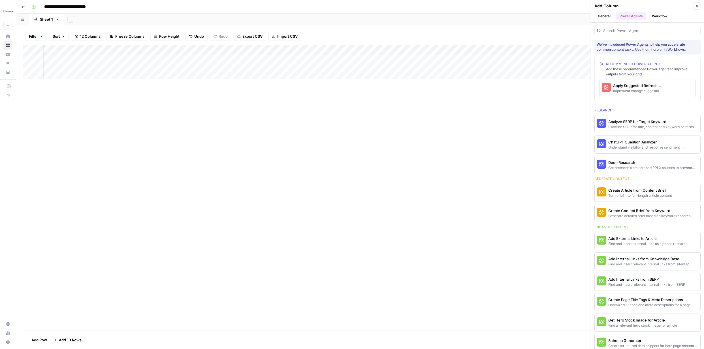
scroll to position [0, 325]
click at [614, 85] on div "Apply Suggested Refresh Changes" at bounding box center [639, 86] width 50 height 6
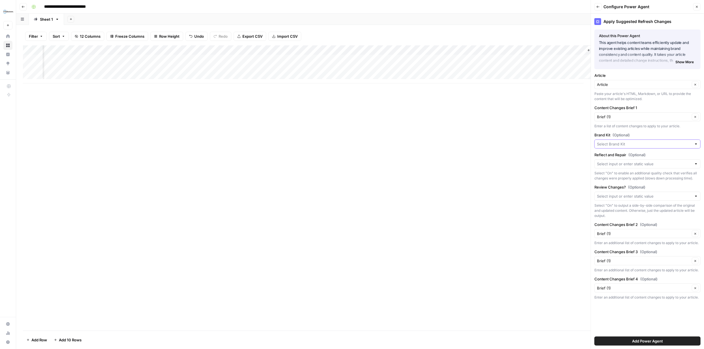
click at [687, 144] on input "Brand Kit (Optional)" at bounding box center [644, 144] width 95 height 6
click at [616, 159] on span "FYidoctors" at bounding box center [647, 157] width 94 height 6
type input "FYidoctors"
click at [665, 165] on input "Reflect and Repair (Optional)" at bounding box center [644, 164] width 95 height 6
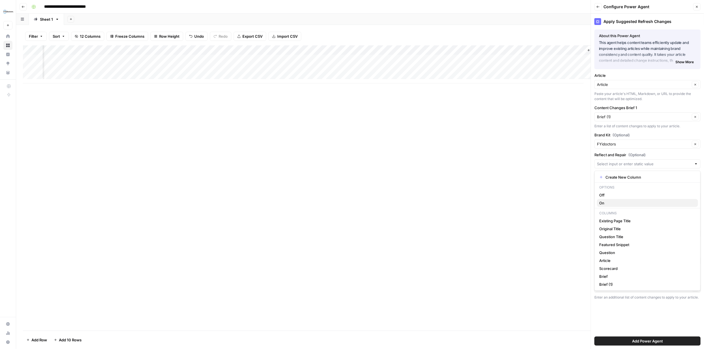
click at [612, 202] on span "On" at bounding box center [647, 203] width 94 height 6
type input "On"
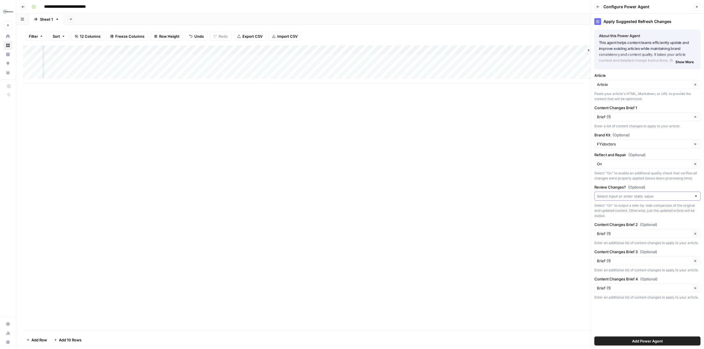
click at [660, 195] on input "Review Changes? (Optional)" at bounding box center [644, 196] width 95 height 6
click at [621, 226] on span "On" at bounding box center [647, 227] width 94 height 6
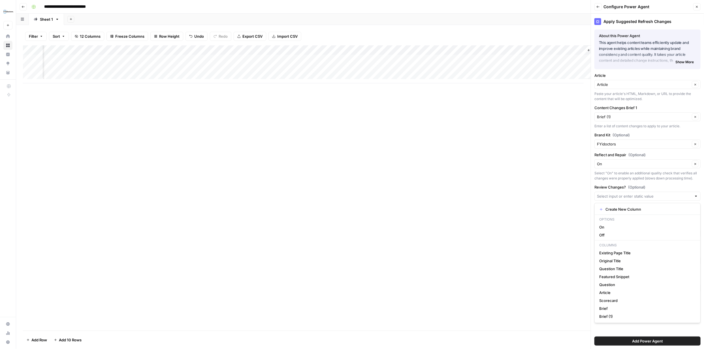
type input "On"
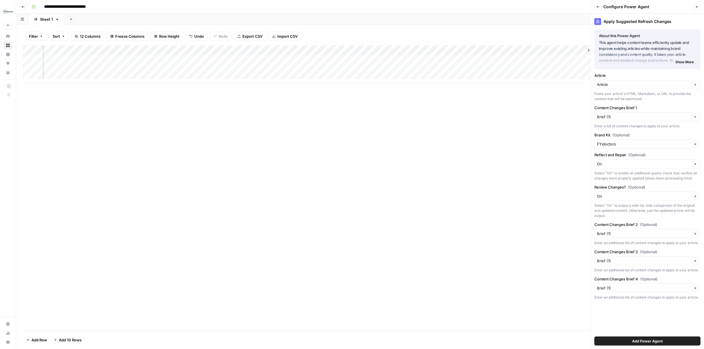
click at [653, 341] on span "Add Power Agent" at bounding box center [647, 341] width 31 height 6
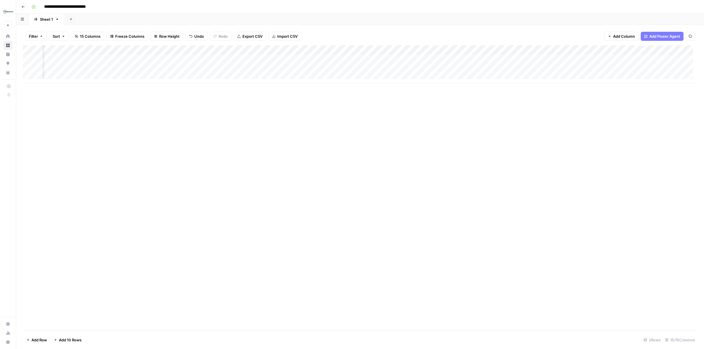
scroll to position [0, 254]
click at [467, 70] on div "Add Column" at bounding box center [360, 64] width 675 height 38
click at [317, 68] on div "Add Column" at bounding box center [360, 64] width 675 height 38
click at [517, 59] on div "Add Column" at bounding box center [360, 64] width 675 height 38
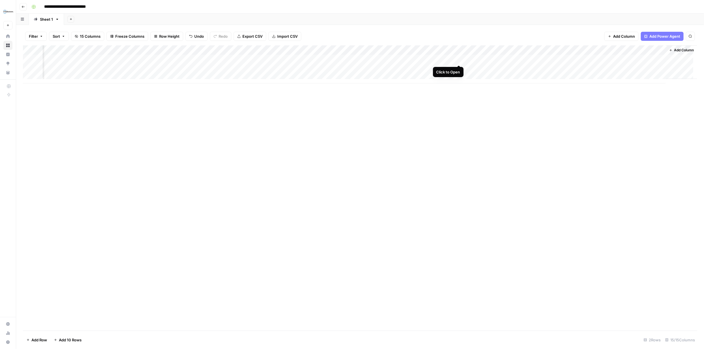
click at [458, 58] on div "Add Column" at bounding box center [360, 64] width 675 height 38
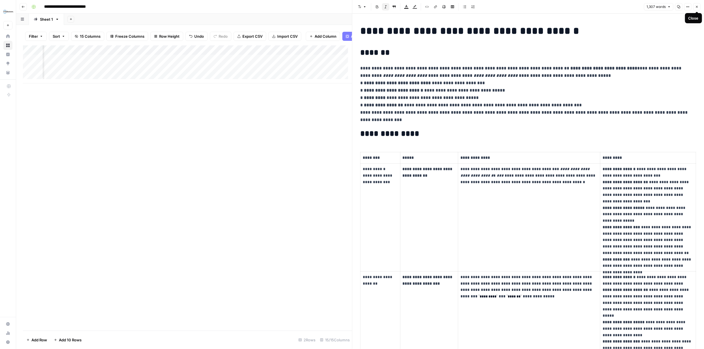
click at [698, 9] on button "Close" at bounding box center [697, 6] width 7 height 7
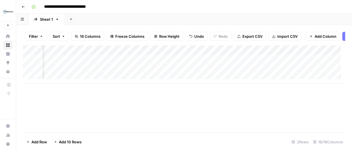
scroll to position [0, 748]
click at [296, 63] on div "Add Column" at bounding box center [184, 64] width 322 height 38
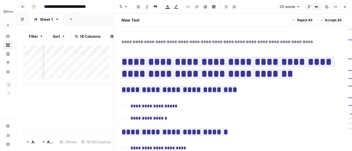
click at [332, 20] on span "Accept All" at bounding box center [333, 20] width 17 height 5
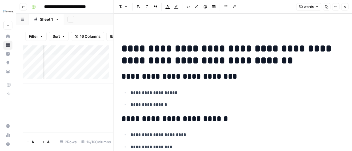
click at [344, 7] on icon "button" at bounding box center [344, 6] width 3 height 3
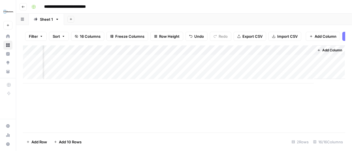
scroll to position [0, 742]
click at [328, 53] on span "Add Column" at bounding box center [335, 50] width 20 height 5
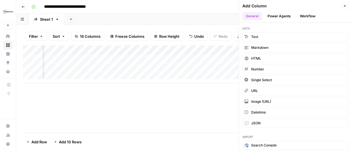
click at [283, 16] on button "Power Agents" at bounding box center [279, 16] width 30 height 9
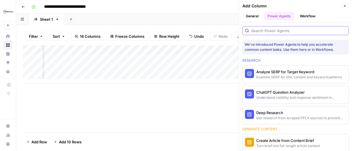
click at [276, 29] on input "search" at bounding box center [298, 31] width 95 height 6
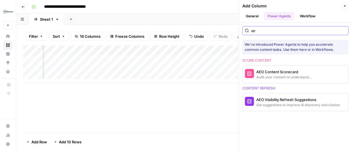
type input "ae"
click at [282, 69] on div "AEO Content Scorecard" at bounding box center [286, 72] width 60 height 6
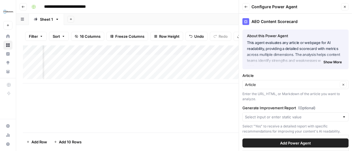
click at [301, 143] on span "Add Power Agent" at bounding box center [295, 143] width 31 height 6
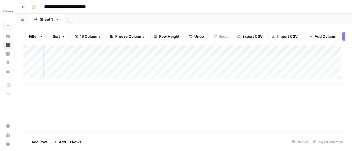
scroll to position [0, 833]
click at [262, 62] on div "Add Column" at bounding box center [184, 64] width 322 height 38
click at [253, 62] on div "Add Column" at bounding box center [184, 64] width 322 height 38
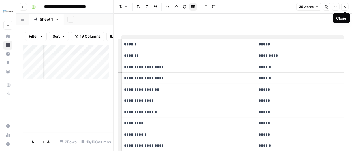
click at [345, 5] on icon "button" at bounding box center [344, 6] width 3 height 3
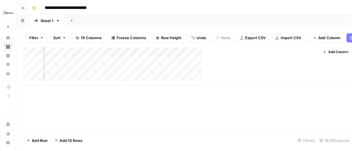
scroll to position [0, 918]
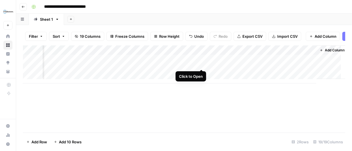
click at [201, 63] on div "Add Column" at bounding box center [184, 64] width 322 height 38
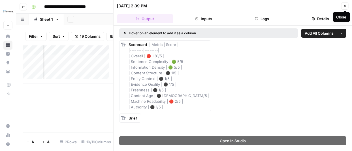
click at [346, 6] on icon "button" at bounding box center [344, 5] width 3 height 3
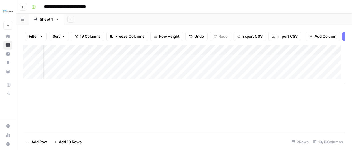
scroll to position [0, 794]
click at [251, 62] on div "Add Column" at bounding box center [184, 64] width 322 height 38
